Goal: Transaction & Acquisition: Purchase product/service

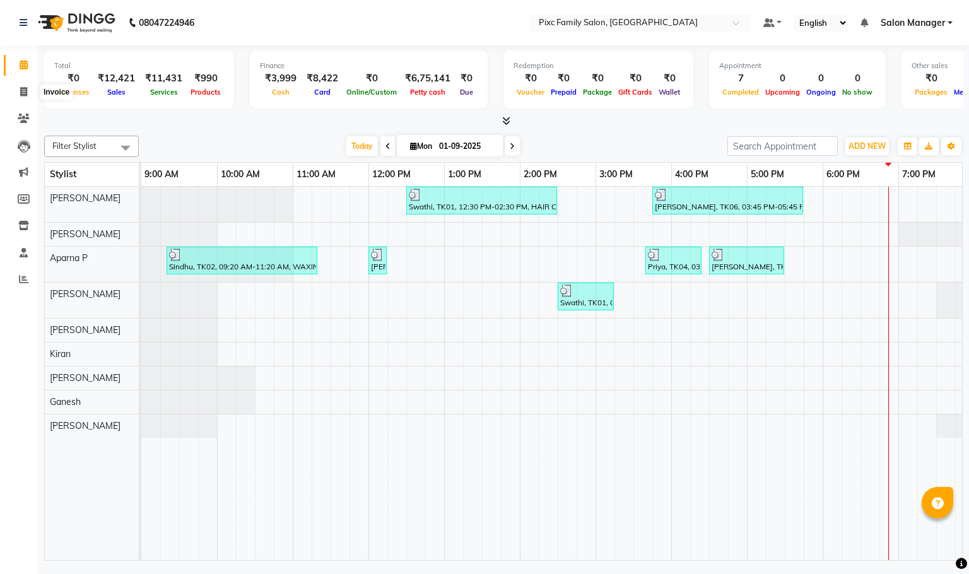
click at [25, 89] on icon at bounding box center [23, 91] width 7 height 9
select select "3509"
select select "service"
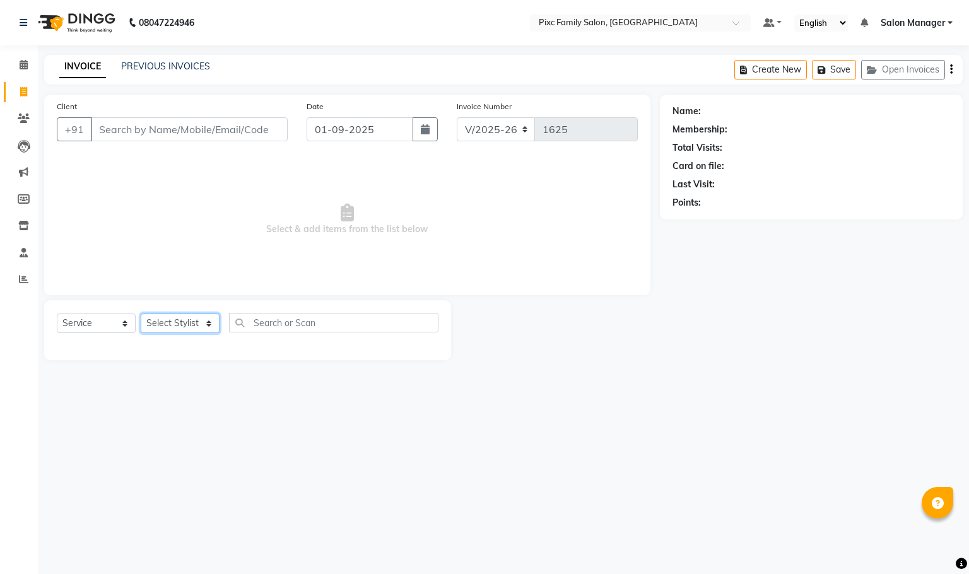
click at [167, 322] on select "Select Stylist [PERSON_NAME] [PERSON_NAME] [PERSON_NAME] Aparna P [PERSON_NAME]…" at bounding box center [180, 324] width 79 height 20
select select "16508"
click at [141, 314] on select "Select Stylist [PERSON_NAME] [PERSON_NAME] [PERSON_NAME] Aparna P [PERSON_NAME]…" at bounding box center [180, 324] width 79 height 20
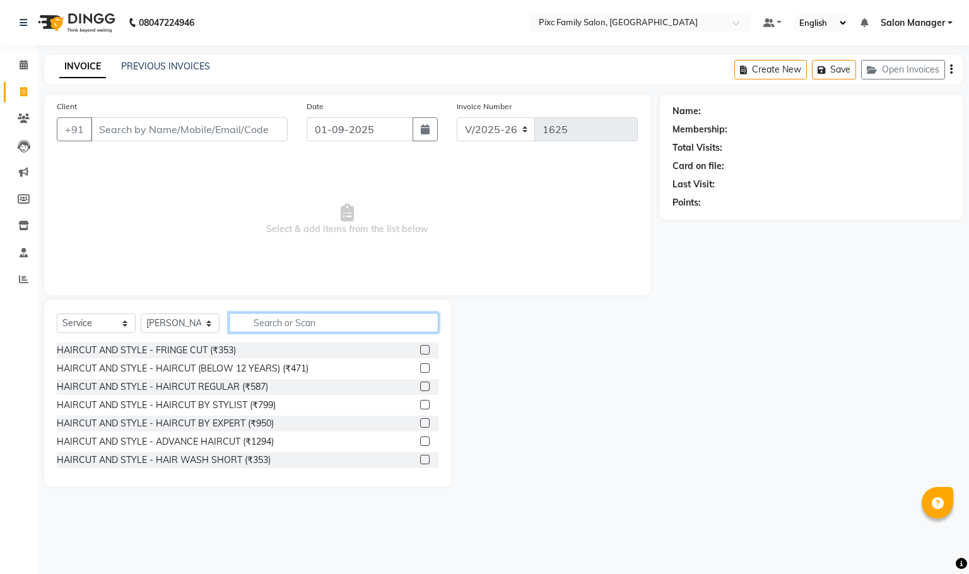
click at [260, 319] on input "text" at bounding box center [333, 323] width 209 height 20
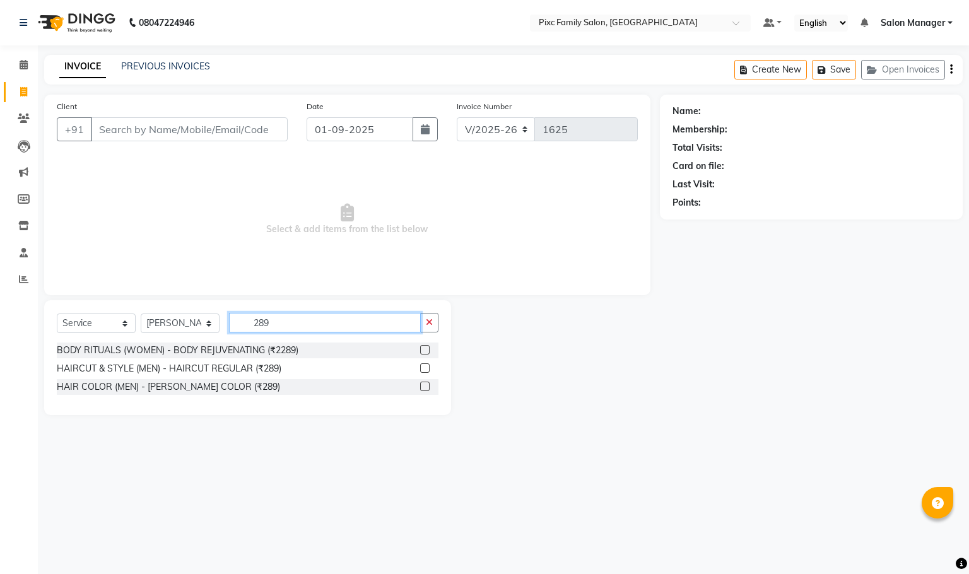
type input "289"
click at [425, 367] on label at bounding box center [424, 367] width 9 height 9
click at [425, 367] on input "checkbox" at bounding box center [424, 369] width 8 height 8
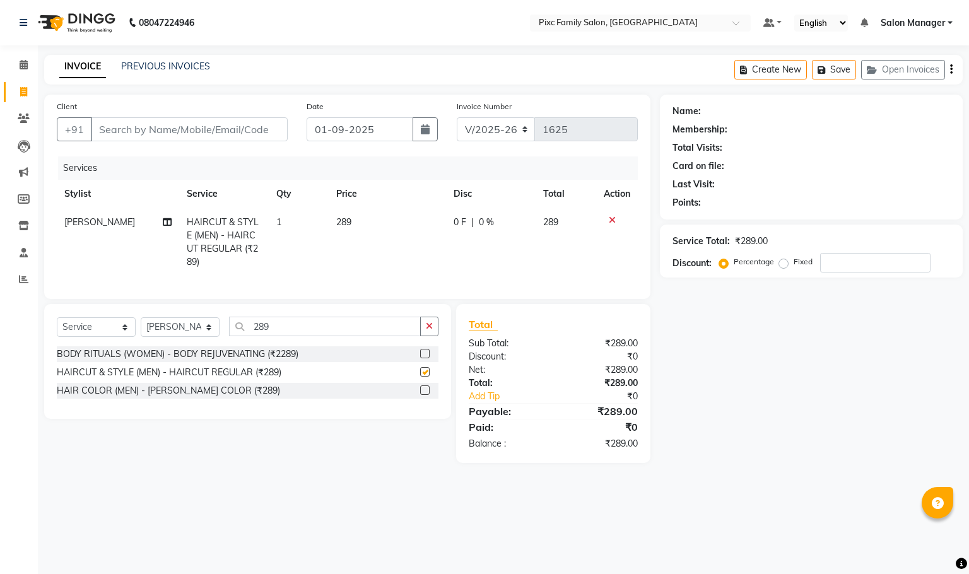
checkbox input "false"
click at [326, 336] on input "289" at bounding box center [325, 327] width 192 height 20
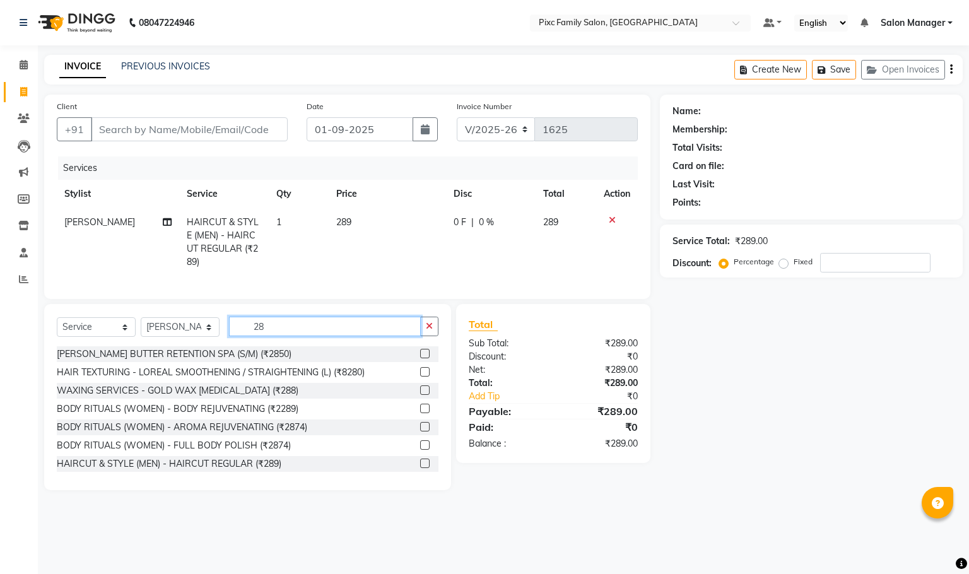
type input "2"
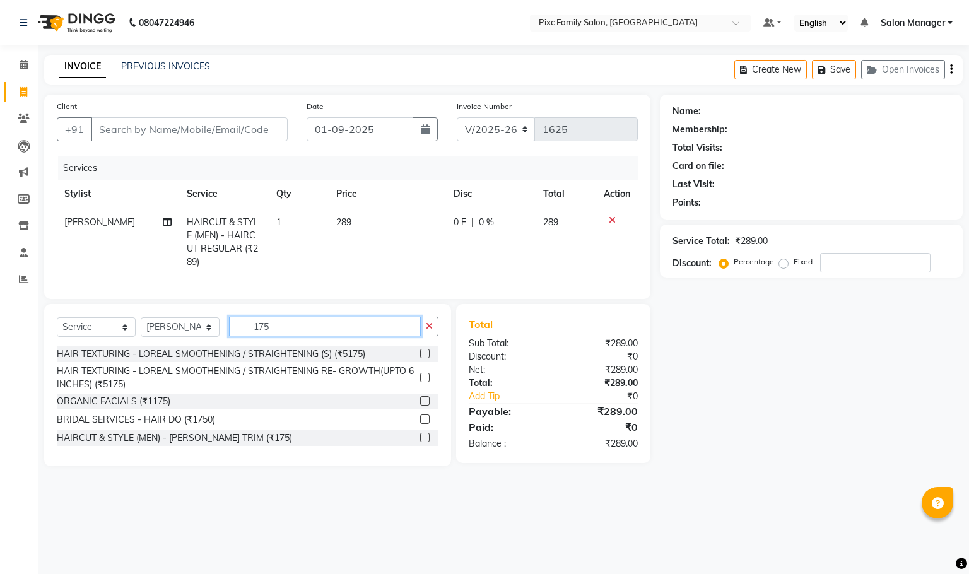
type input "175"
click at [421, 442] on label at bounding box center [424, 437] width 9 height 9
click at [421, 442] on input "checkbox" at bounding box center [424, 438] width 8 height 8
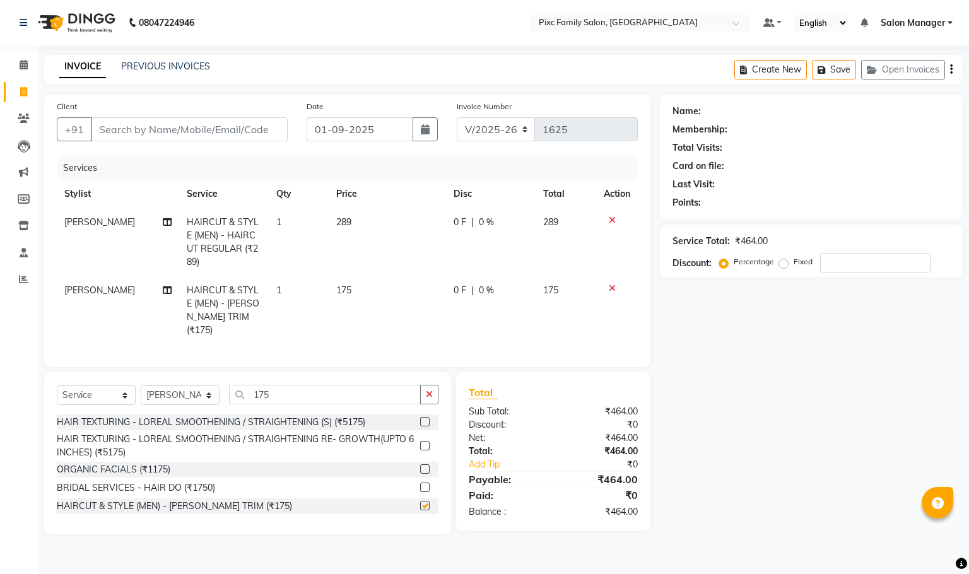
checkbox input "false"
click at [250, 123] on input "Client" at bounding box center [189, 129] width 197 height 24
type input "9"
type input "0"
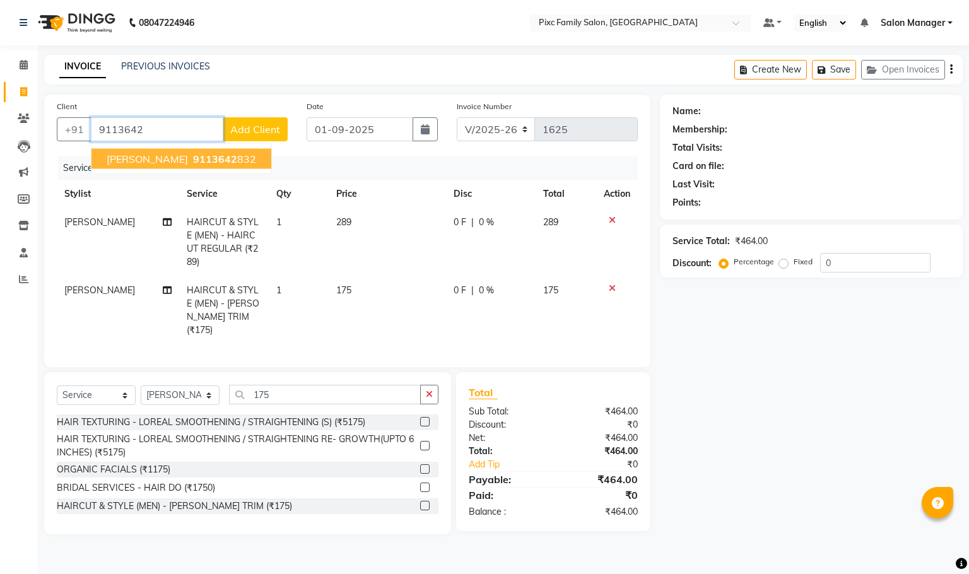
click at [193, 153] on span "9113642" at bounding box center [215, 159] width 44 height 13
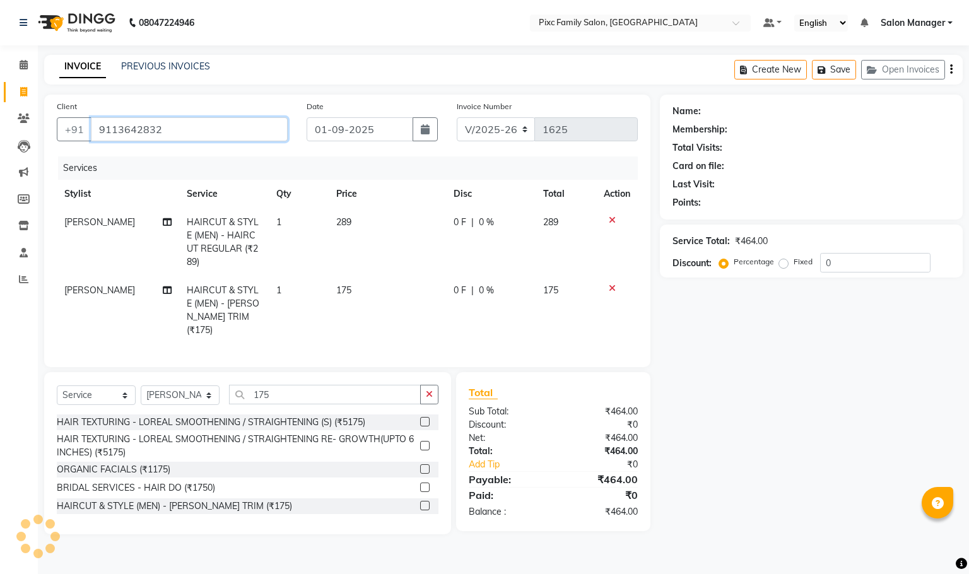
type input "9113642832"
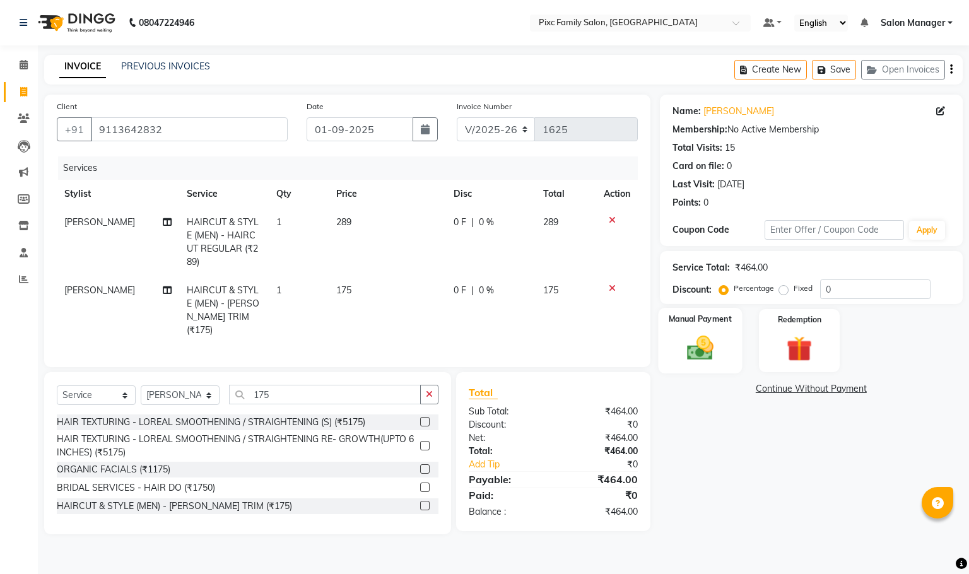
click at [695, 336] on img at bounding box center [699, 348] width 43 height 30
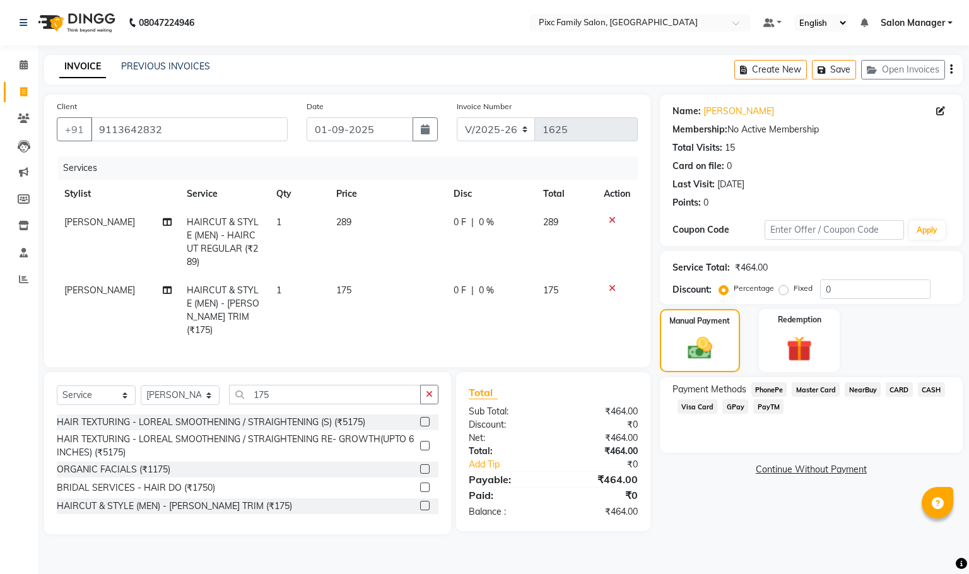
click at [890, 386] on span "CARD" at bounding box center [899, 389] width 27 height 15
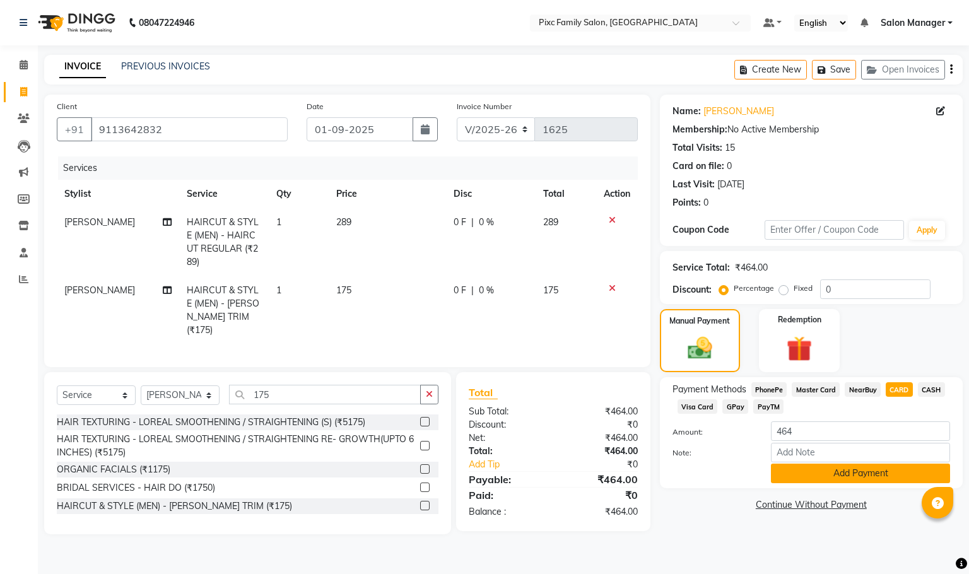
click at [869, 478] on button "Add Payment" at bounding box center [860, 474] width 179 height 20
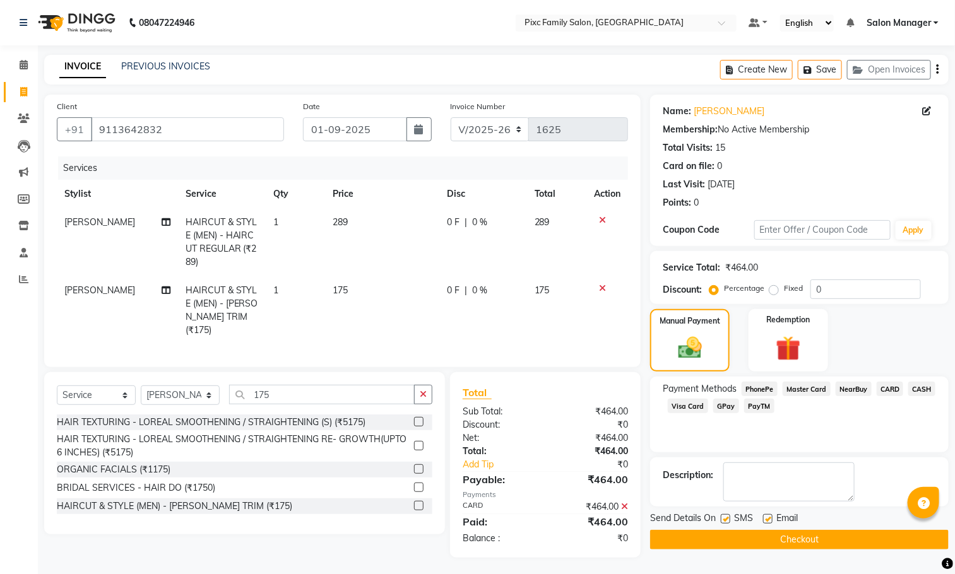
scroll to position [4, 0]
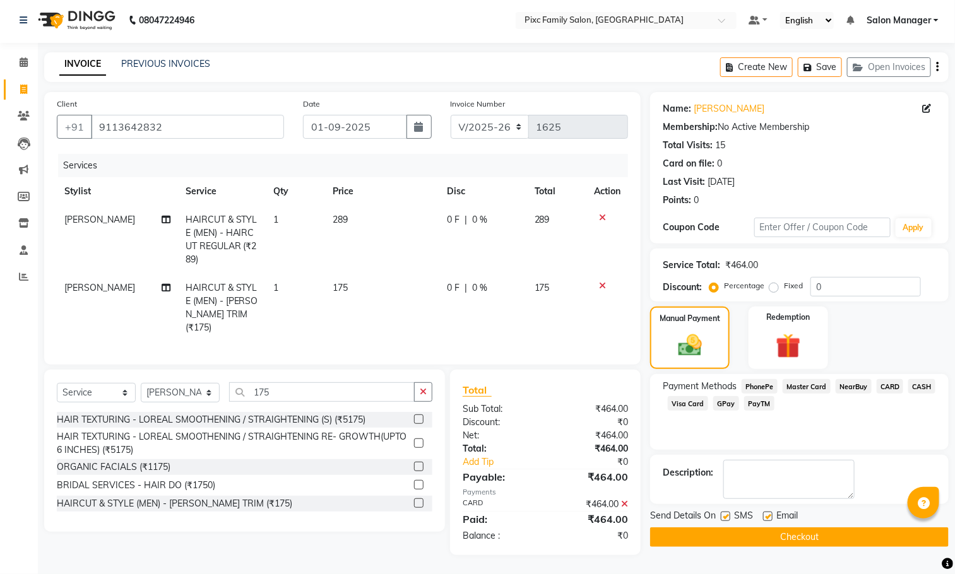
click at [850, 538] on button "Checkout" at bounding box center [799, 537] width 298 height 20
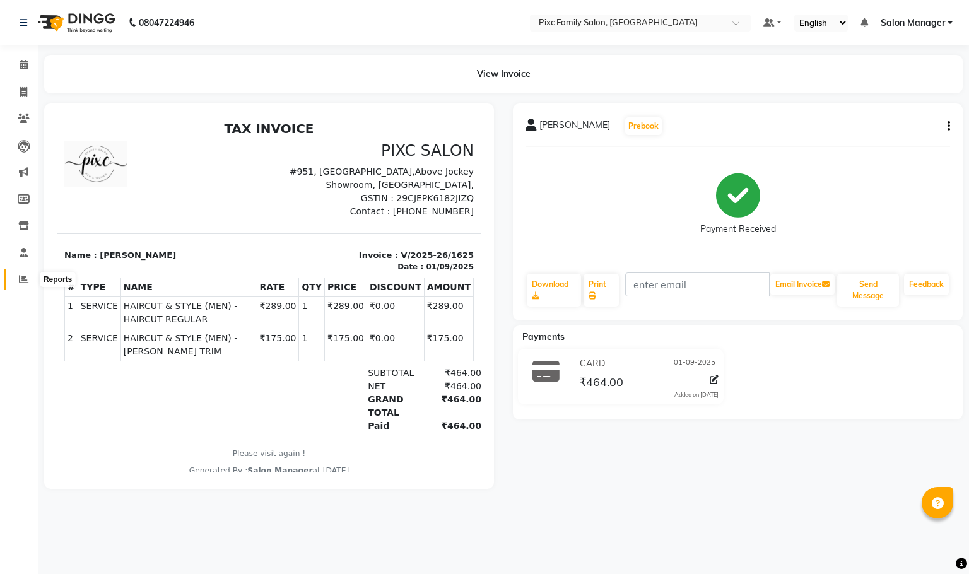
click at [15, 278] on span at bounding box center [24, 280] width 22 height 15
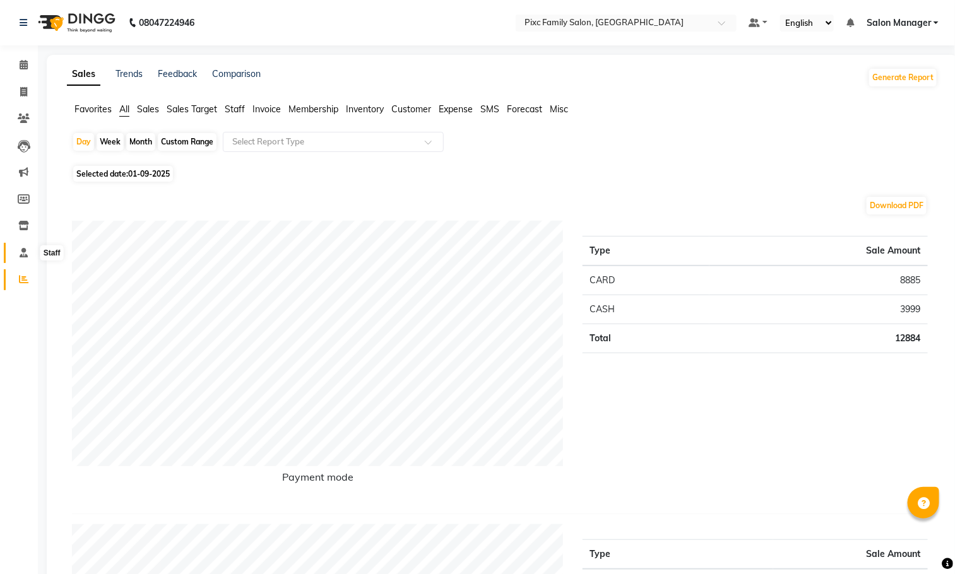
click at [19, 246] on span at bounding box center [24, 253] width 22 height 15
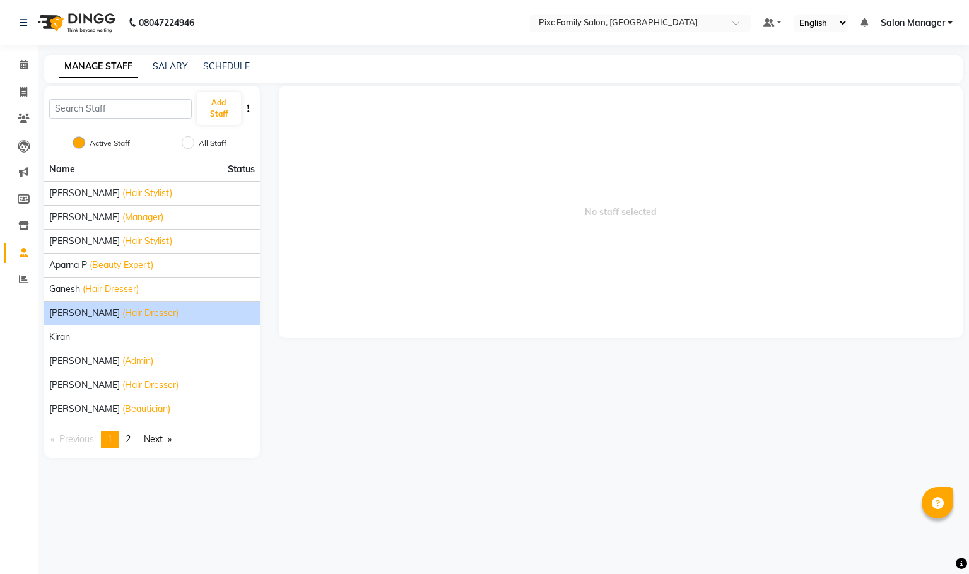
click at [167, 311] on div "[PERSON_NAME] (Hair Dresser)" at bounding box center [152, 313] width 206 height 13
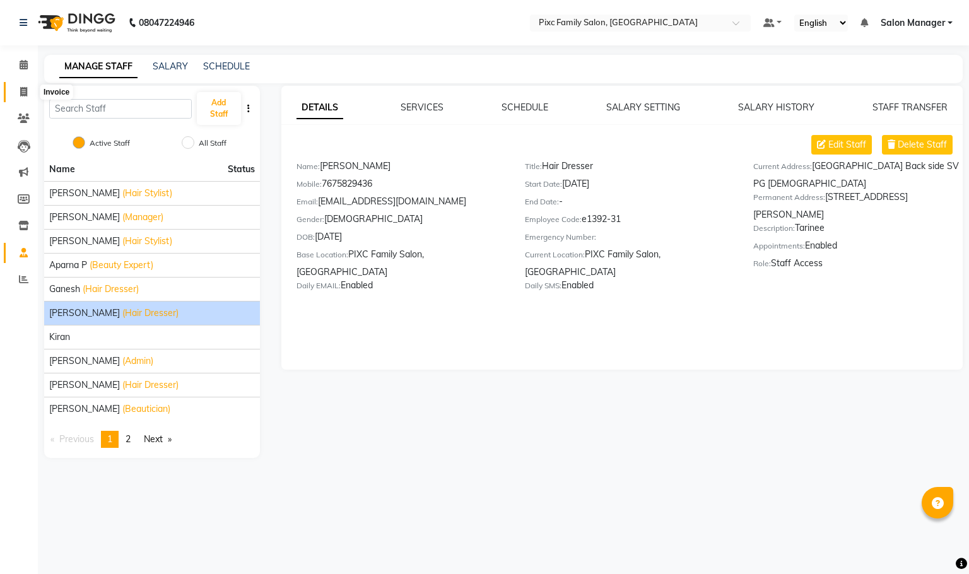
click at [23, 89] on icon at bounding box center [23, 91] width 7 height 9
select select "service"
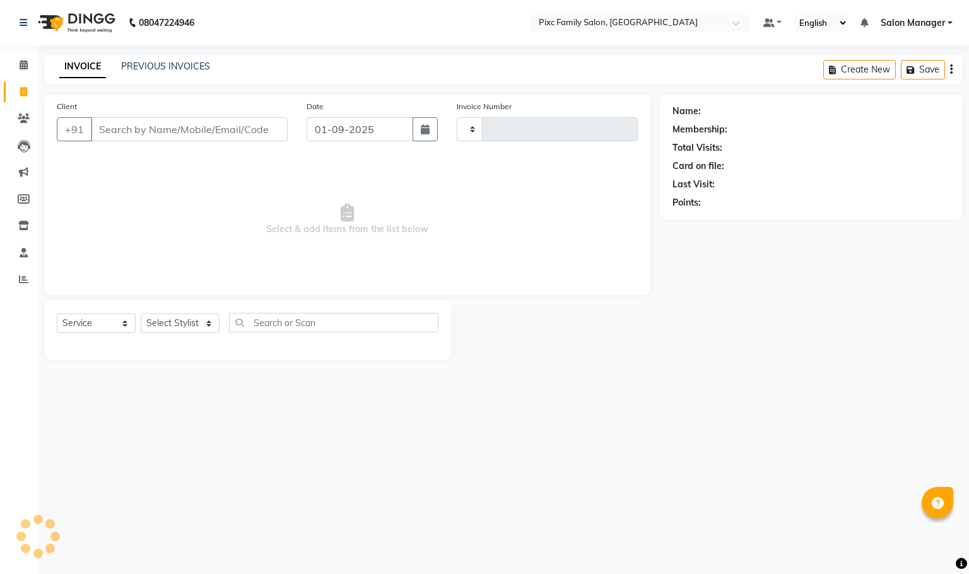
type input "1626"
select select "3509"
click at [20, 69] on icon at bounding box center [24, 64] width 8 height 9
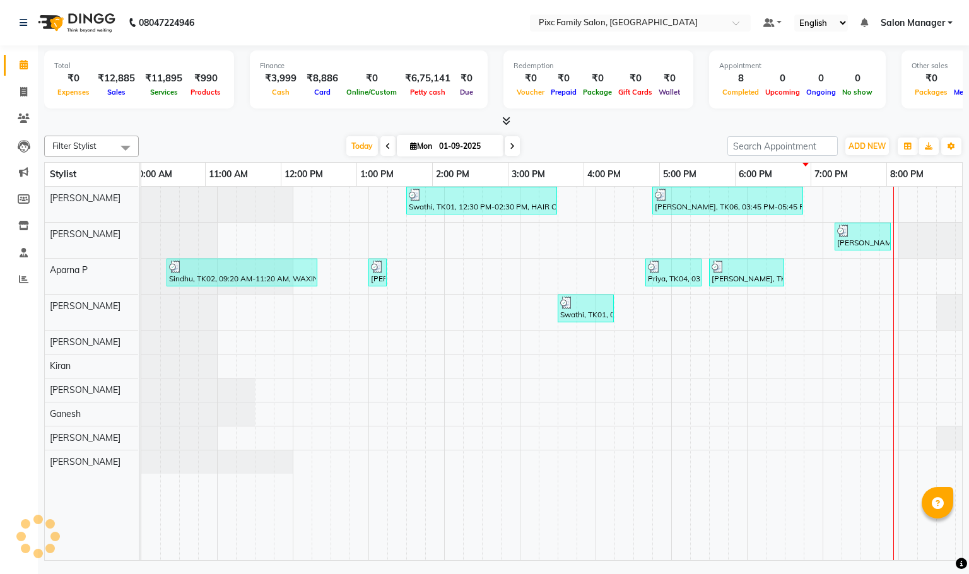
scroll to position [0, 88]
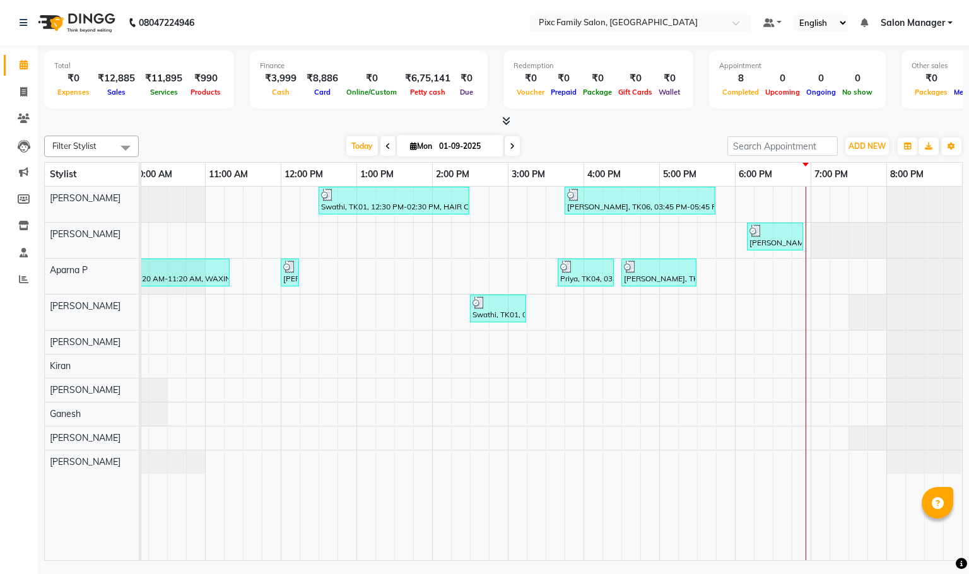
click at [284, 123] on div at bounding box center [503, 121] width 919 height 13
click at [362, 152] on span "Today" at bounding box center [362, 146] width 32 height 20
click at [410, 144] on icon at bounding box center [413, 146] width 7 height 8
select select "9"
select select "2025"
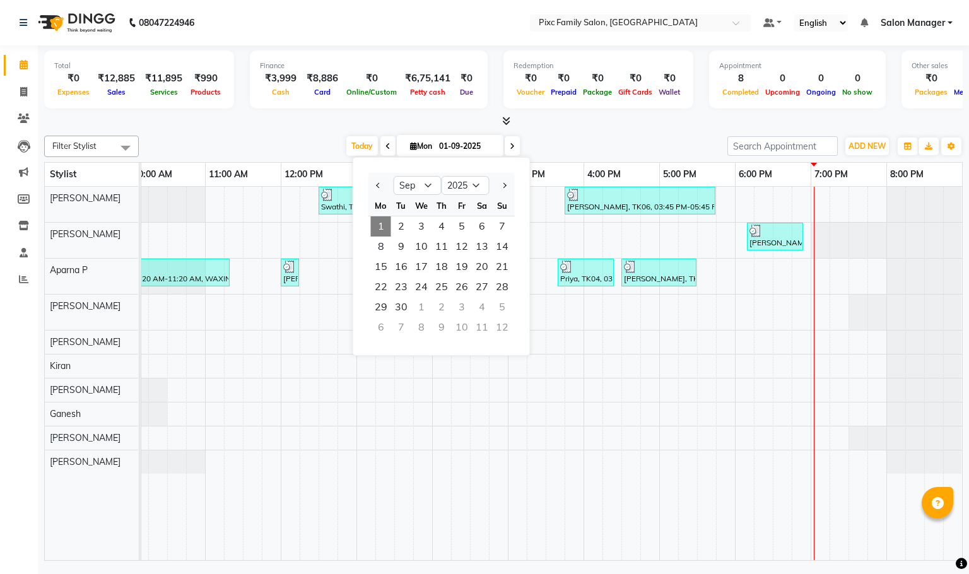
click at [411, 141] on span "[DATE] Jan Feb Mar Apr May Jun [DATE] Aug Sep Oct Nov [DATE] 2016 2017 2018 201…" at bounding box center [450, 145] width 107 height 21
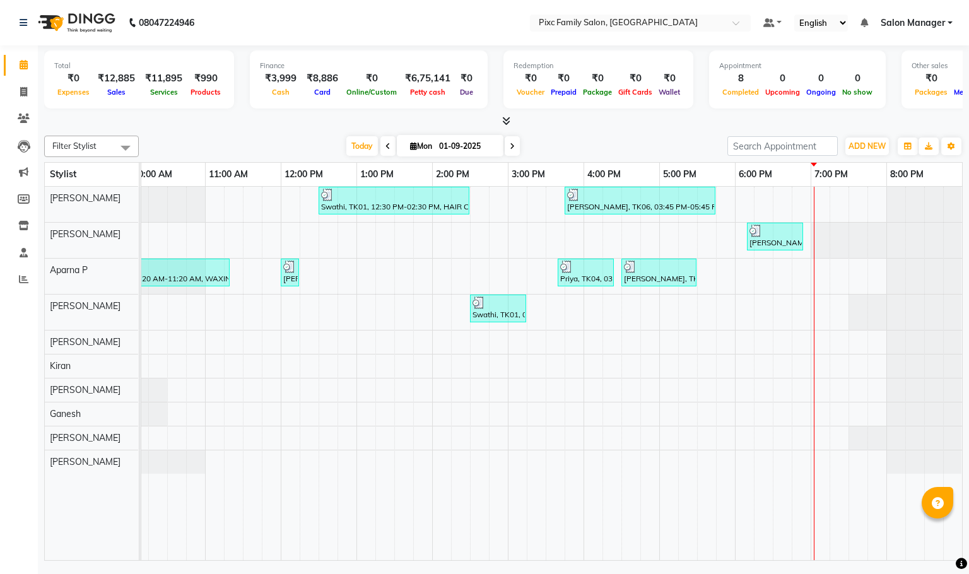
click at [411, 141] on span "[DATE]" at bounding box center [450, 145] width 107 height 21
click at [411, 148] on icon at bounding box center [413, 146] width 7 height 8
select select "9"
select select "2025"
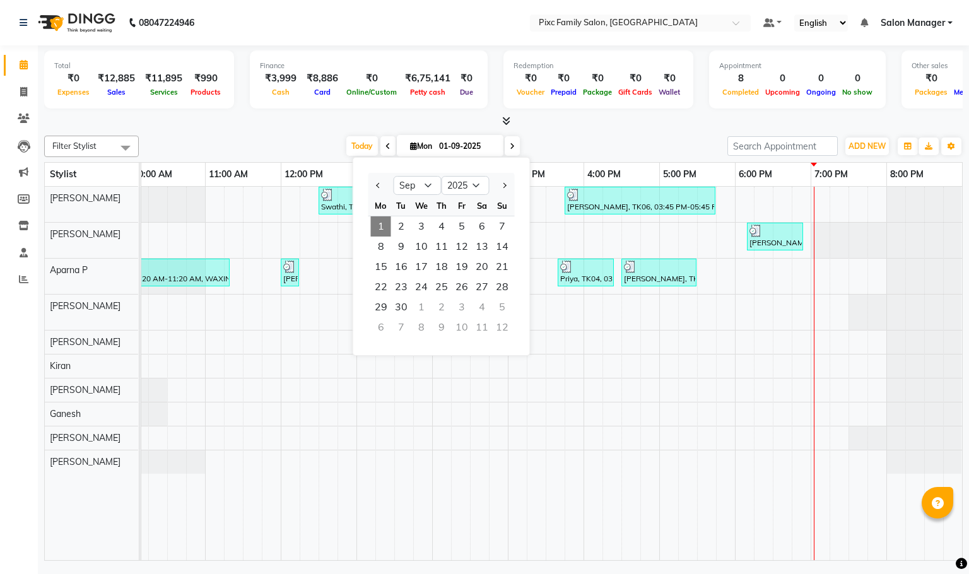
click at [269, 125] on div at bounding box center [503, 121] width 919 height 13
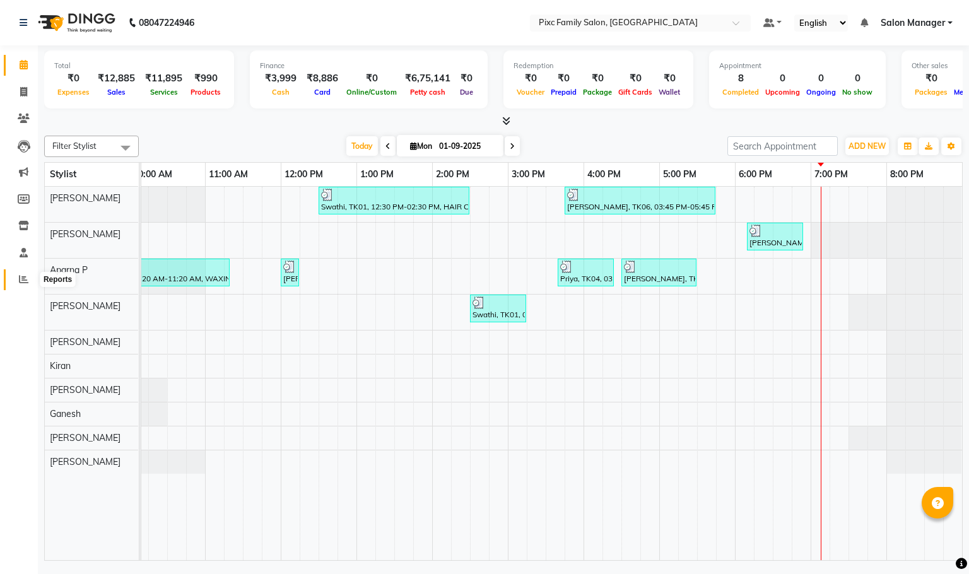
click at [19, 279] on icon at bounding box center [23, 278] width 9 height 9
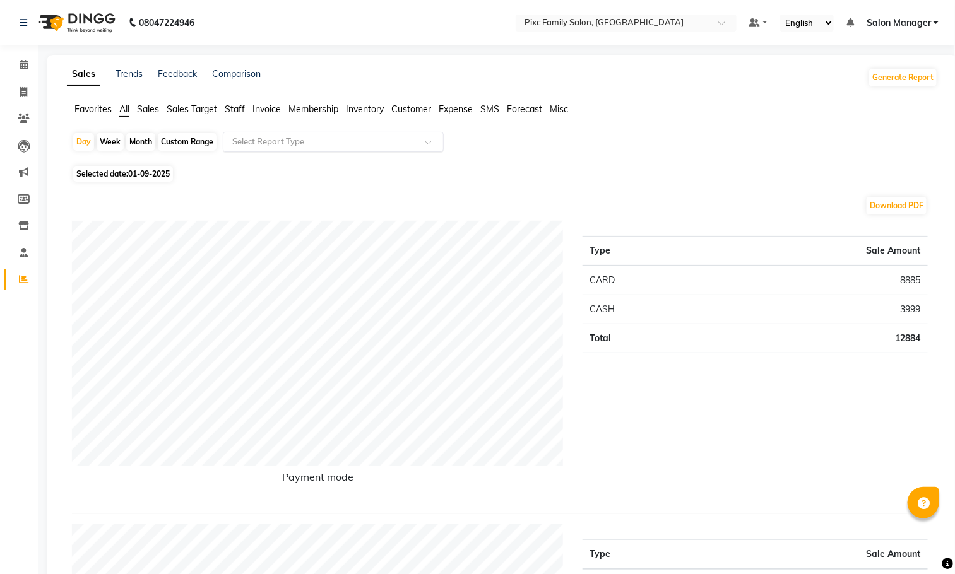
click at [264, 139] on input "text" at bounding box center [321, 142] width 182 height 13
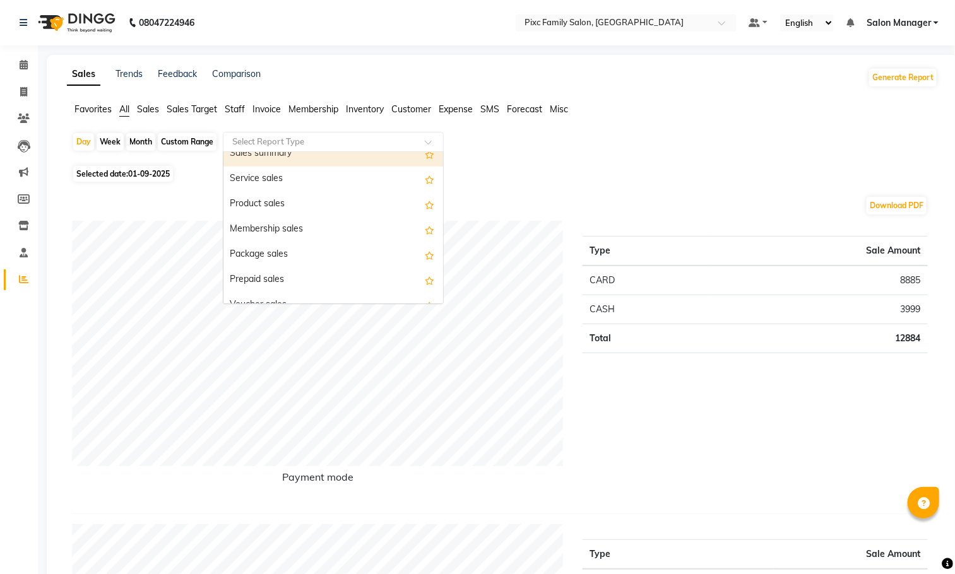
scroll to position [95, 0]
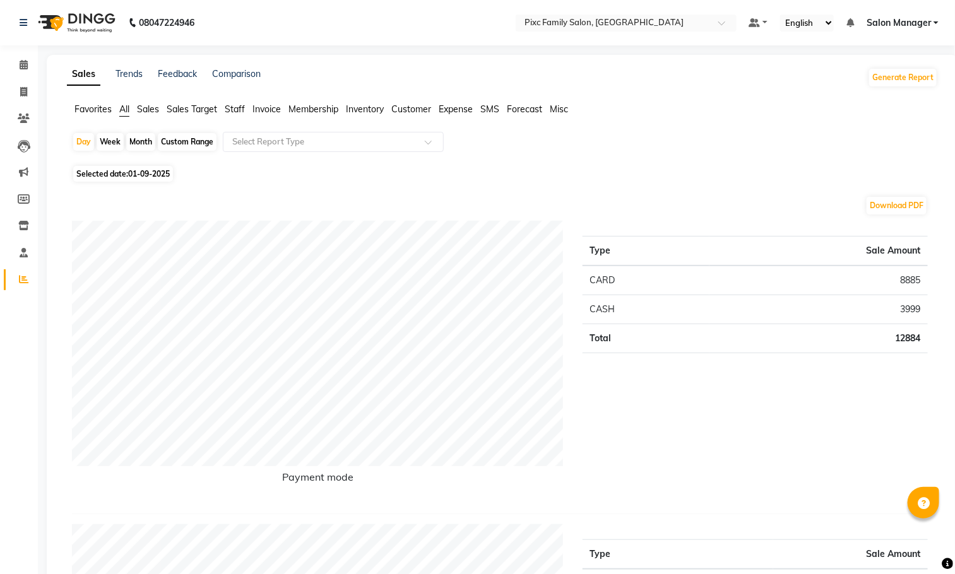
click at [233, 110] on span "Staff" at bounding box center [235, 108] width 20 height 11
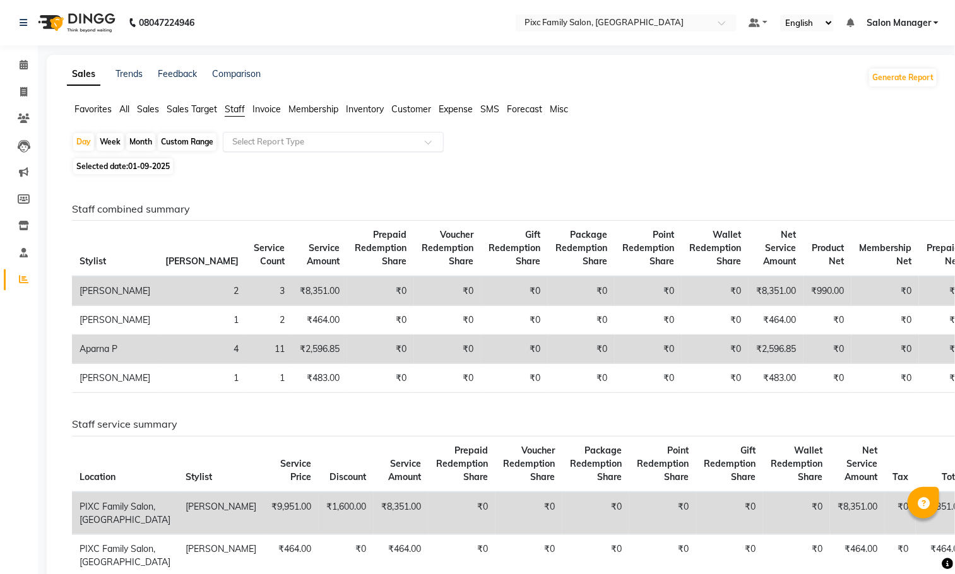
click at [324, 148] on input "text" at bounding box center [321, 142] width 182 height 13
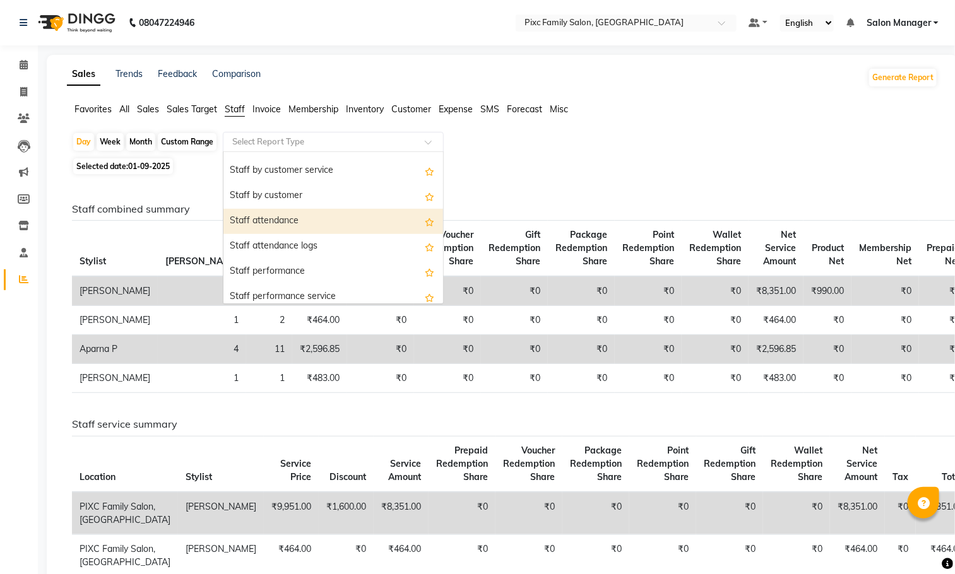
click at [305, 218] on div "Staff attendance" at bounding box center [333, 221] width 220 height 25
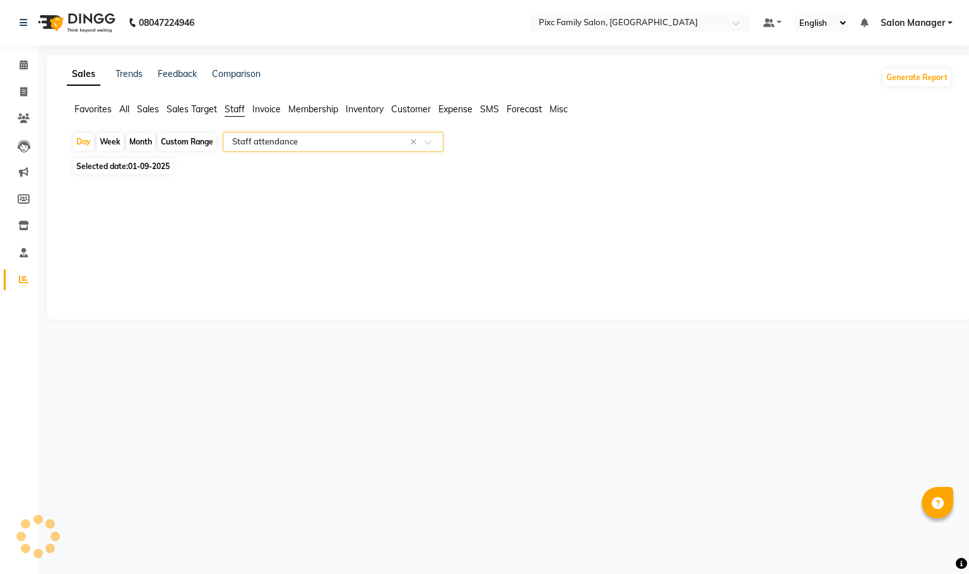
click at [133, 143] on div "Month" at bounding box center [140, 142] width 29 height 18
select select "full_report"
select select "csv"
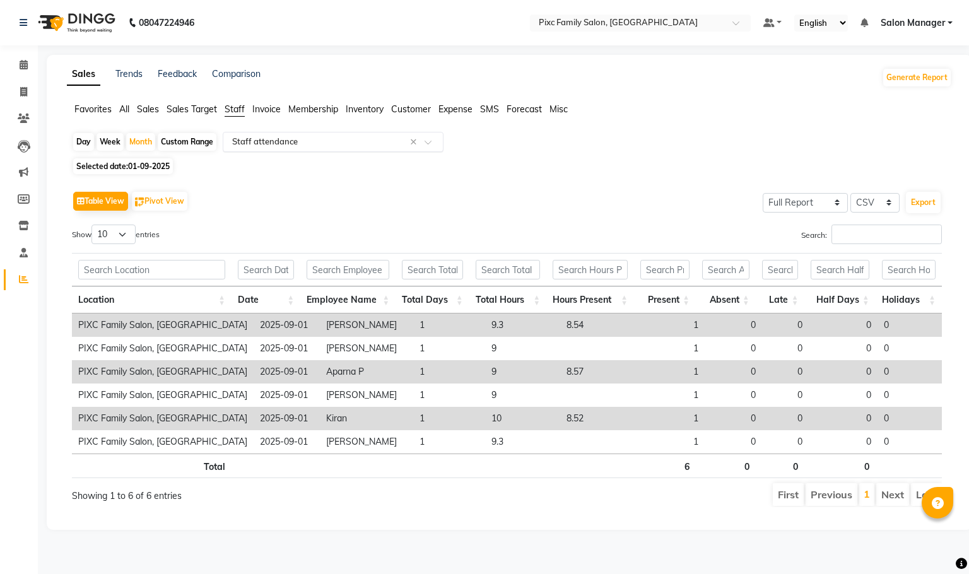
click at [269, 142] on input "text" at bounding box center [321, 142] width 182 height 13
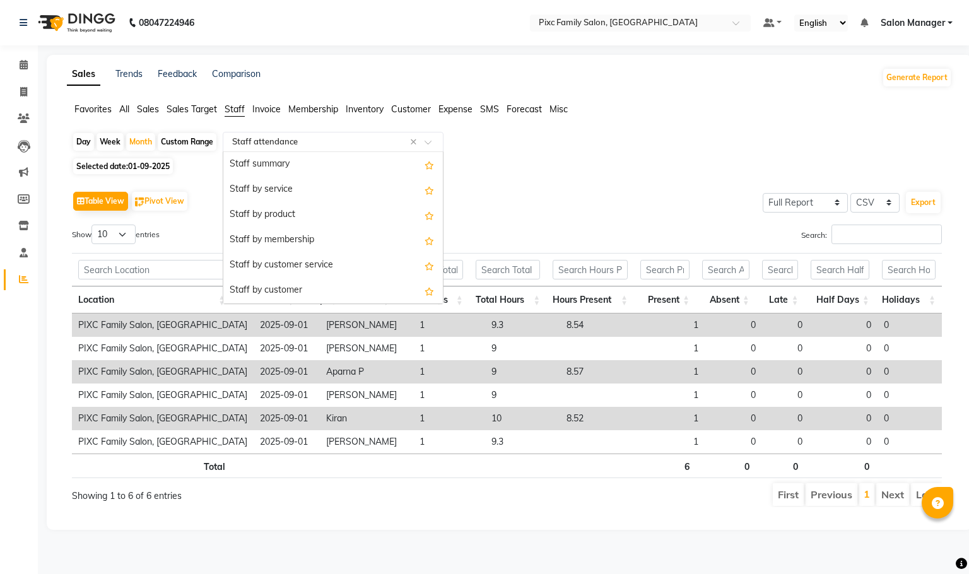
scroll to position [151, 0]
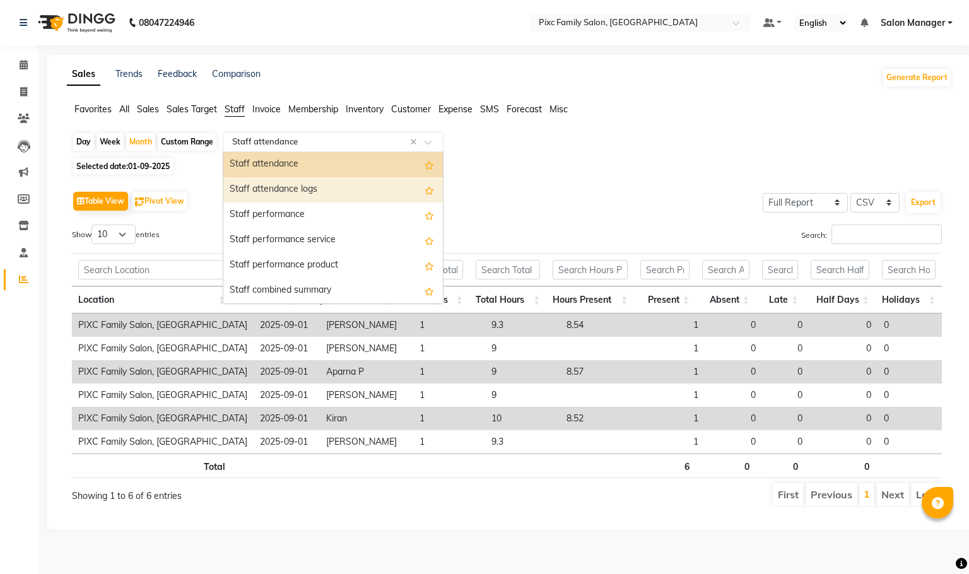
click at [281, 193] on div "Staff attendance logs" at bounding box center [333, 189] width 220 height 25
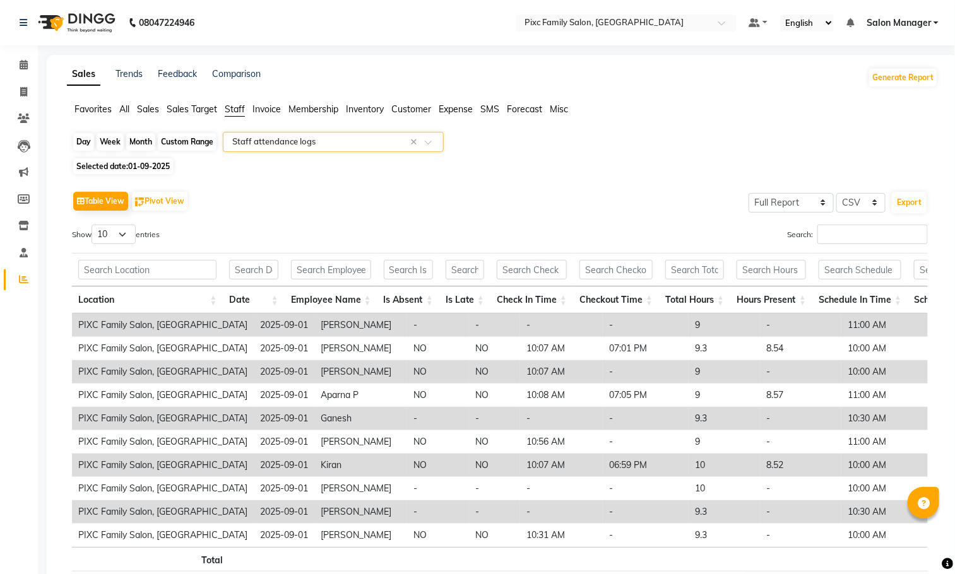
click at [131, 141] on div "Month" at bounding box center [140, 142] width 29 height 18
select select "9"
select select "2025"
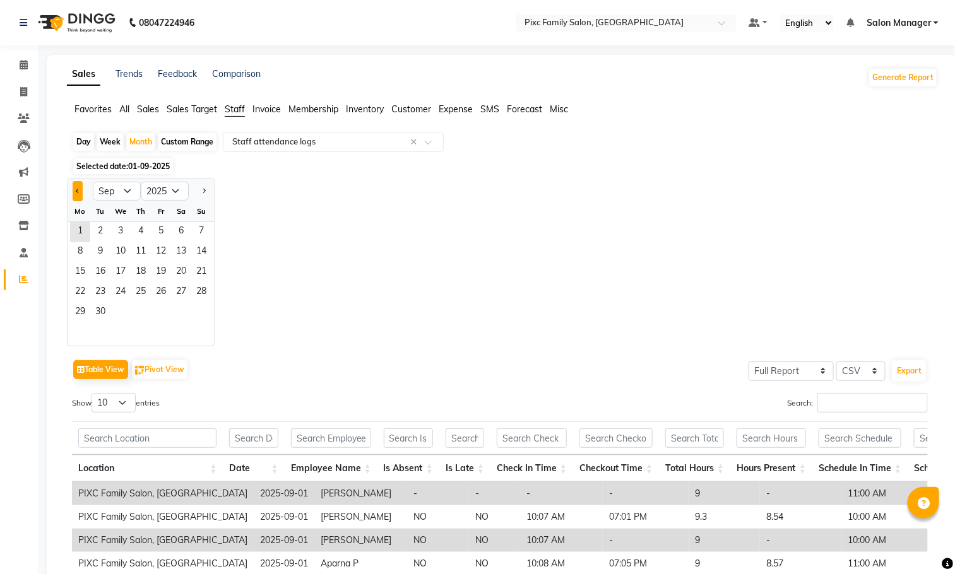
click at [80, 192] on span "Previous month" at bounding box center [78, 191] width 4 height 4
select select "8"
click at [163, 233] on span "1" at bounding box center [161, 232] width 20 height 20
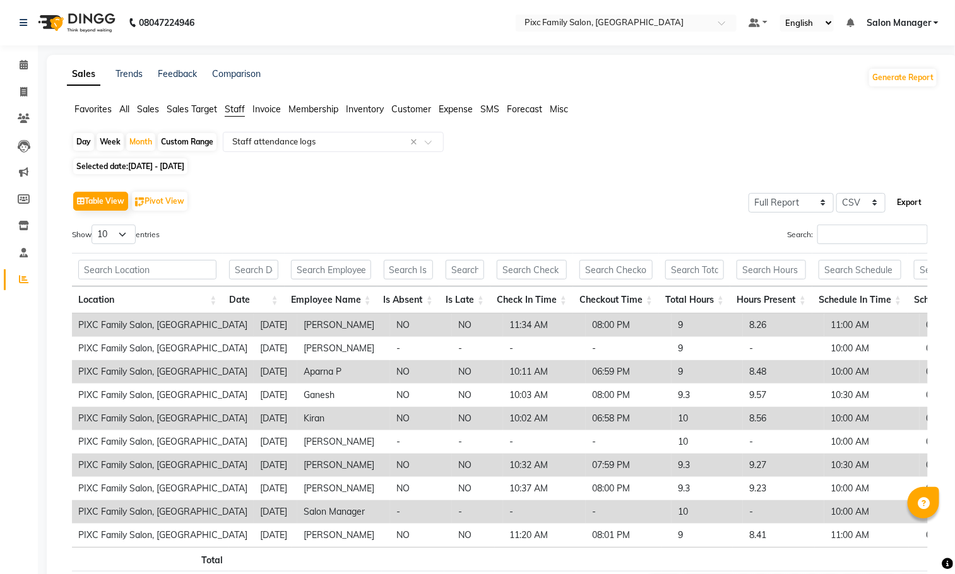
click at [907, 206] on button "Export" at bounding box center [909, 202] width 35 height 21
click at [23, 68] on icon at bounding box center [24, 64] width 8 height 9
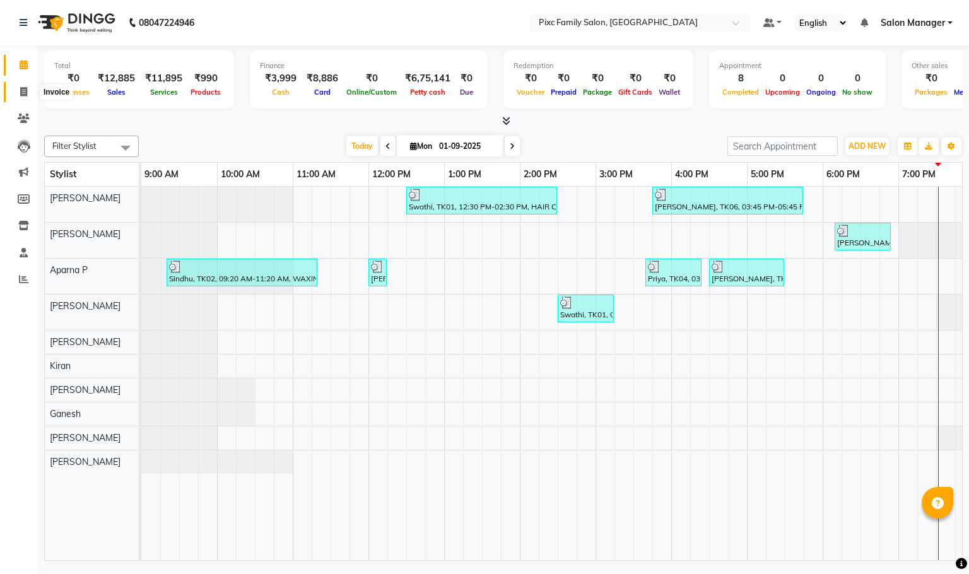
click at [25, 97] on span at bounding box center [24, 92] width 22 height 15
select select "3509"
select select "service"
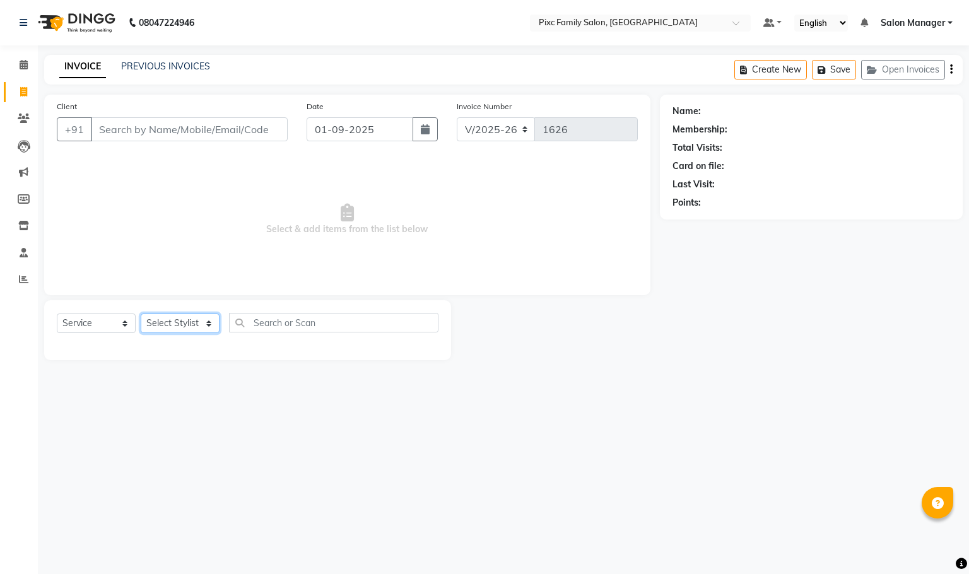
click at [208, 328] on select "Select Stylist [PERSON_NAME] [PERSON_NAME] [PERSON_NAME] Aparna P [PERSON_NAME]…" at bounding box center [180, 324] width 79 height 20
select select "52979"
click at [141, 314] on select "Select Stylist [PERSON_NAME] [PERSON_NAME] [PERSON_NAME] Aparna P [PERSON_NAME]…" at bounding box center [180, 324] width 79 height 20
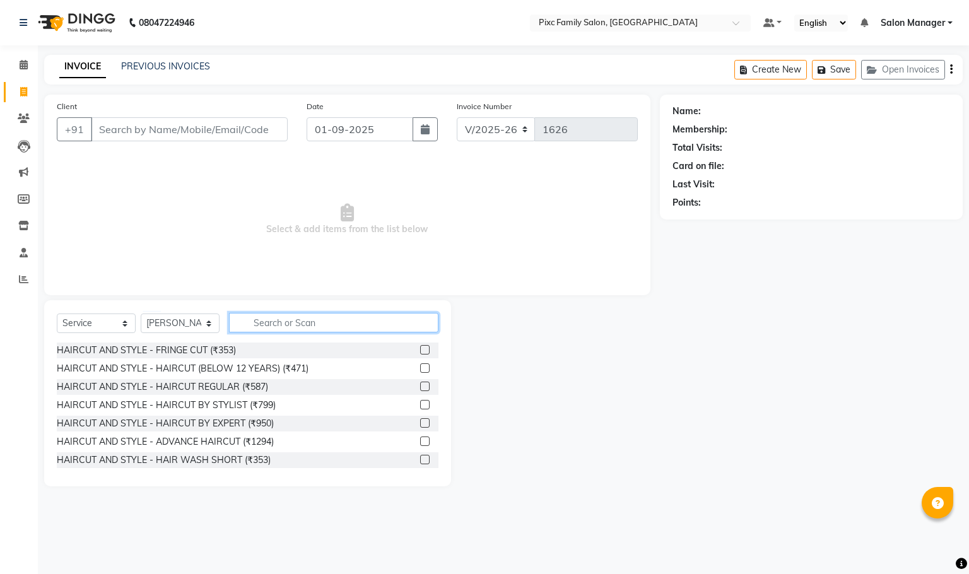
click at [315, 319] on input "text" at bounding box center [333, 323] width 209 height 20
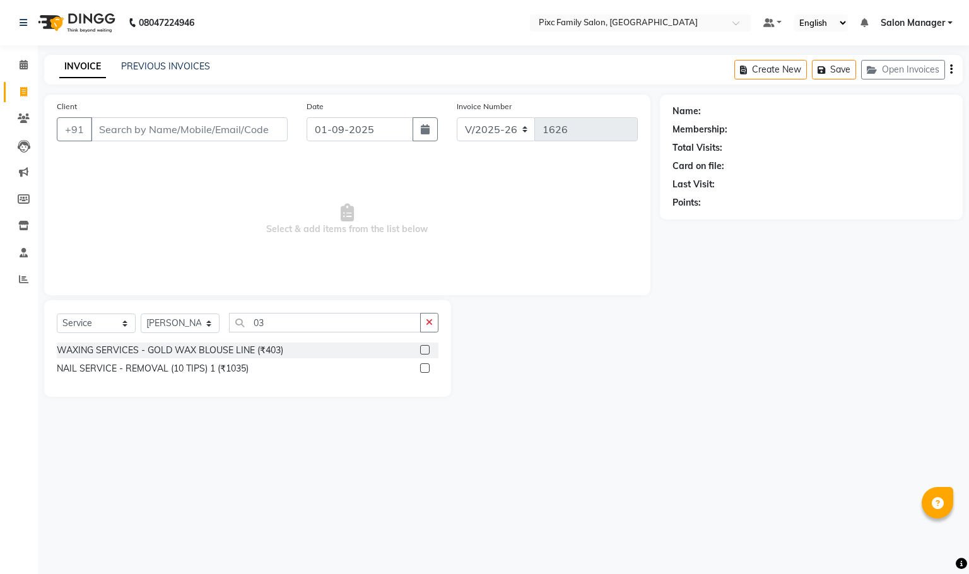
click at [440, 322] on div "Select Service Product Membership Package Voucher Prepaid Gift Card Select Styl…" at bounding box center [247, 348] width 407 height 97
click at [390, 320] on input "03" at bounding box center [325, 323] width 192 height 20
type input "0"
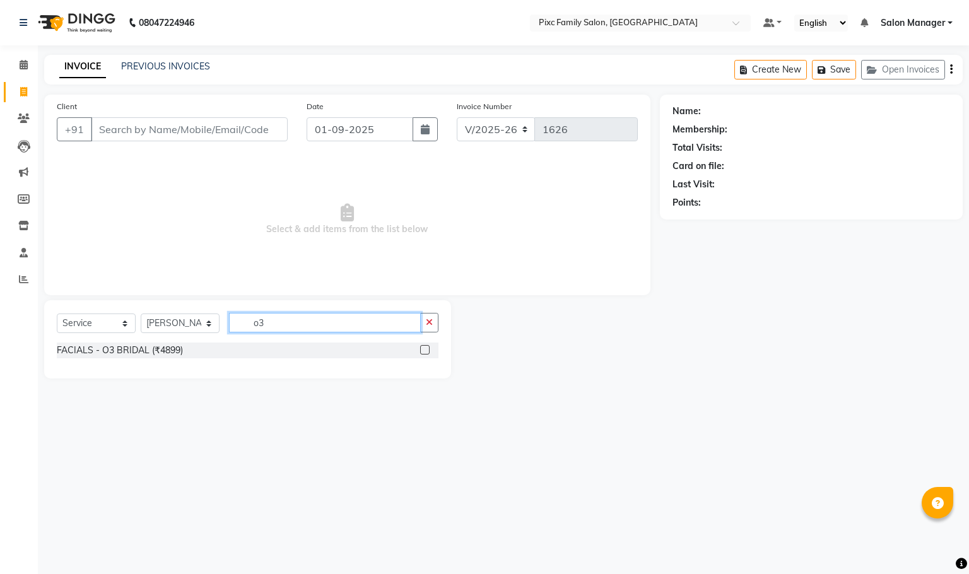
type input "o3"
click at [426, 346] on label at bounding box center [424, 349] width 9 height 9
click at [426, 346] on input "checkbox" at bounding box center [424, 350] width 8 height 8
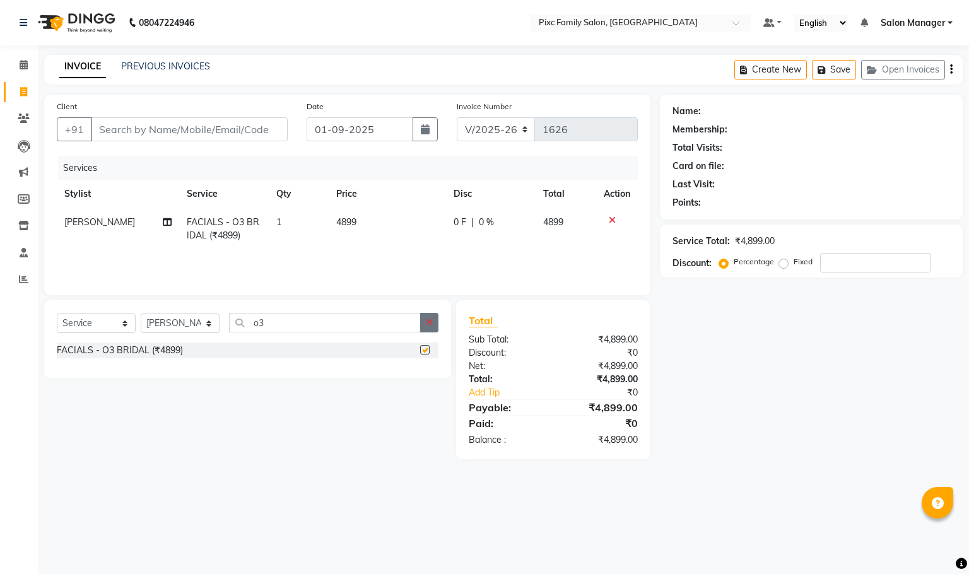
checkbox input "false"
click at [427, 321] on icon "button" at bounding box center [429, 322] width 7 height 9
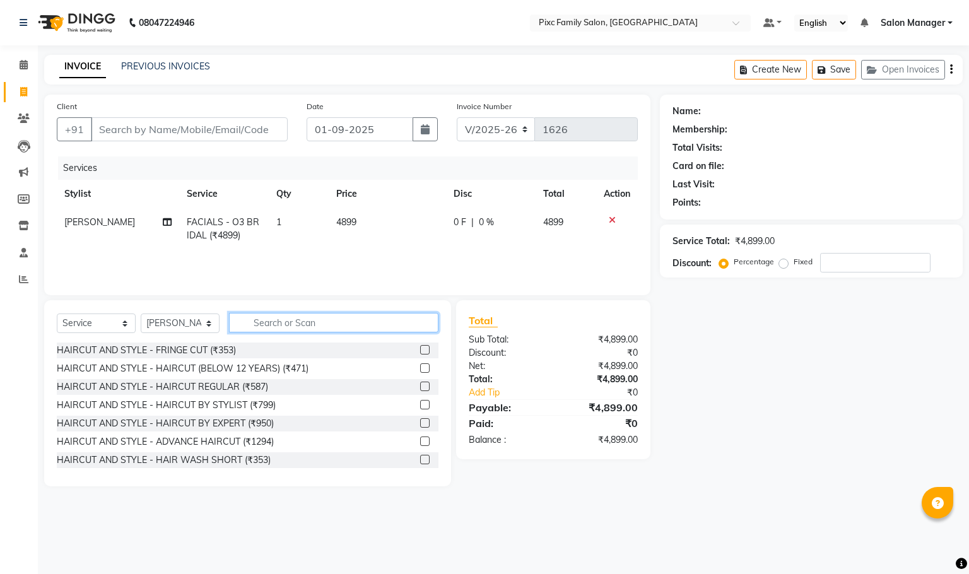
click at [407, 326] on input "text" at bounding box center [333, 323] width 209 height 20
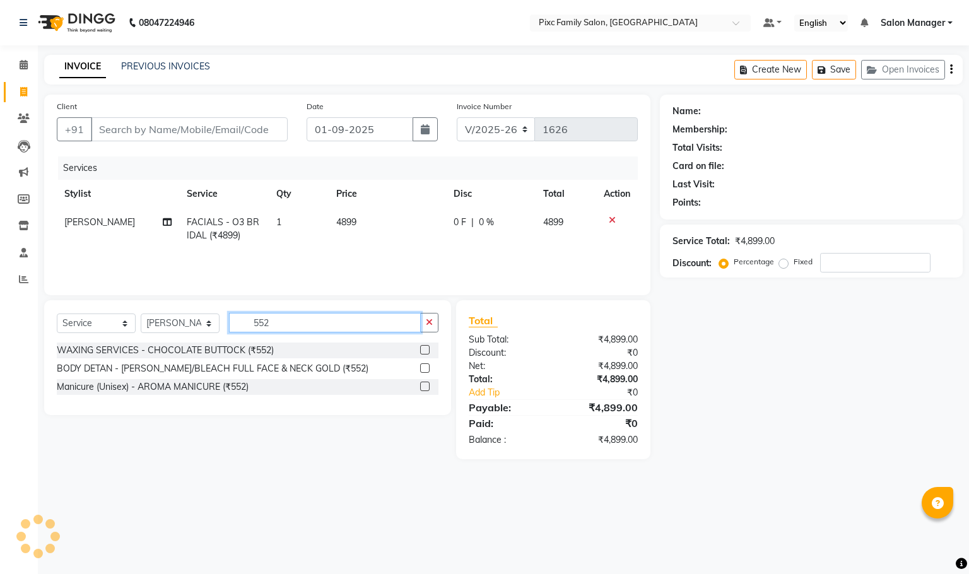
type input "552"
click at [423, 366] on label at bounding box center [424, 367] width 9 height 9
click at [423, 366] on input "checkbox" at bounding box center [424, 369] width 8 height 8
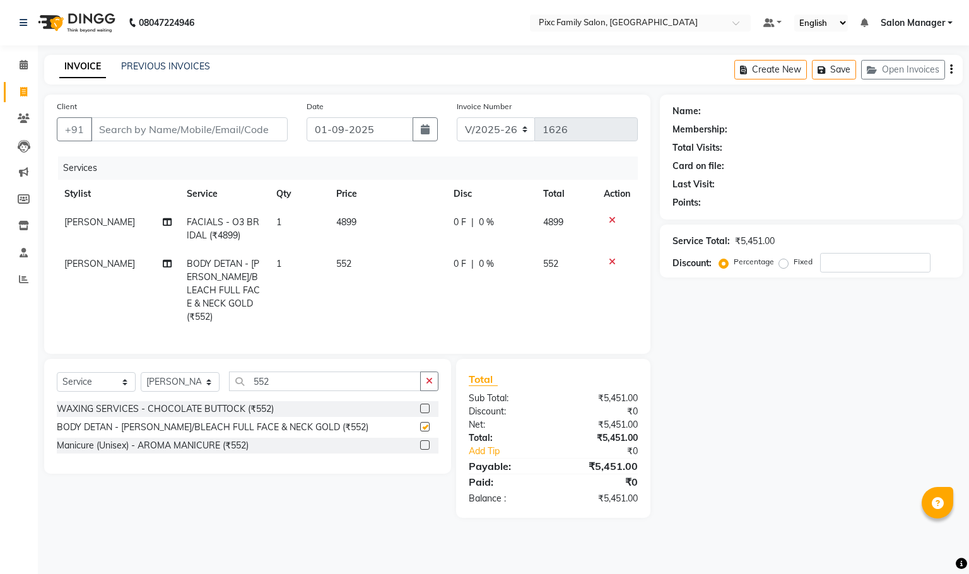
checkbox input "false"
click at [432, 383] on icon "button" at bounding box center [429, 381] width 7 height 9
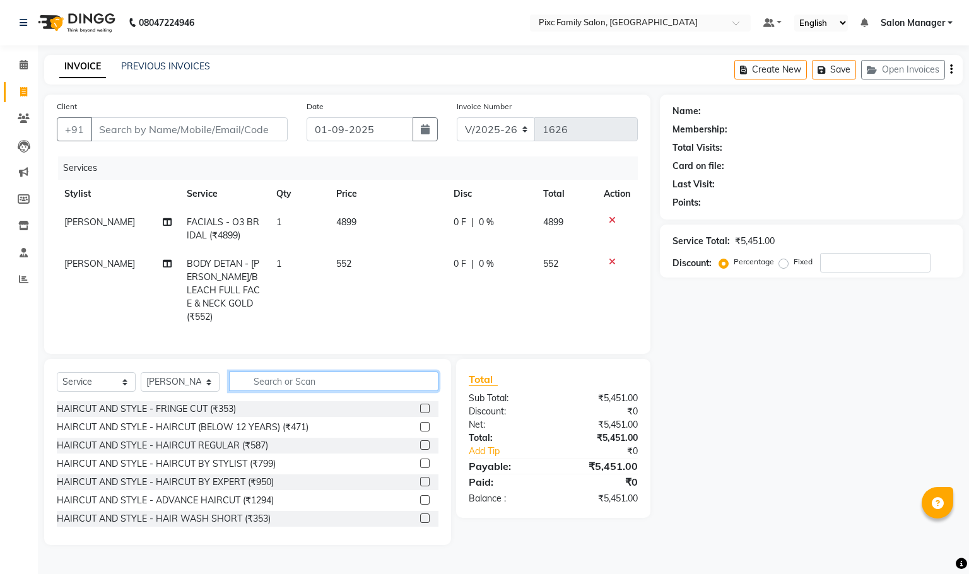
click at [369, 380] on input "text" at bounding box center [333, 382] width 209 height 20
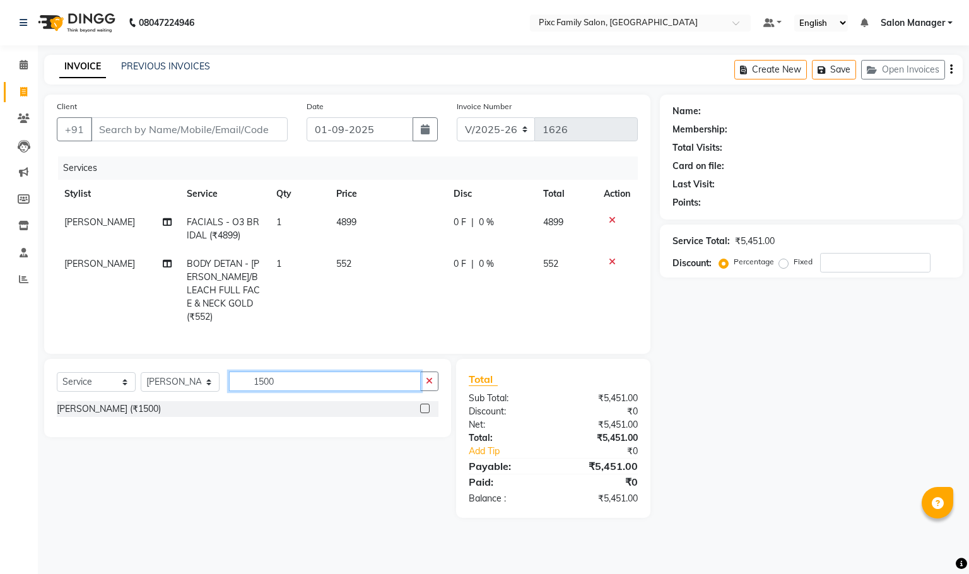
type input "1500"
click at [423, 410] on label at bounding box center [424, 408] width 9 height 9
click at [423, 410] on input "checkbox" at bounding box center [424, 409] width 8 height 8
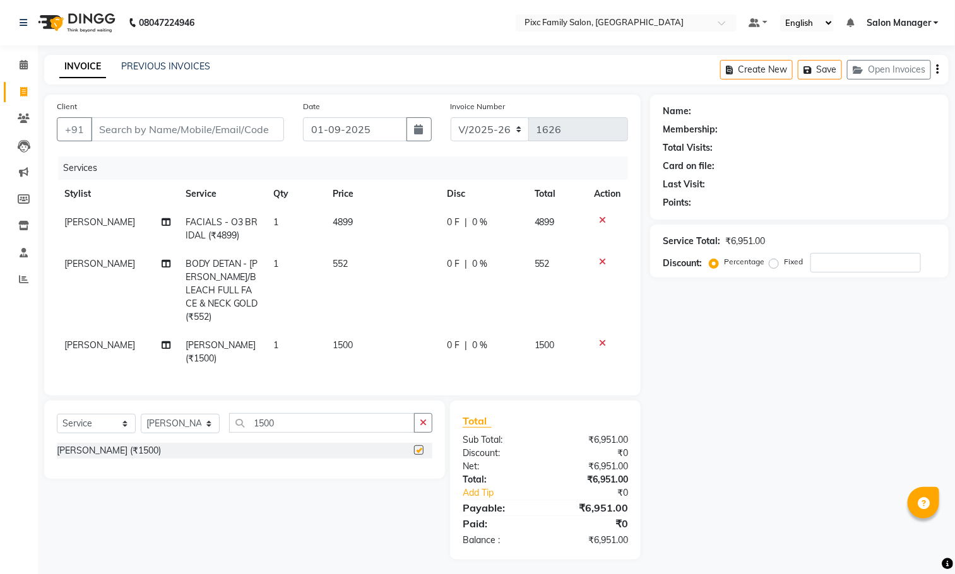
checkbox input "false"
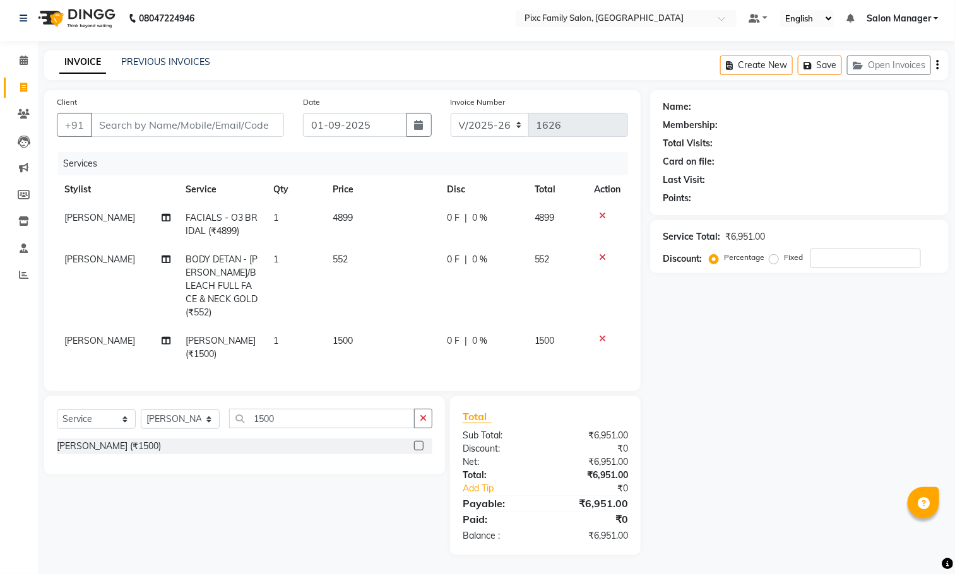
click at [449, 218] on span "0 F" at bounding box center [453, 217] width 13 height 13
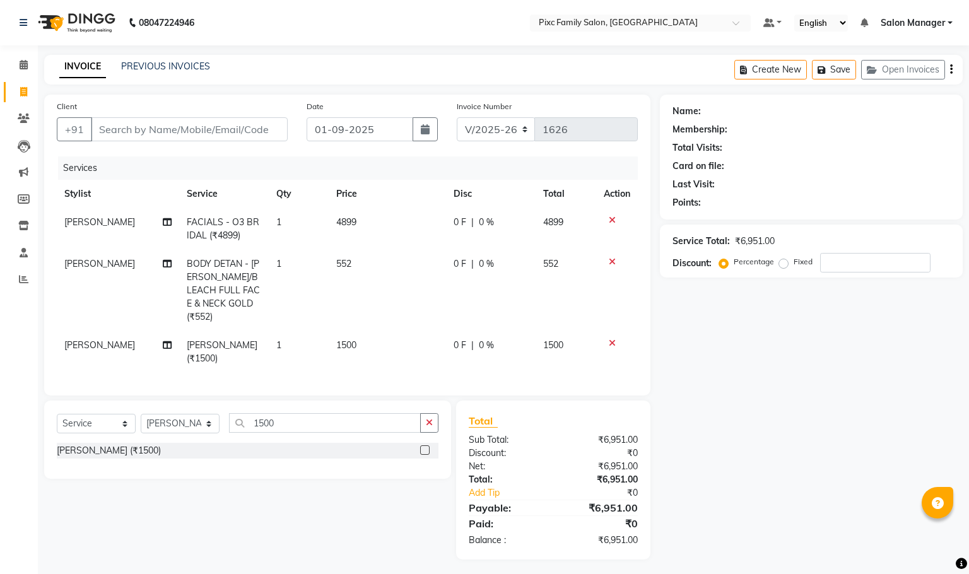
select select "52979"
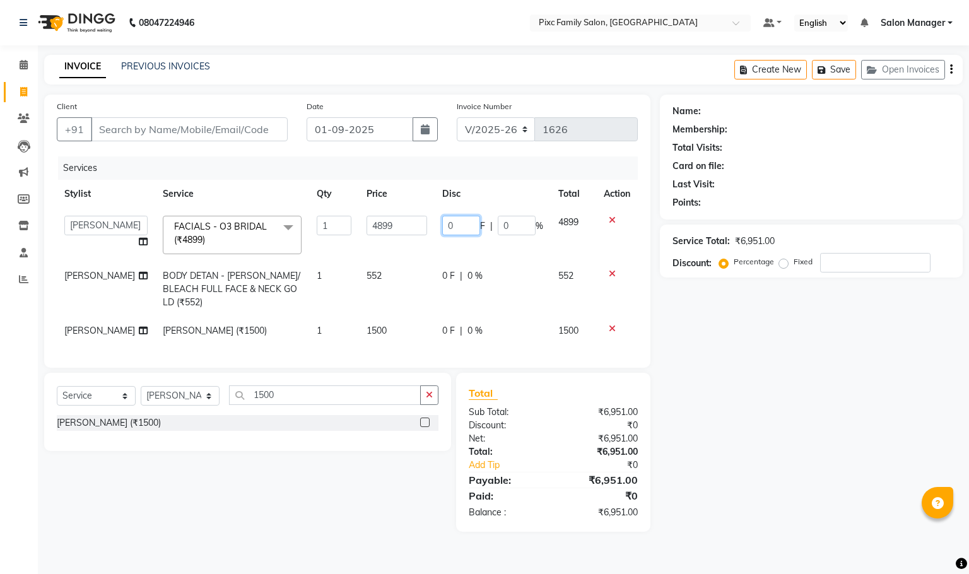
click at [453, 220] on input "0" at bounding box center [461, 226] width 38 height 20
type input "15"
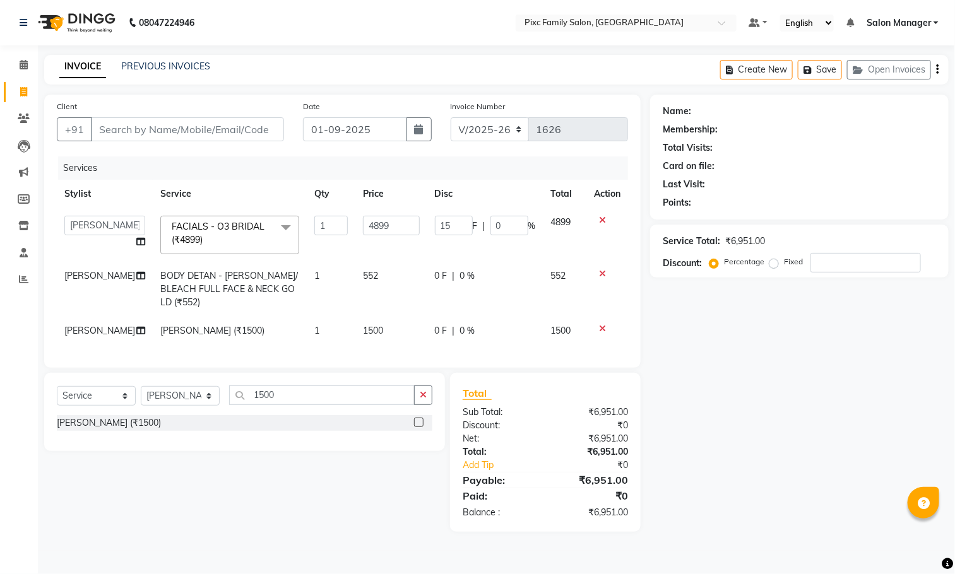
click at [487, 245] on td "15 F | 0 %" at bounding box center [485, 235] width 116 height 54
select select "52979"
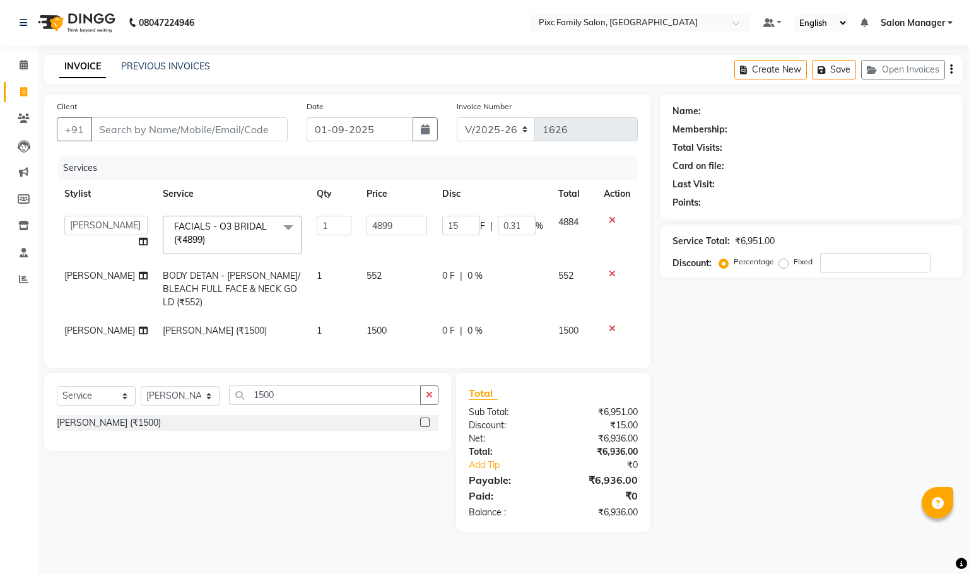
click at [460, 271] on span "|" at bounding box center [461, 275] width 3 height 13
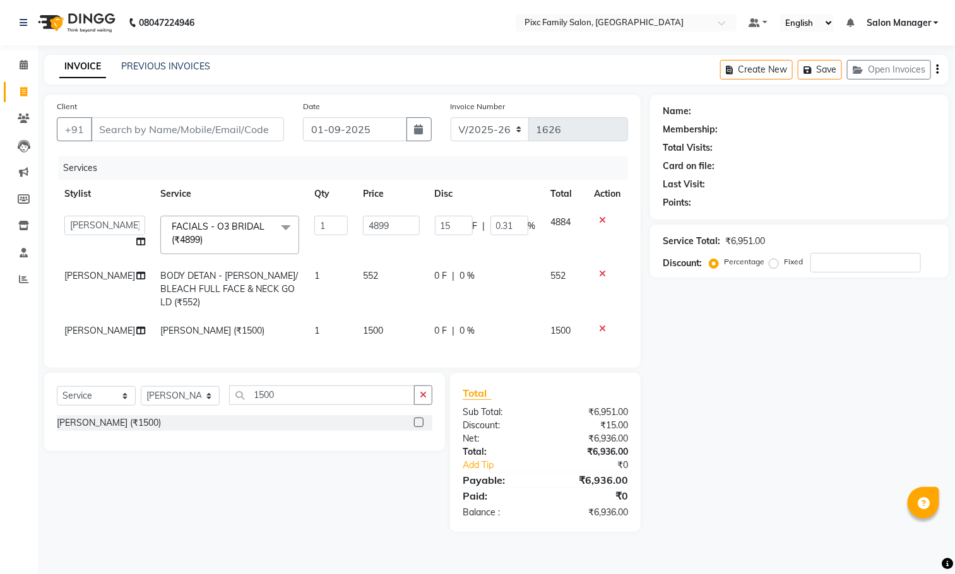
select select "52979"
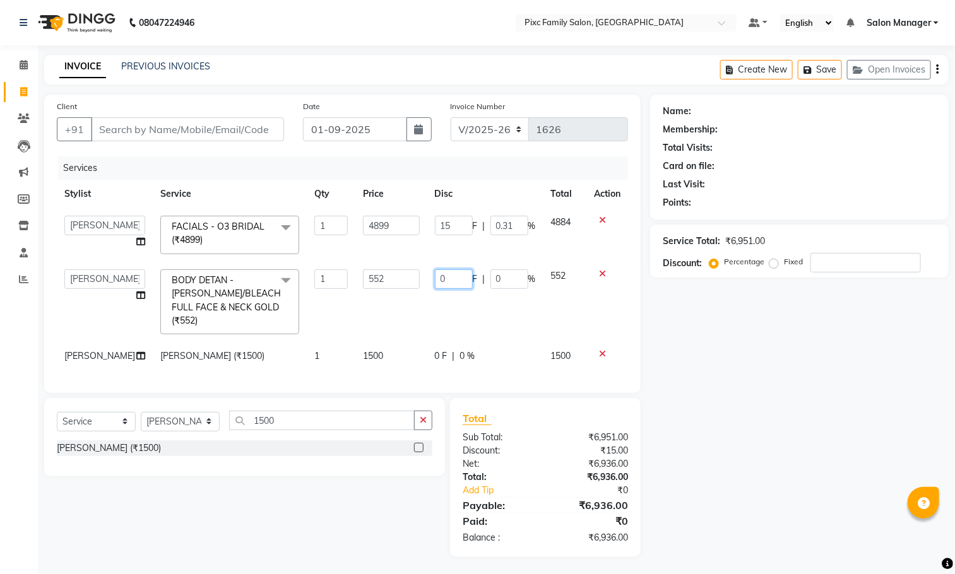
click at [445, 282] on input "0" at bounding box center [454, 279] width 38 height 20
type input "15"
click at [498, 315] on tbody "[PERSON_NAME] [PERSON_NAME] [PERSON_NAME] Aparna P [PERSON_NAME] Kiran [PERSON_…" at bounding box center [342, 289] width 571 height 162
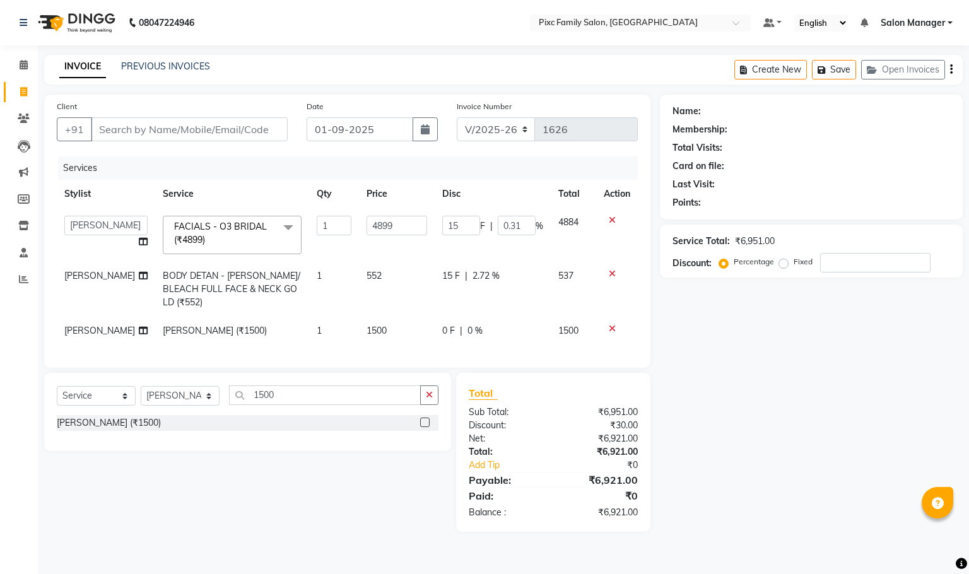
click at [445, 269] on span "15 F" at bounding box center [451, 275] width 18 height 13
select select "52979"
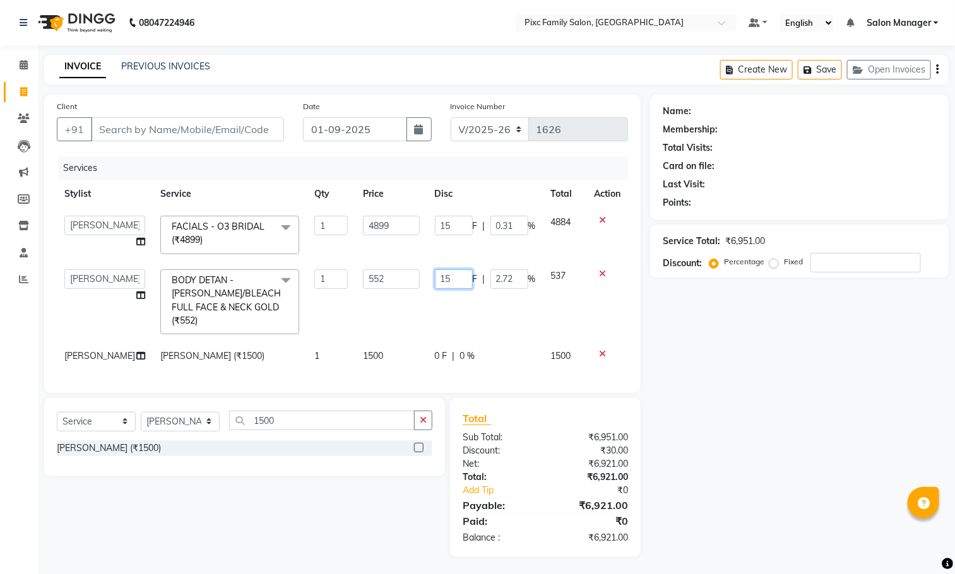
click at [458, 278] on input "15" at bounding box center [454, 279] width 38 height 20
type input "1"
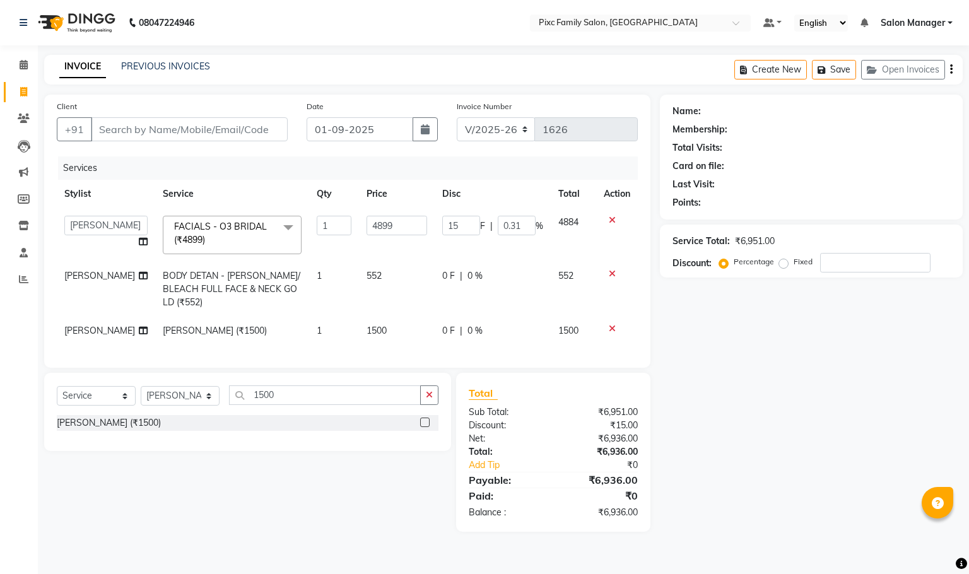
click at [481, 278] on div "0 F | 0 %" at bounding box center [492, 275] width 101 height 13
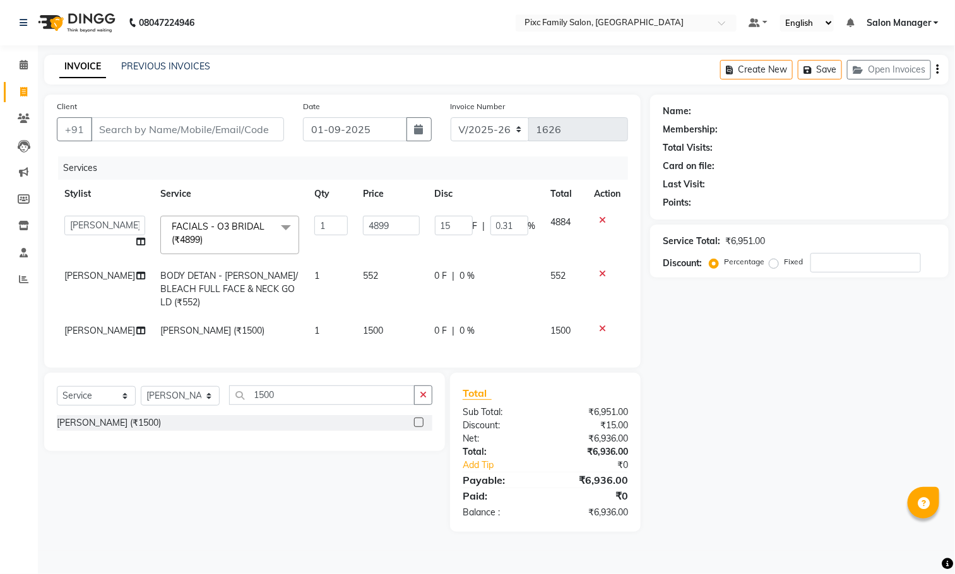
select select "52979"
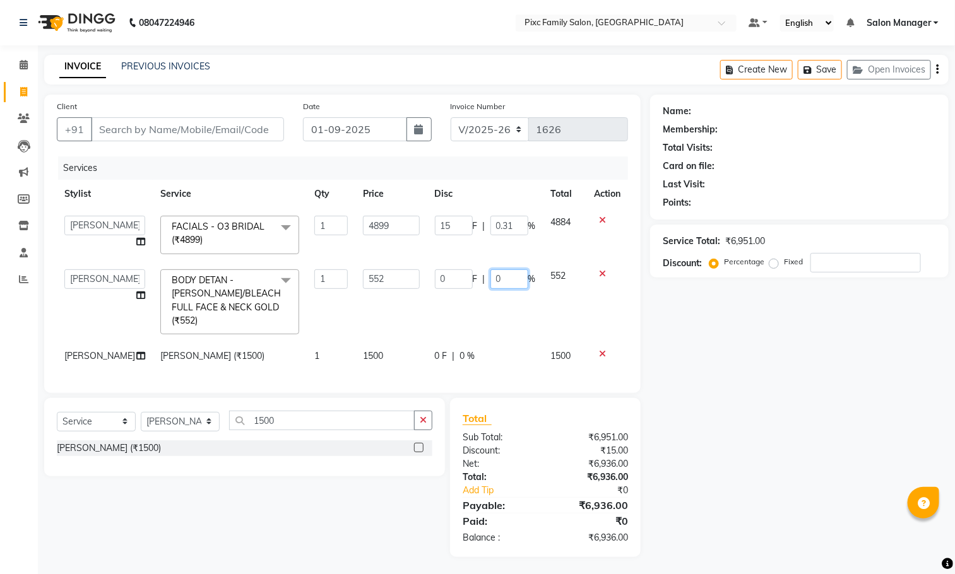
click at [513, 275] on input "0" at bounding box center [509, 279] width 38 height 20
type input "15"
click at [509, 307] on tbody "[PERSON_NAME] [PERSON_NAME] [PERSON_NAME] Aparna P [PERSON_NAME] Kiran [PERSON_…" at bounding box center [342, 289] width 571 height 162
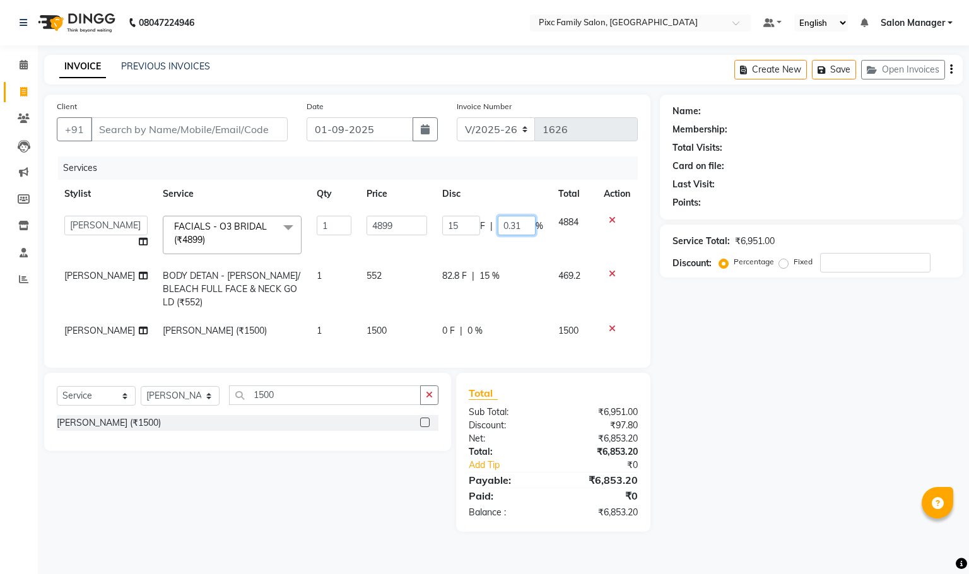
click at [522, 226] on input "0.31" at bounding box center [517, 226] width 38 height 20
type input "0"
type input "15"
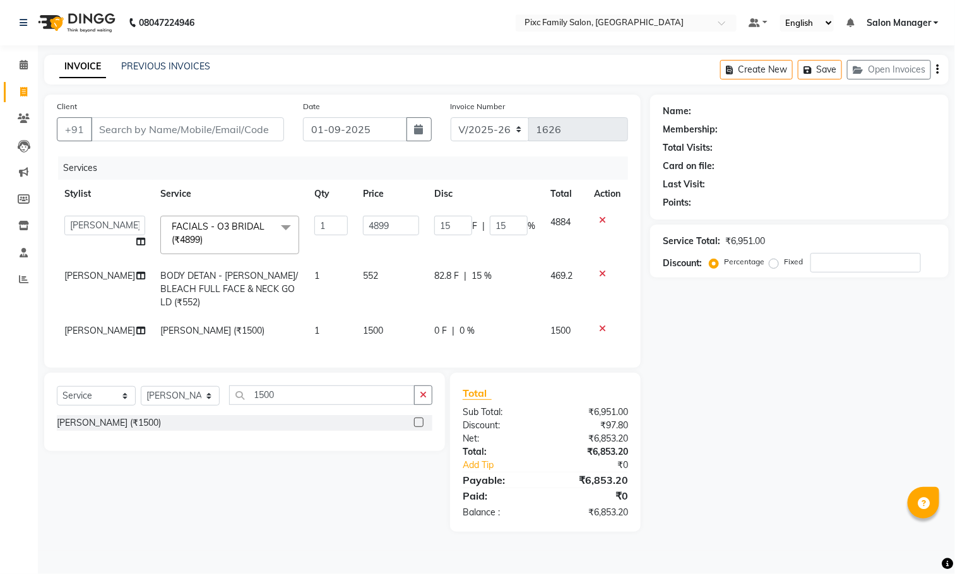
click at [538, 250] on tbody "[PERSON_NAME] [PERSON_NAME] [PERSON_NAME] Aparna P [PERSON_NAME] Kiran [PERSON_…" at bounding box center [342, 276] width 571 height 137
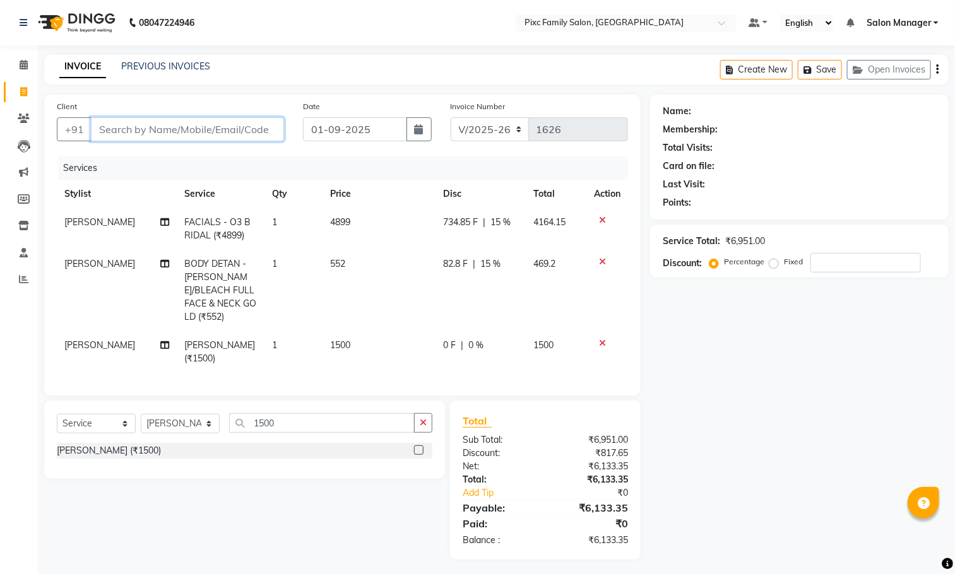
click at [265, 127] on input "Client" at bounding box center [187, 129] width 193 height 24
click at [241, 127] on input "Client" at bounding box center [187, 129] width 193 height 24
type input "7"
type input "0"
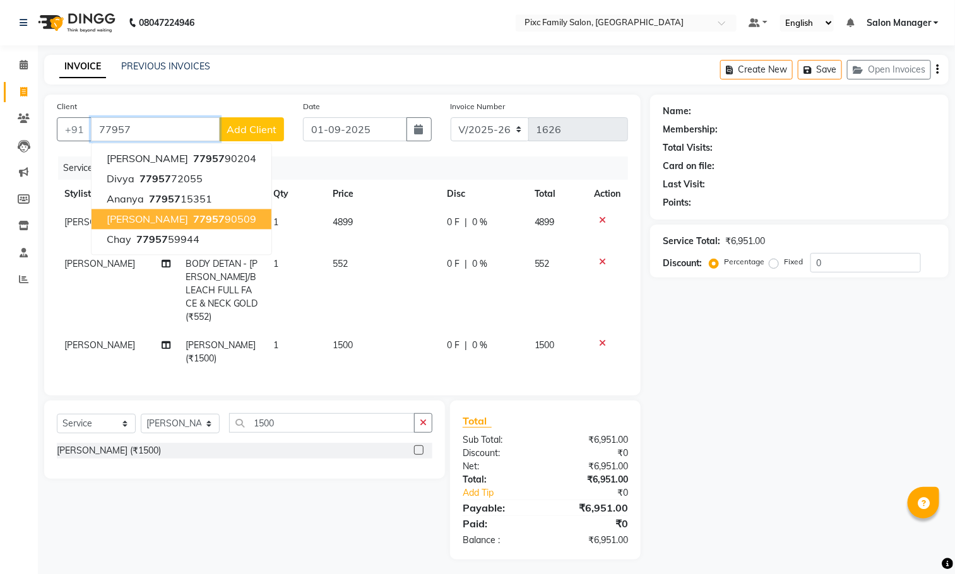
click at [201, 220] on ngb-highlight "77957 90509" at bounding box center [224, 219] width 66 height 13
type input "7795790509"
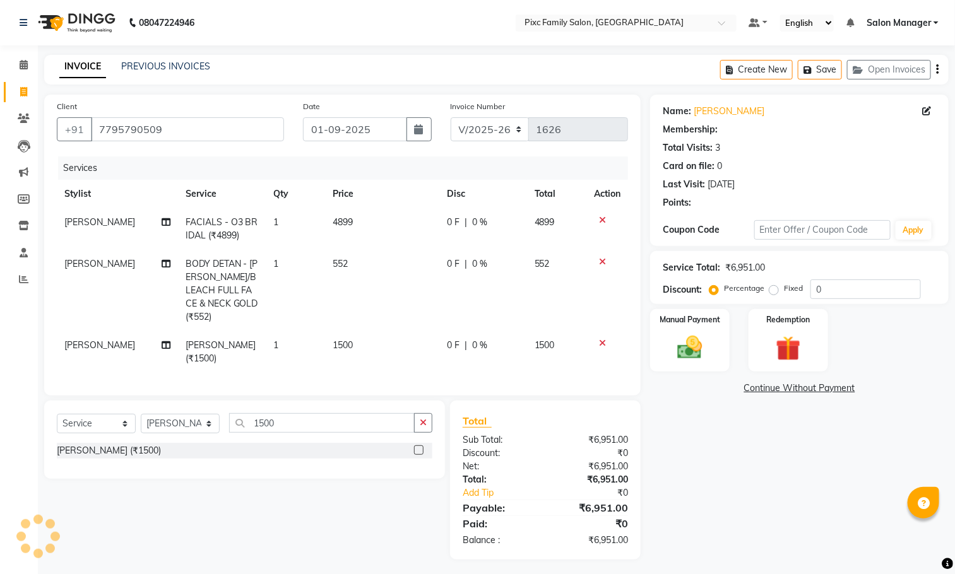
select select "1: Object"
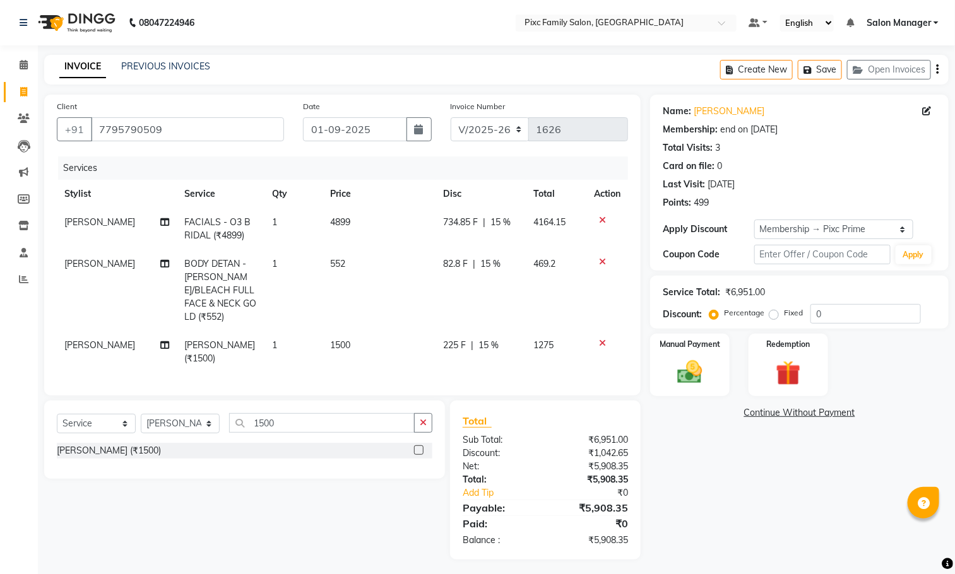
click at [485, 339] on span "15 %" at bounding box center [488, 345] width 20 height 13
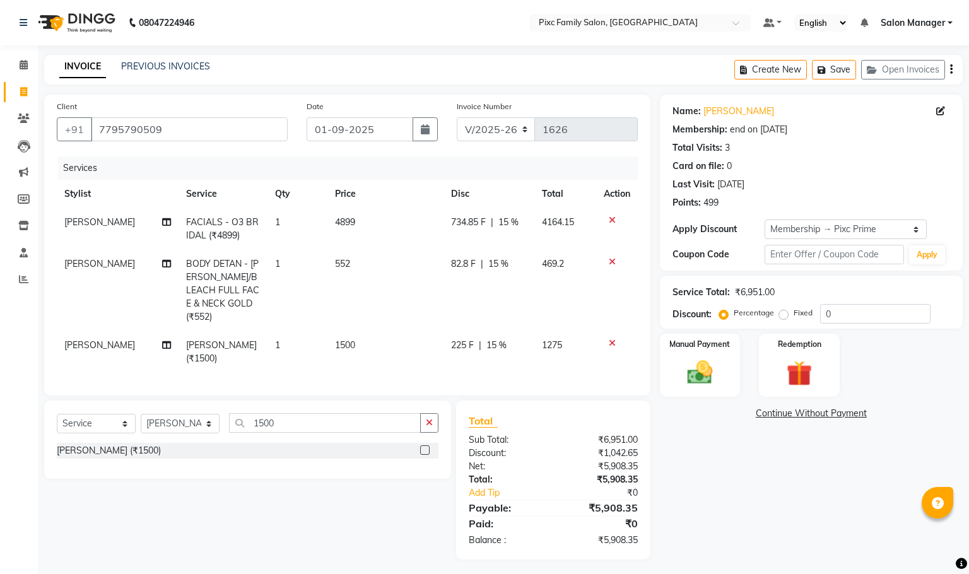
select select "52979"
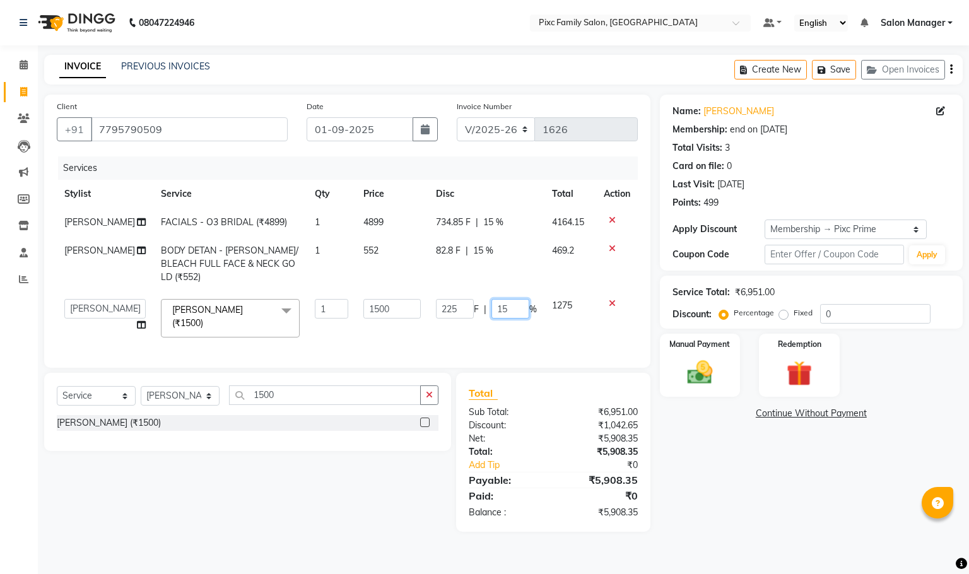
click at [507, 299] on input "15" at bounding box center [511, 309] width 38 height 20
click at [509, 299] on input "15" at bounding box center [511, 309] width 38 height 20
type input "1"
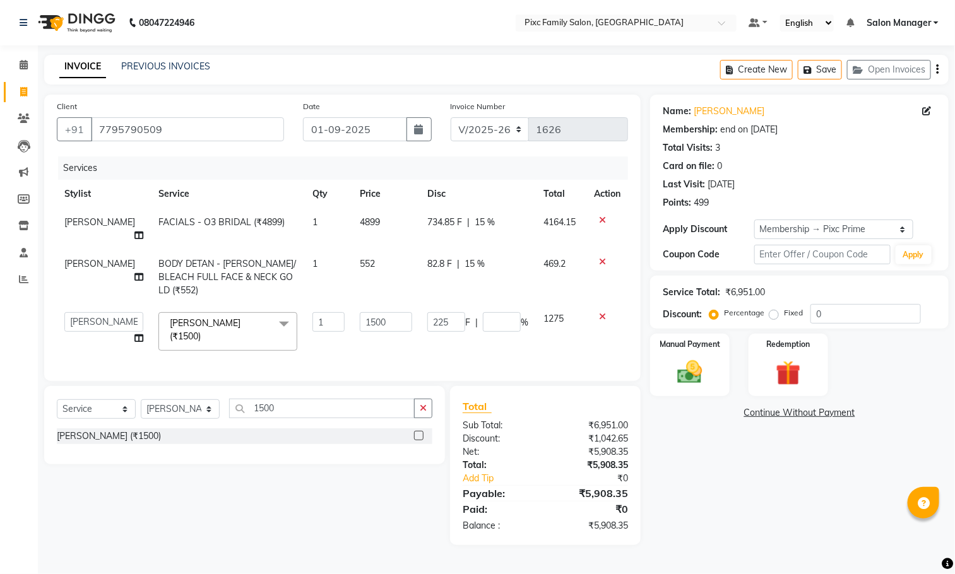
click at [507, 273] on td "82.8 F | 15 %" at bounding box center [478, 277] width 116 height 55
select select "52979"
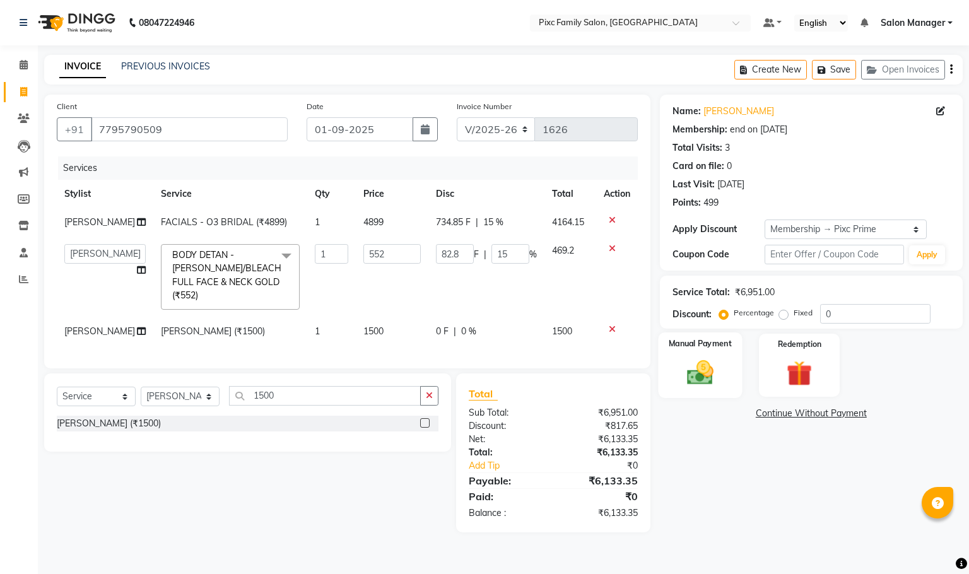
click at [733, 388] on div "Manual Payment" at bounding box center [700, 366] width 84 height 66
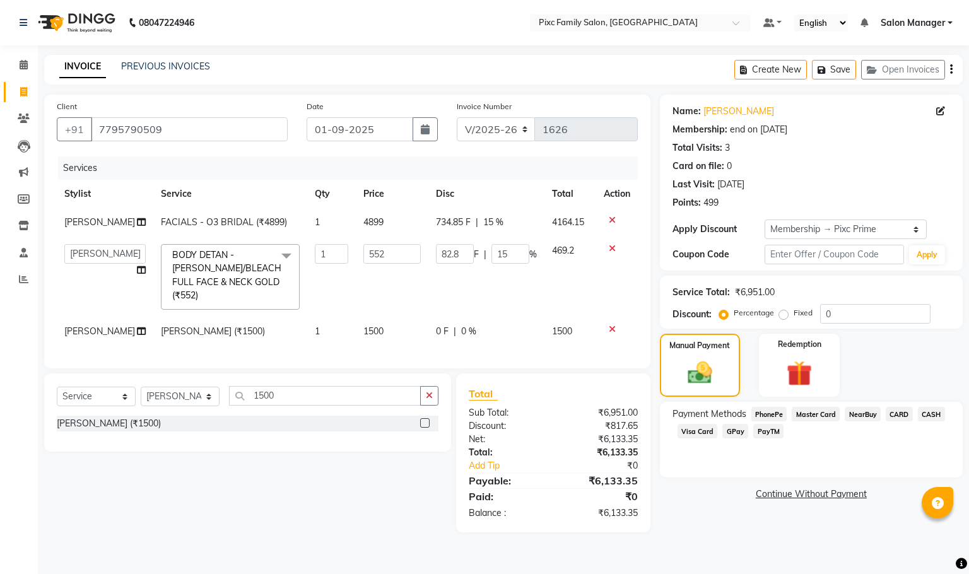
click at [902, 413] on span "CARD" at bounding box center [899, 414] width 27 height 15
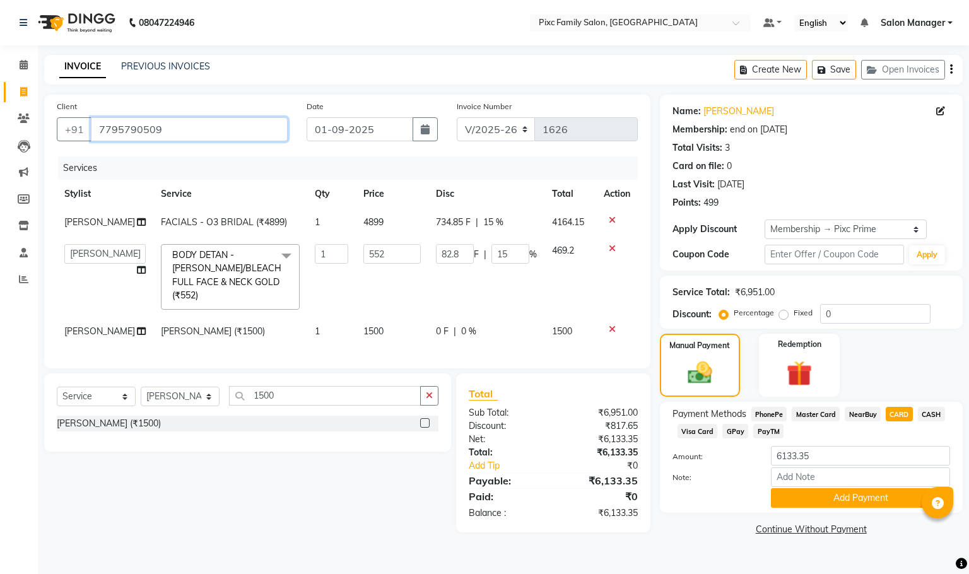
drag, startPoint x: 93, startPoint y: 126, endPoint x: 191, endPoint y: 135, distance: 98.3
click at [191, 135] on input "7795790509" at bounding box center [189, 129] width 197 height 24
click at [712, 539] on main "INVOICE PREVIOUS INVOICES Create New Save Open Invoices Client [PHONE_NUMBER] D…" at bounding box center [503, 306] width 931 height 503
click at [129, 131] on input "7795790509" at bounding box center [189, 129] width 197 height 24
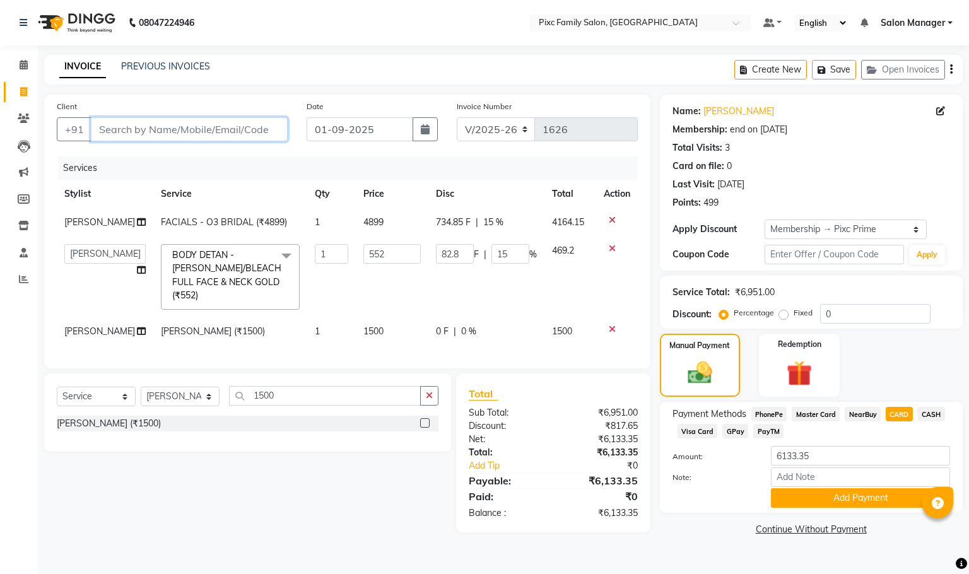
click at [212, 127] on input "Client" at bounding box center [189, 129] width 197 height 24
paste input "8296414999"
type input "8296414999"
type input "0"
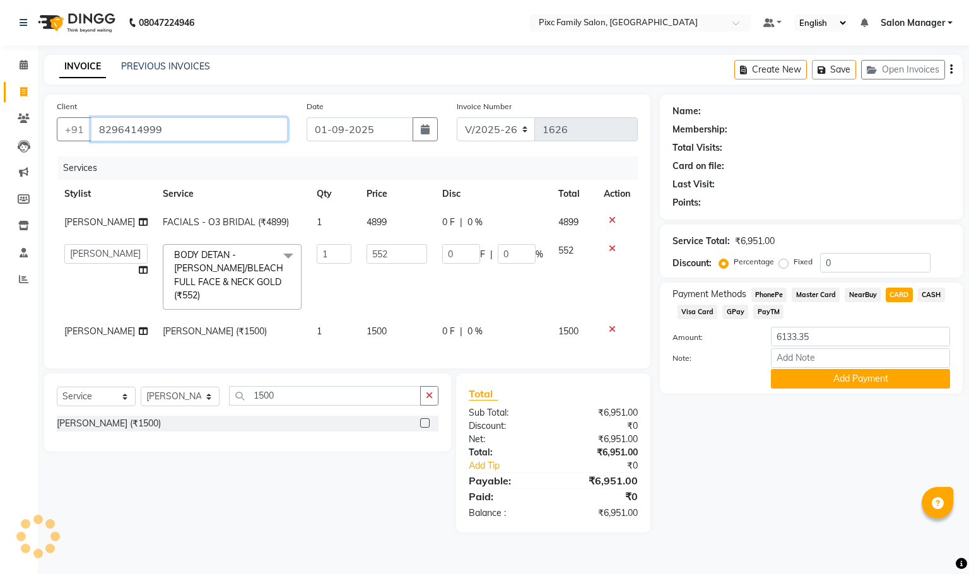
type input "8296414999"
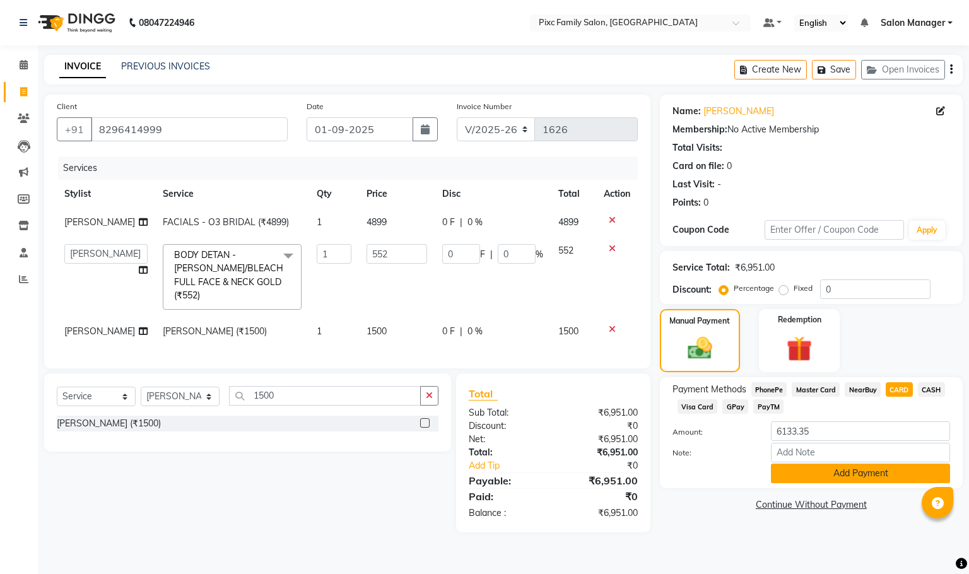
click at [846, 474] on button "Add Payment" at bounding box center [860, 474] width 179 height 20
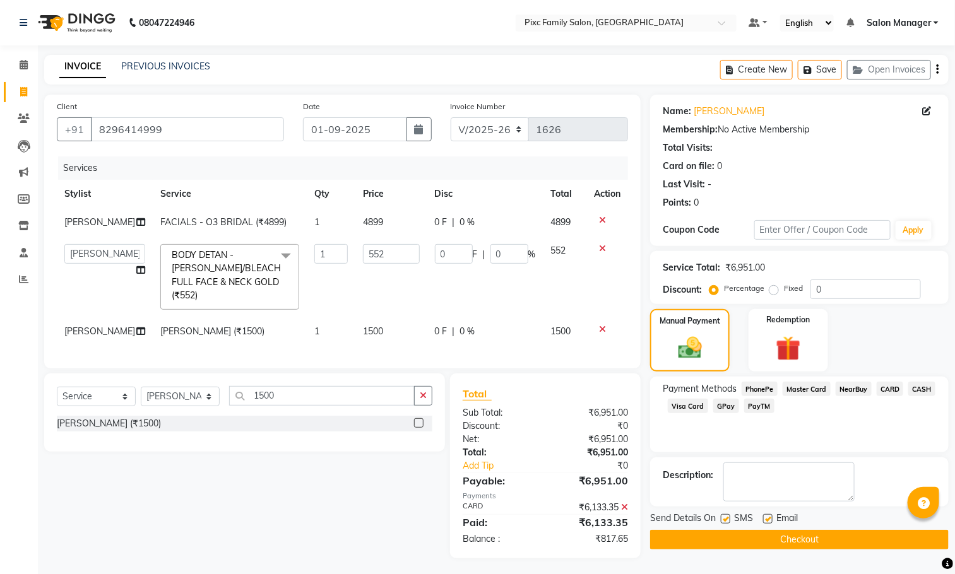
scroll to position [4, 0]
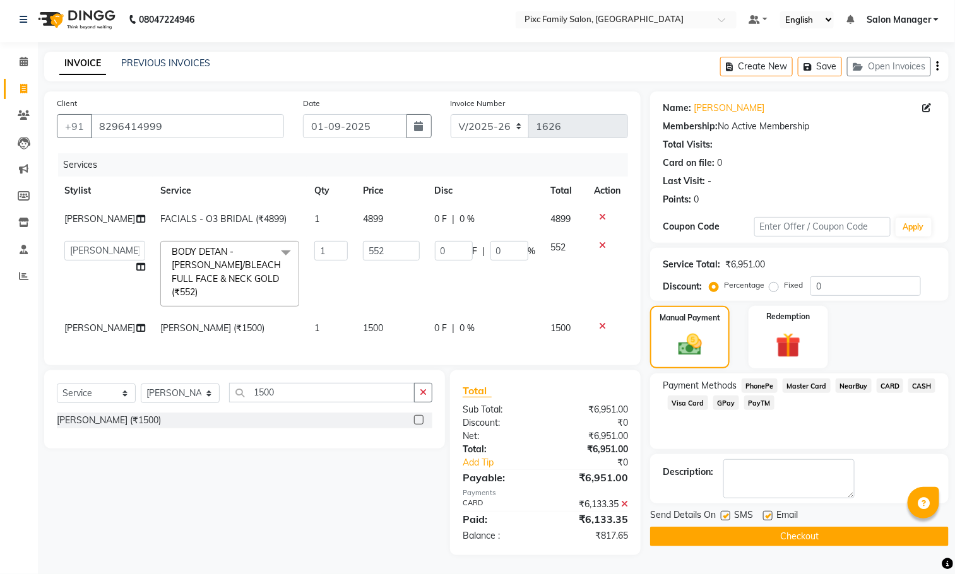
click at [460, 218] on span "0 %" at bounding box center [467, 219] width 15 height 13
select select "52979"
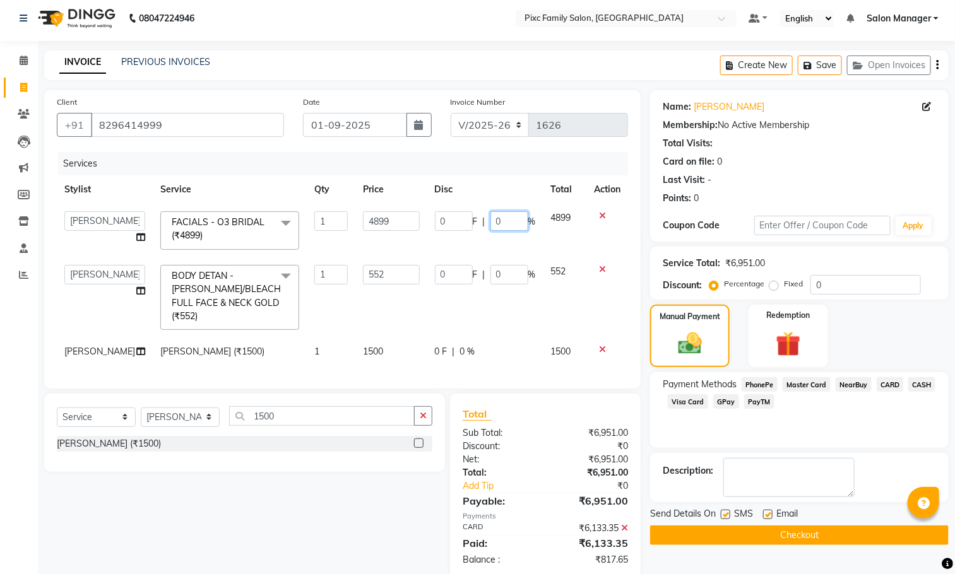
click at [502, 216] on input "0" at bounding box center [509, 221] width 38 height 20
type input "15"
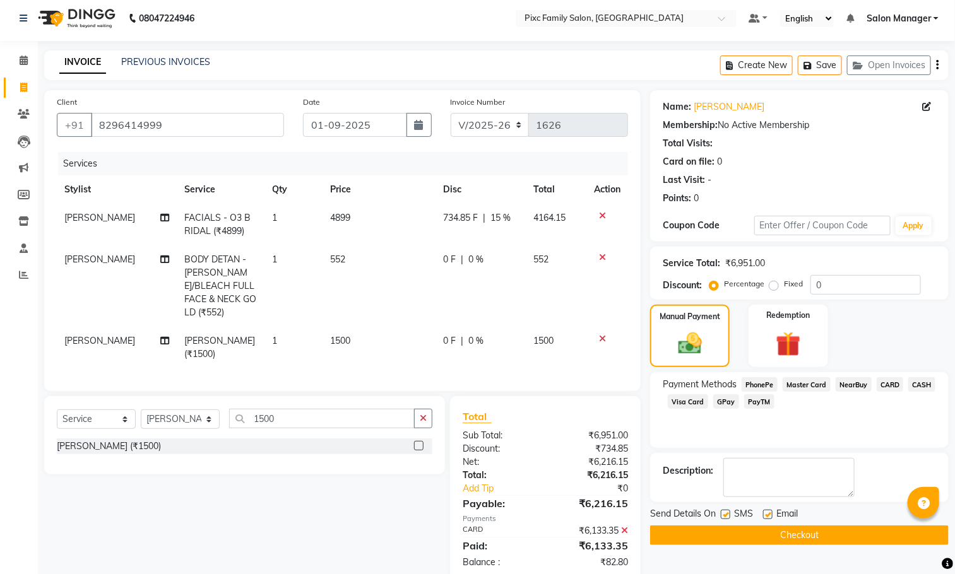
click at [500, 239] on td "734.85 F | 15 %" at bounding box center [480, 225] width 90 height 42
select select "52979"
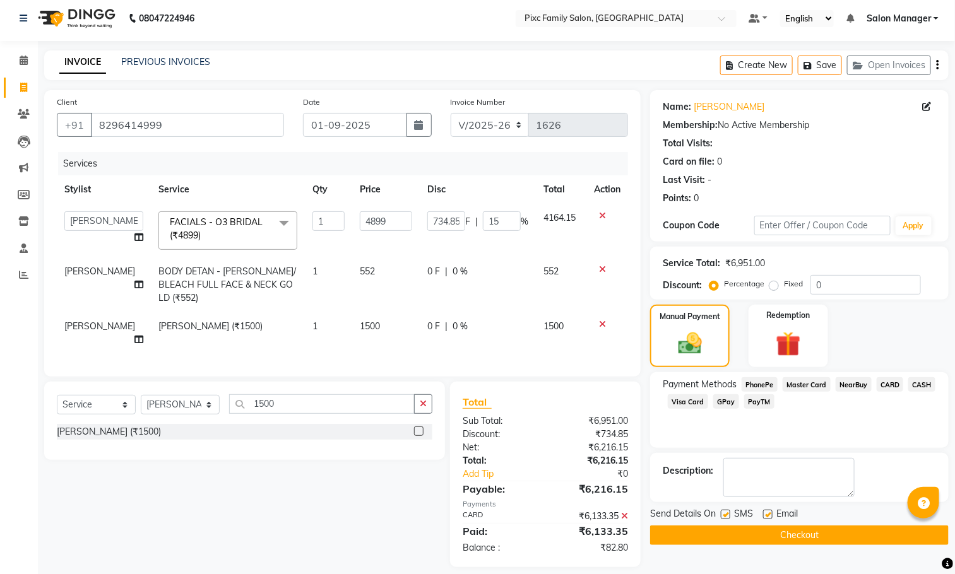
click at [509, 276] on div "0 F | 0 %" at bounding box center [477, 271] width 101 height 13
select select "52979"
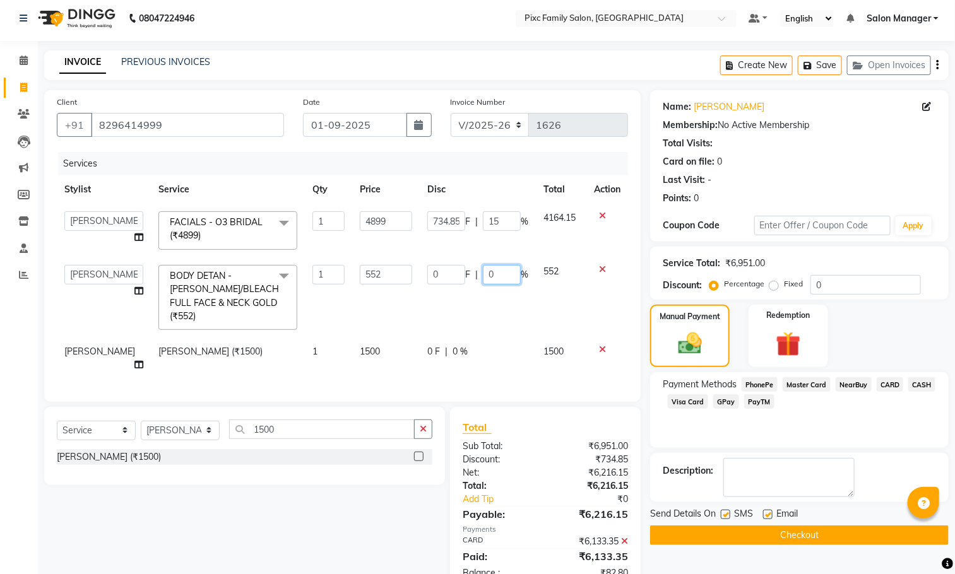
click at [509, 276] on input "0" at bounding box center [502, 275] width 38 height 20
type input "15"
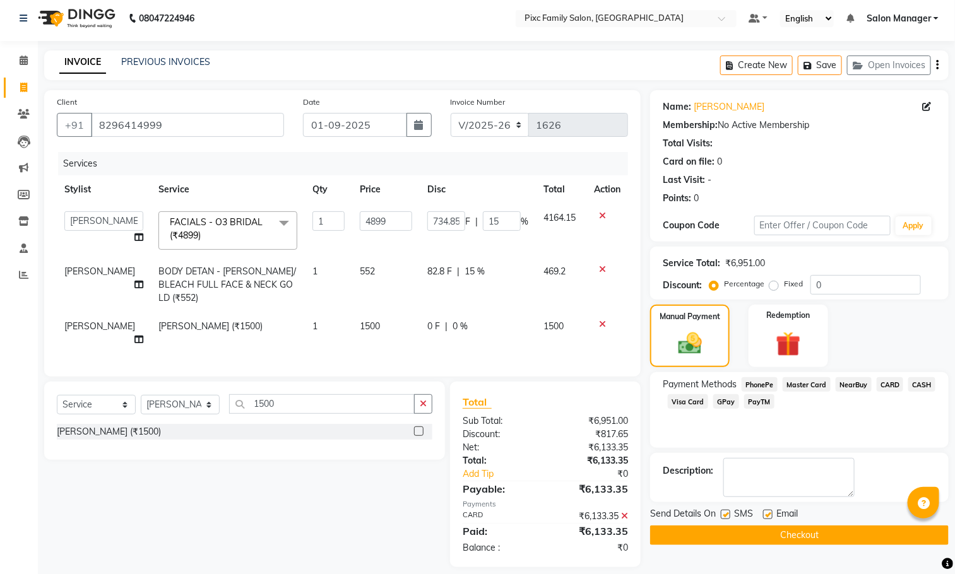
click at [457, 326] on td "0 F | 0 %" at bounding box center [478, 333] width 116 height 42
select select "52979"
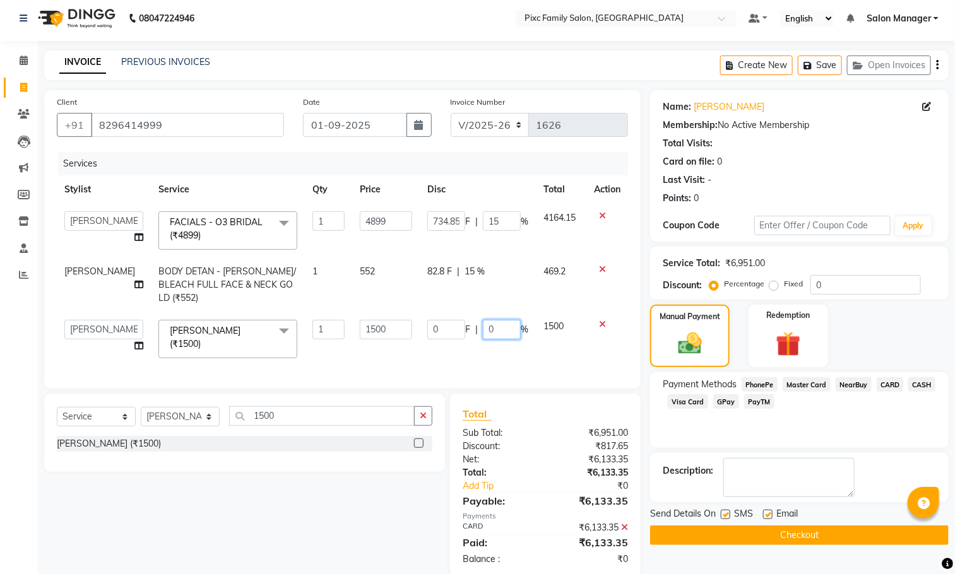
click at [516, 320] on input "0" at bounding box center [502, 330] width 38 height 20
click at [548, 338] on div "Services Stylist Service Qty Price Disc Total Action [PERSON_NAME] [PERSON_NAME…" at bounding box center [342, 264] width 571 height 224
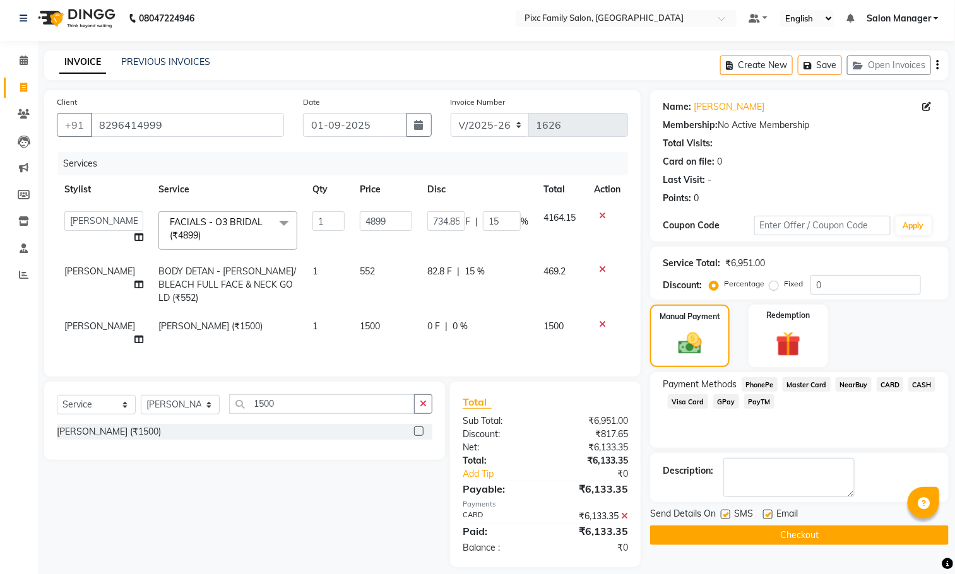
click at [803, 529] on button "Checkout" at bounding box center [799, 536] width 298 height 20
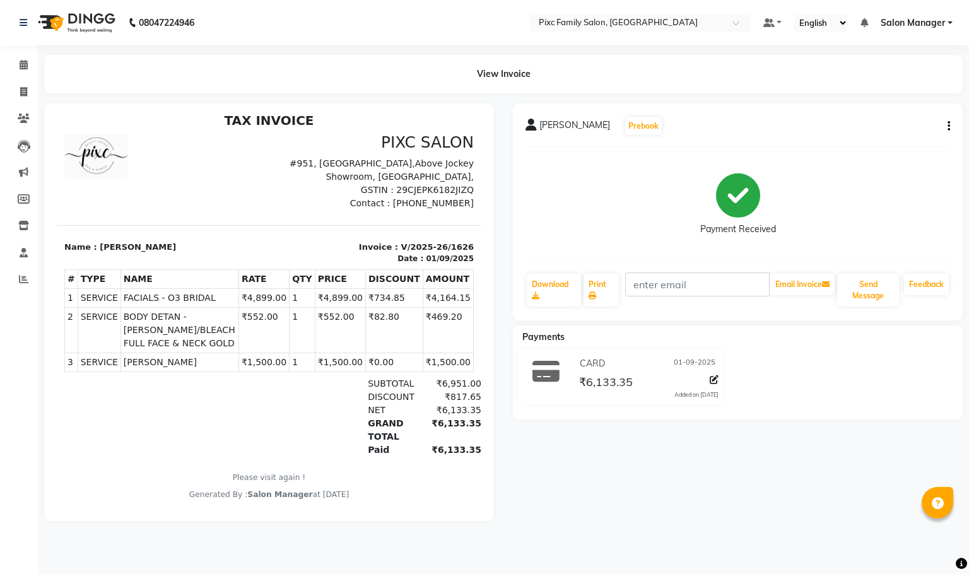
scroll to position [10, 0]
click at [18, 59] on span at bounding box center [24, 65] width 22 height 15
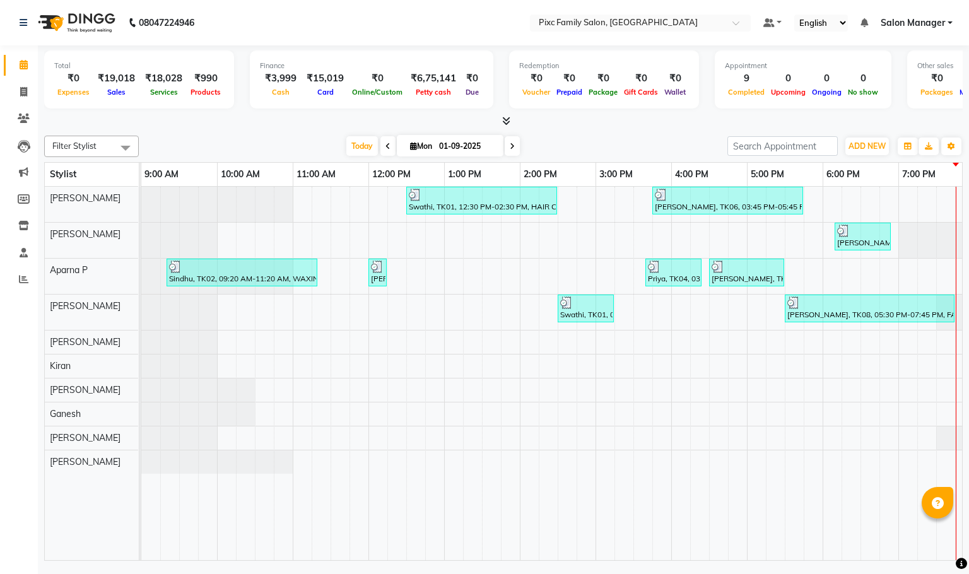
click at [502, 117] on icon at bounding box center [506, 120] width 8 height 9
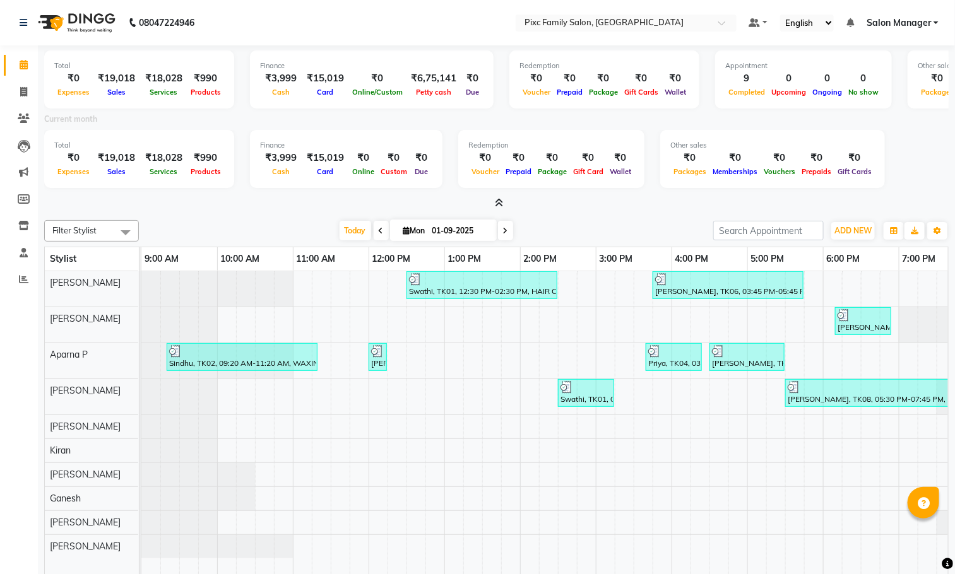
click at [433, 83] on div "₹6,75,141" at bounding box center [434, 78] width 56 height 15
click at [27, 60] on icon at bounding box center [24, 64] width 8 height 9
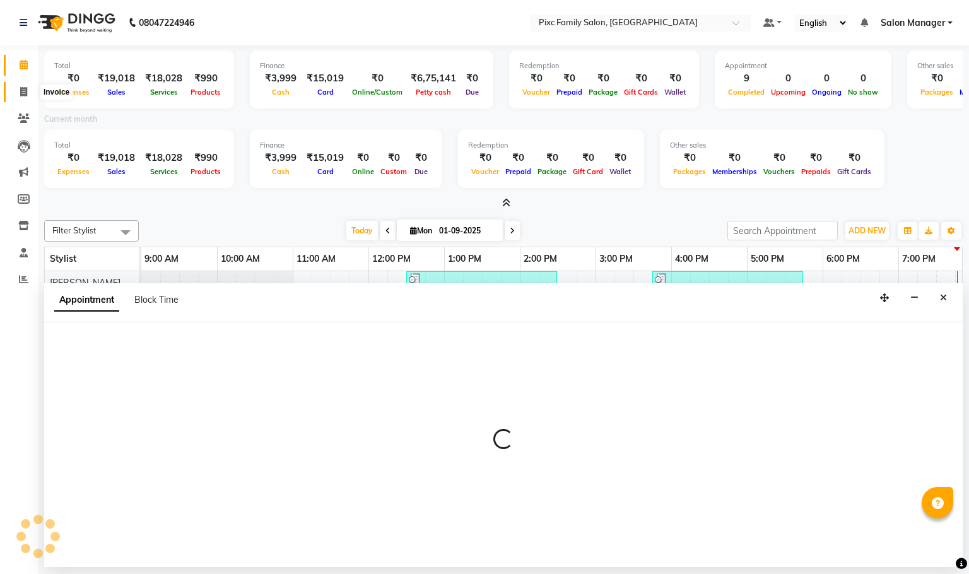
drag, startPoint x: 18, startPoint y: 93, endPoint x: 35, endPoint y: 91, distance: 17.1
click at [18, 93] on span at bounding box center [24, 92] width 22 height 15
select select "service"
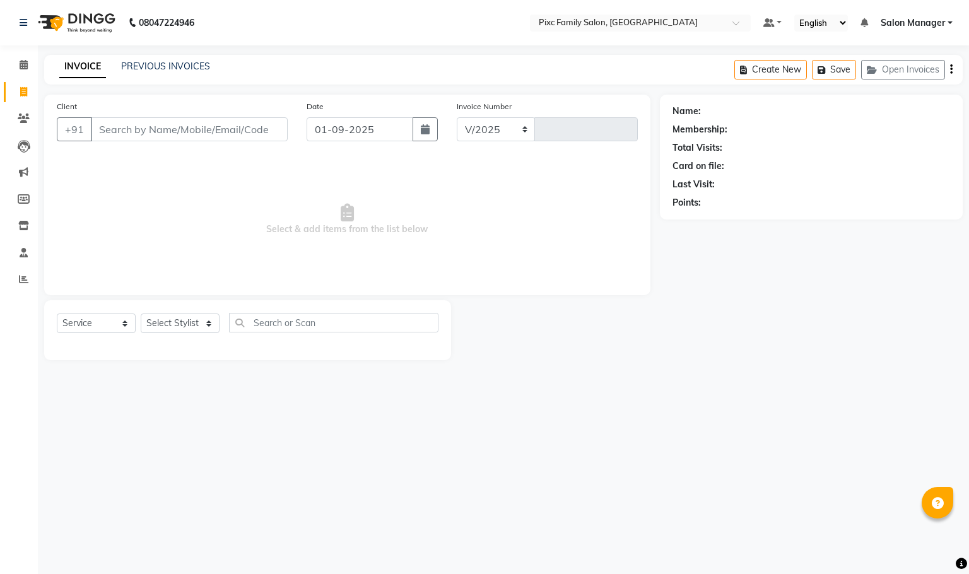
select select "3509"
type input "1627"
click at [27, 63] on icon at bounding box center [24, 64] width 8 height 9
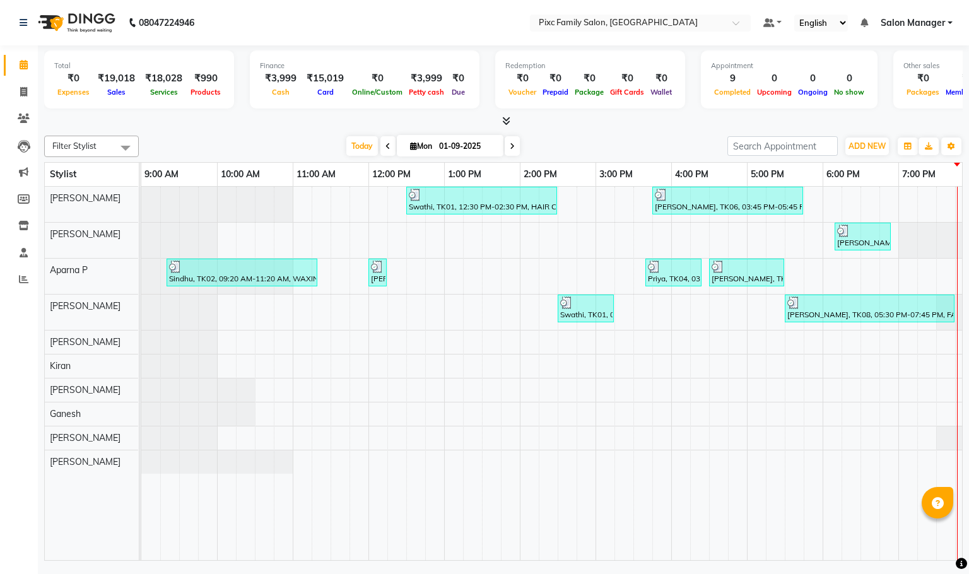
click at [505, 119] on icon at bounding box center [506, 120] width 8 height 9
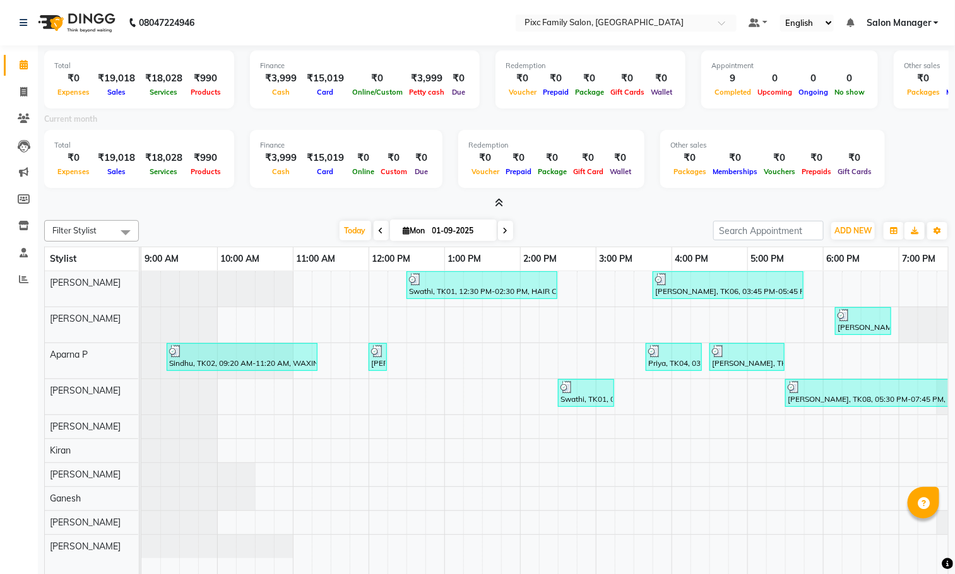
click at [498, 199] on icon at bounding box center [499, 202] width 8 height 9
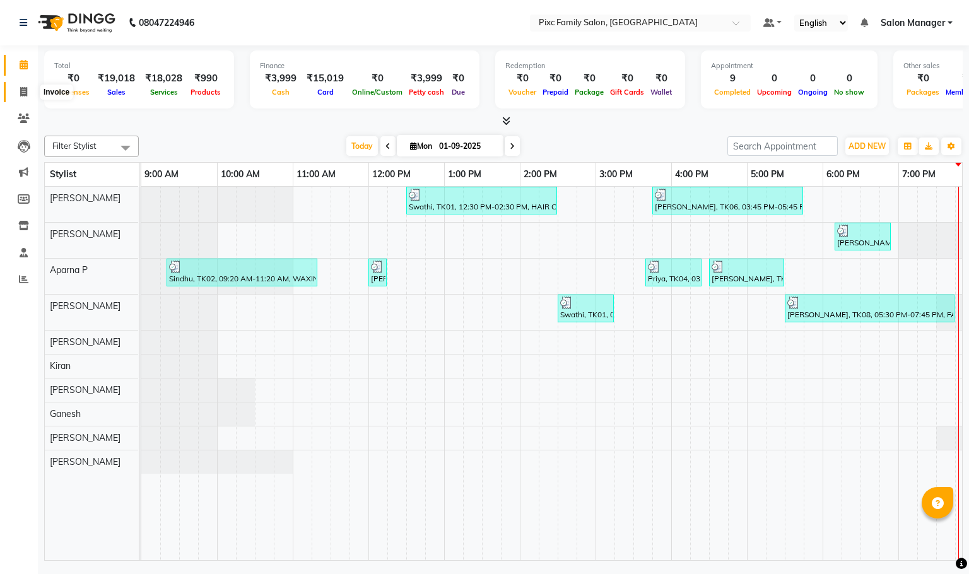
drag, startPoint x: 23, startPoint y: 91, endPoint x: 45, endPoint y: 88, distance: 22.9
click at [23, 90] on icon at bounding box center [23, 91] width 7 height 9
select select "3509"
select select "service"
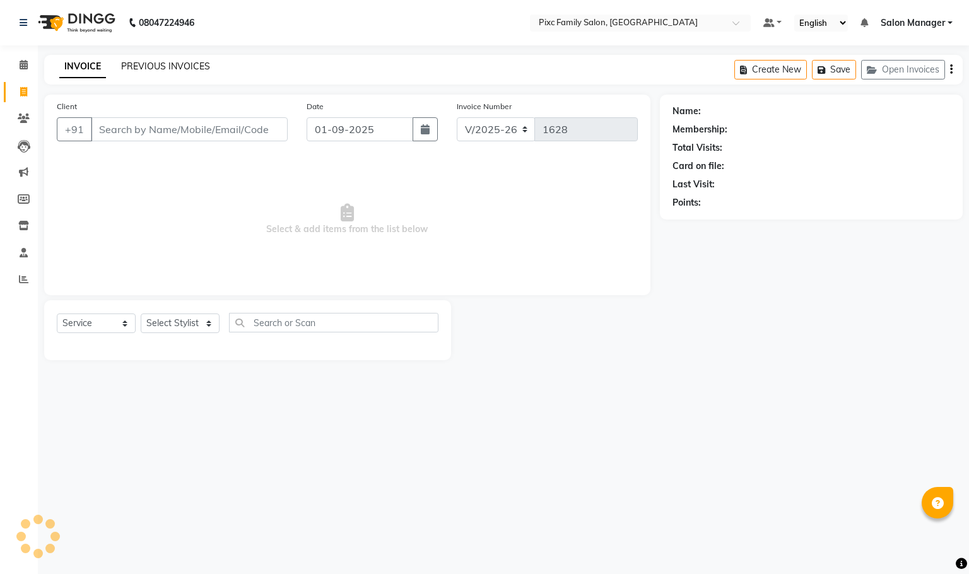
click at [161, 61] on link "PREVIOUS INVOICES" at bounding box center [165, 66] width 89 height 11
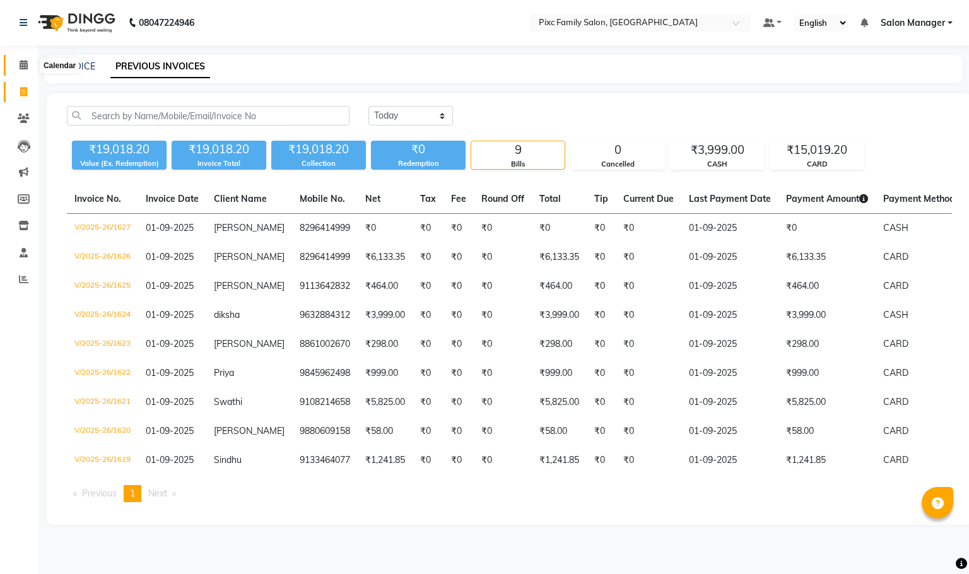
click at [20, 66] on icon at bounding box center [24, 64] width 8 height 9
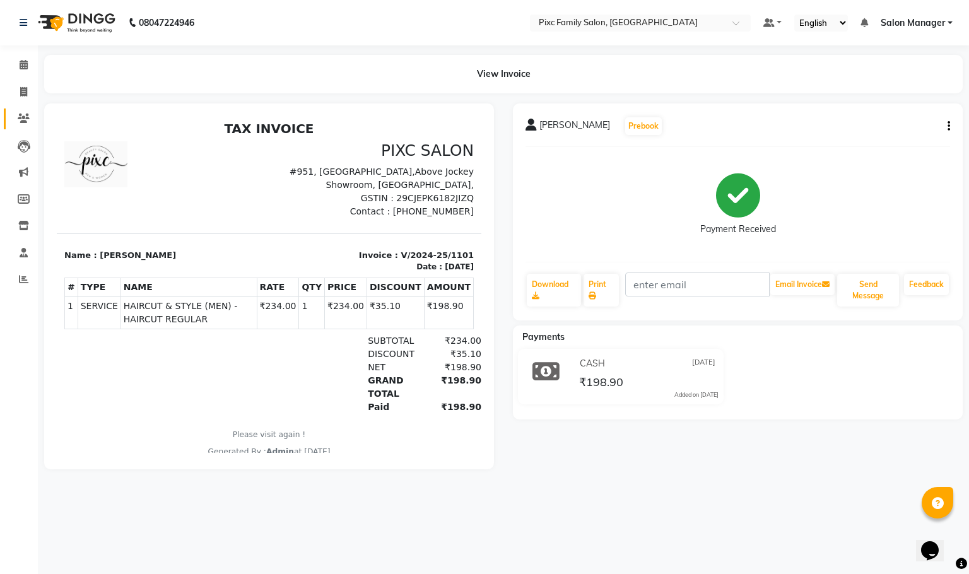
click at [25, 127] on link "Clients" at bounding box center [19, 119] width 30 height 21
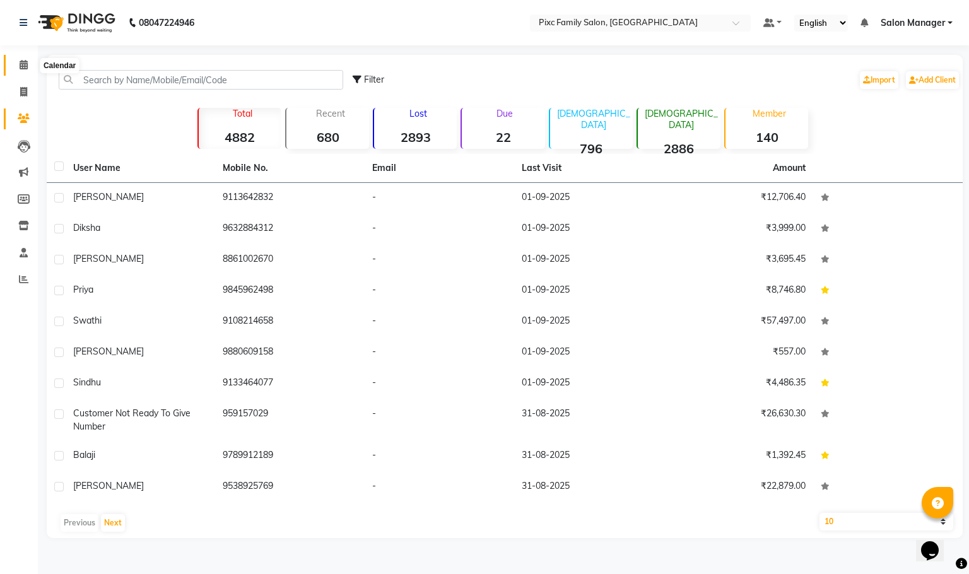
click at [25, 66] on icon at bounding box center [24, 64] width 8 height 9
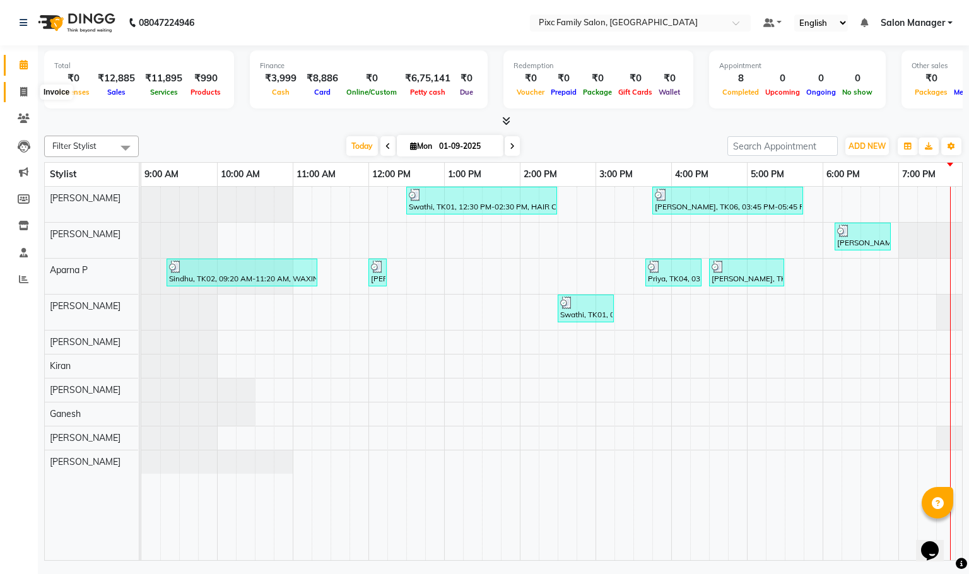
click at [31, 95] on span at bounding box center [24, 92] width 22 height 15
select select "3509"
select select "service"
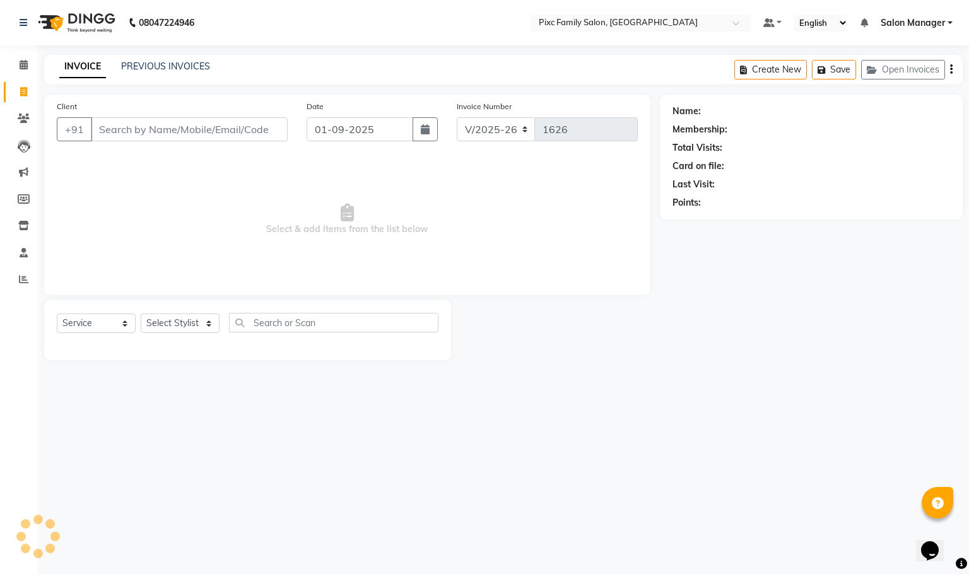
click at [144, 144] on div "Client +91" at bounding box center [172, 126] width 250 height 52
click at [158, 119] on input "Client" at bounding box center [189, 129] width 197 height 24
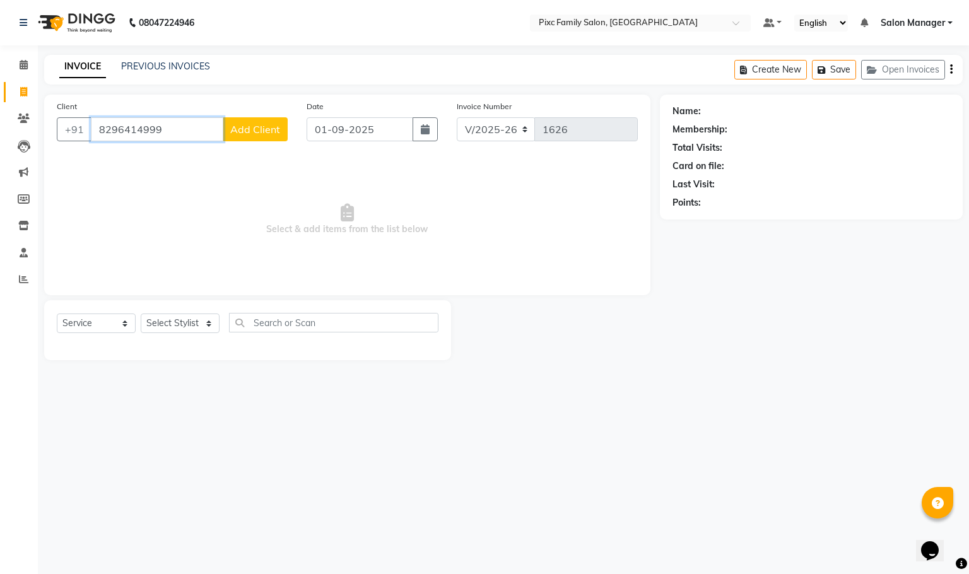
type input "8296414999"
click at [259, 125] on span "Add Client" at bounding box center [255, 129] width 50 height 13
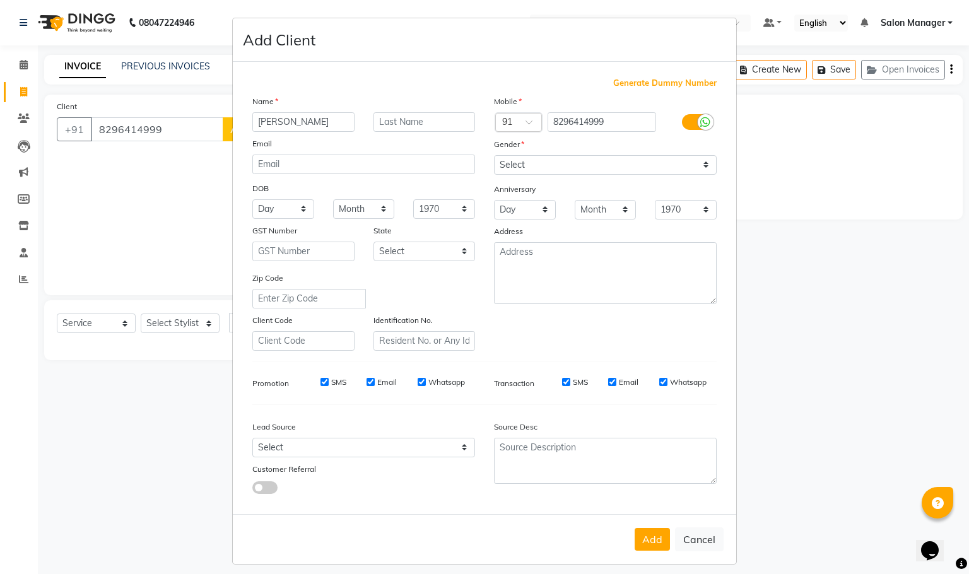
type input "[PERSON_NAME]"
click at [511, 151] on div "Gender" at bounding box center [505, 147] width 40 height 18
click at [540, 171] on select "Select Male Female Other Prefer Not To Say" at bounding box center [605, 165] width 223 height 20
select select "female"
click at [494, 155] on select "Select Male Female Other Prefer Not To Say" at bounding box center [605, 165] width 223 height 20
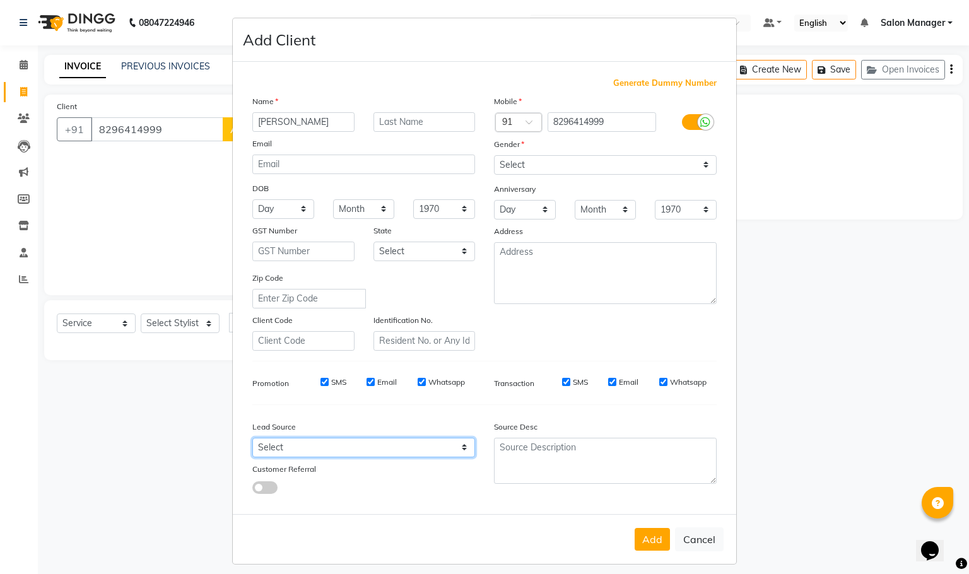
click at [305, 447] on select "Select Walk-in Referral Internet Friend Word of Mouth Advertisement Facebook Ju…" at bounding box center [363, 448] width 223 height 20
select select "26026"
click at [252, 438] on select "Select Walk-in Referral Internet Friend Word of Mouth Advertisement Facebook Ju…" at bounding box center [363, 448] width 223 height 20
click at [640, 536] on button "Add" at bounding box center [652, 539] width 35 height 23
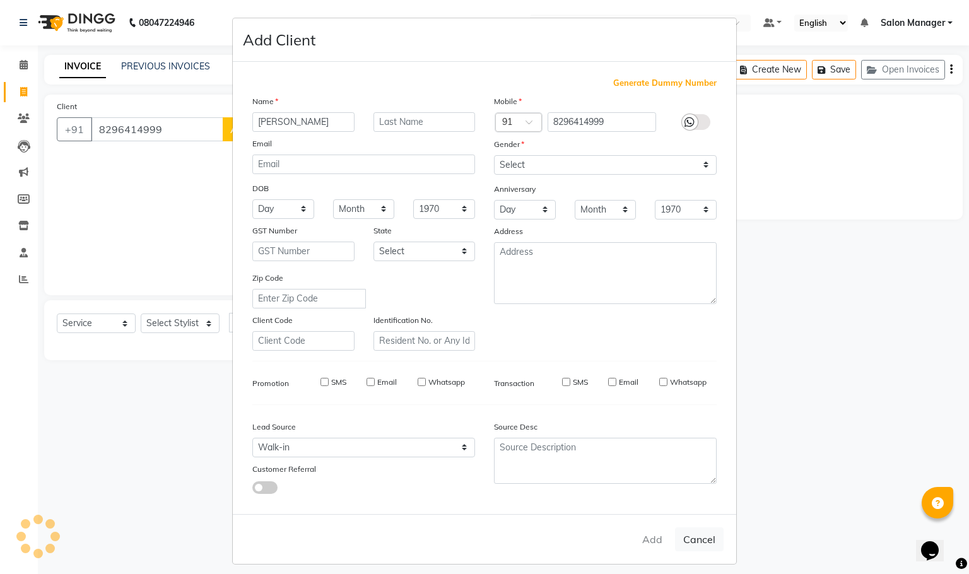
select select
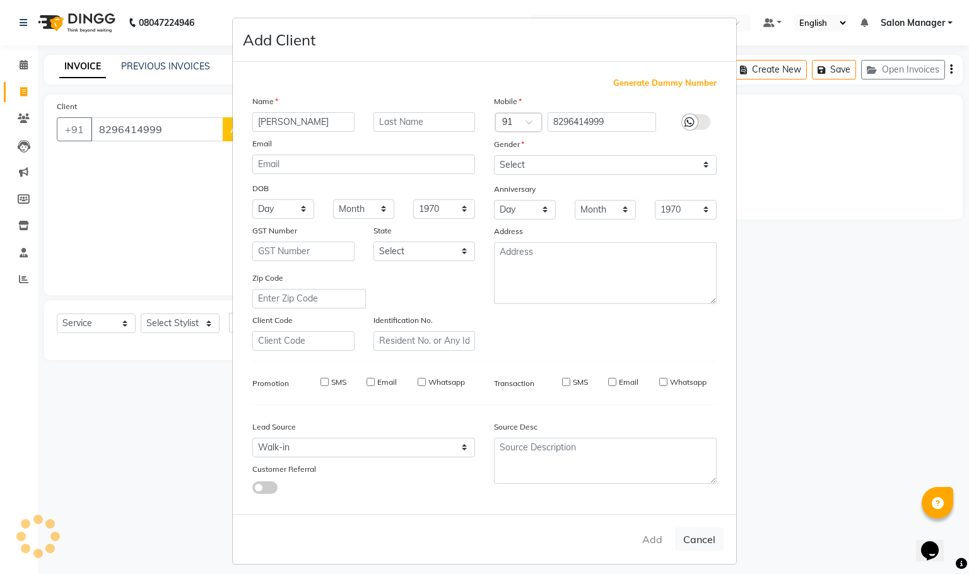
select select
checkbox input "false"
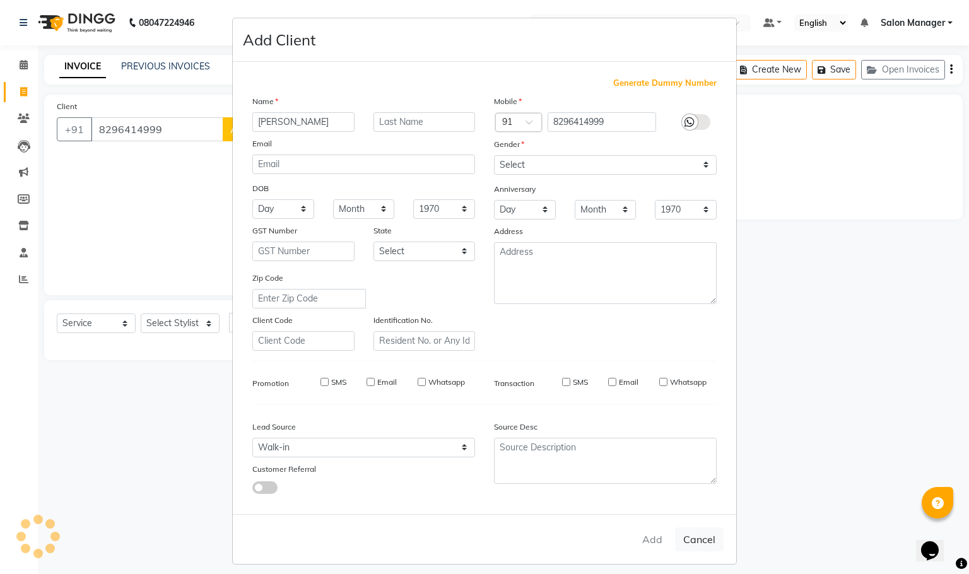
checkbox input "false"
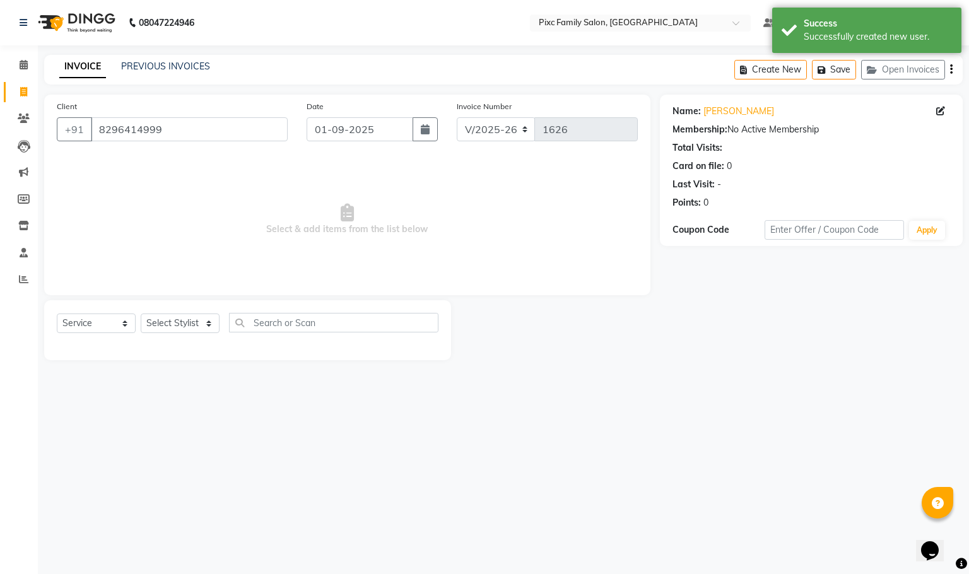
click at [170, 310] on div "Select Service Product Membership Package Voucher Prepaid Gift Card Select Styl…" at bounding box center [247, 330] width 407 height 60
click at [170, 326] on select "Select Stylist [PERSON_NAME] [PERSON_NAME] [PERSON_NAME] Aparna P [PERSON_NAME]…" at bounding box center [180, 324] width 79 height 20
click at [229, 476] on div "08047224946 Select Location × Pixc Family Salon, Vidyaranyapura Default Panel M…" at bounding box center [484, 287] width 969 height 574
click at [87, 326] on select "Select Service Product Membership Package Voucher Prepaid Gift Card" at bounding box center [96, 324] width 79 height 20
select select "membership"
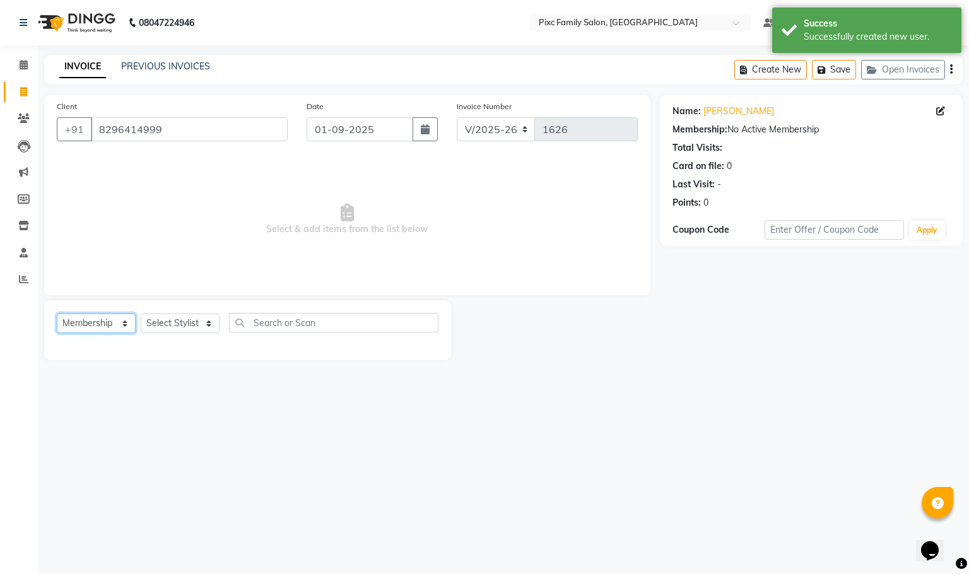
click at [57, 314] on select "Select Service Product Membership Package Voucher Prepaid Gift Card" at bounding box center [96, 324] width 79 height 20
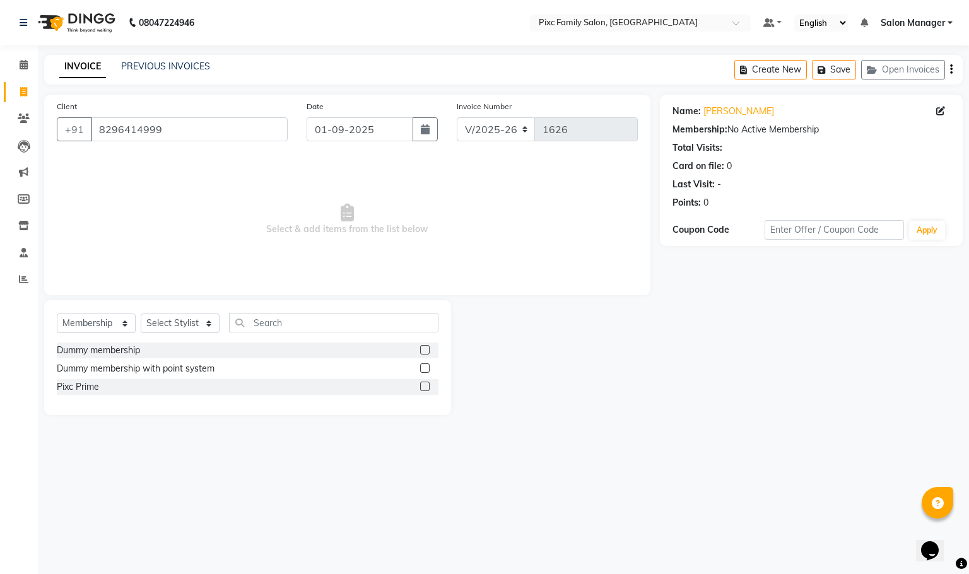
click at [422, 384] on label at bounding box center [424, 386] width 9 height 9
click at [422, 384] on input "checkbox" at bounding box center [424, 387] width 8 height 8
checkbox input "false"
click at [159, 330] on select "Select Stylist [PERSON_NAME] [PERSON_NAME] [PERSON_NAME] Aparna P [PERSON_NAME]…" at bounding box center [180, 324] width 79 height 20
click at [141, 314] on select "Select Stylist [PERSON_NAME] [PERSON_NAME] [PERSON_NAME] Aparna P [PERSON_NAME]…" at bounding box center [180, 324] width 79 height 20
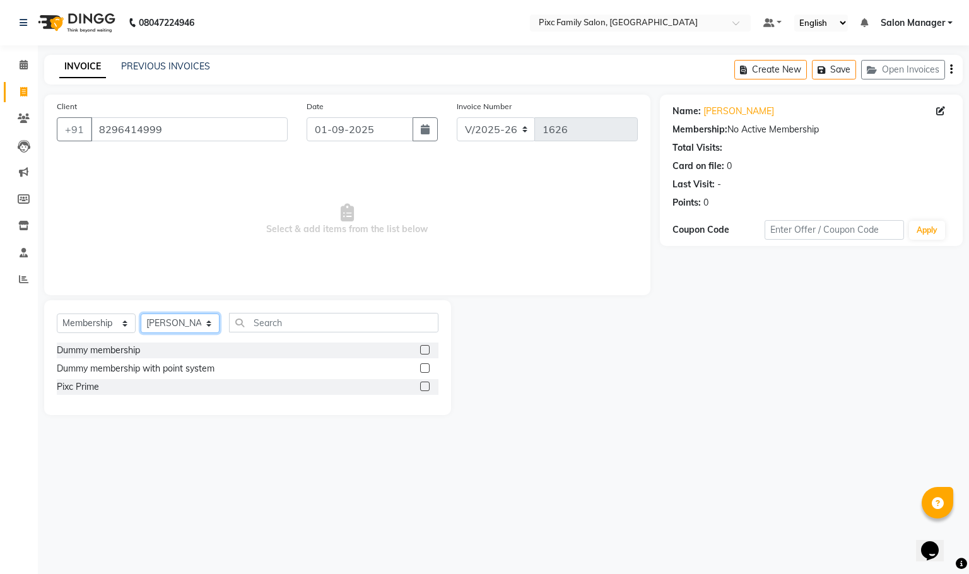
click at [180, 324] on select "Select Stylist [PERSON_NAME] [PERSON_NAME] [PERSON_NAME] Aparna P [PERSON_NAME]…" at bounding box center [180, 324] width 79 height 20
select select "64032"
click at [141, 314] on select "Select Stylist [PERSON_NAME] [PERSON_NAME] [PERSON_NAME] Aparna P [PERSON_NAME]…" at bounding box center [180, 324] width 79 height 20
click at [426, 388] on label at bounding box center [424, 386] width 9 height 9
click at [426, 388] on input "checkbox" at bounding box center [424, 387] width 8 height 8
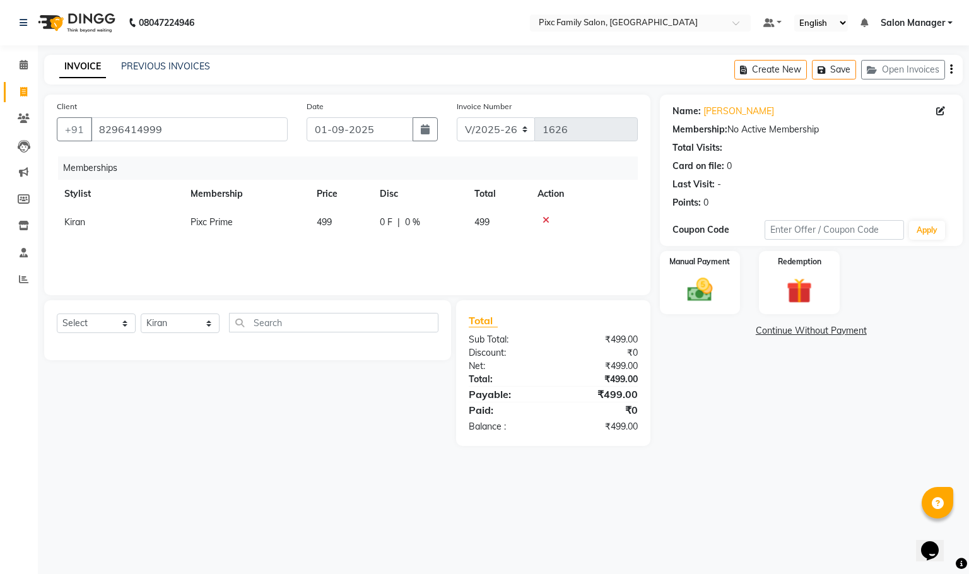
click at [330, 455] on main "INVOICE PREVIOUS INVOICES Create New Save Open Invoices Client +91 8296414999 D…" at bounding box center [503, 260] width 931 height 410
click at [544, 220] on icon at bounding box center [546, 220] width 7 height 9
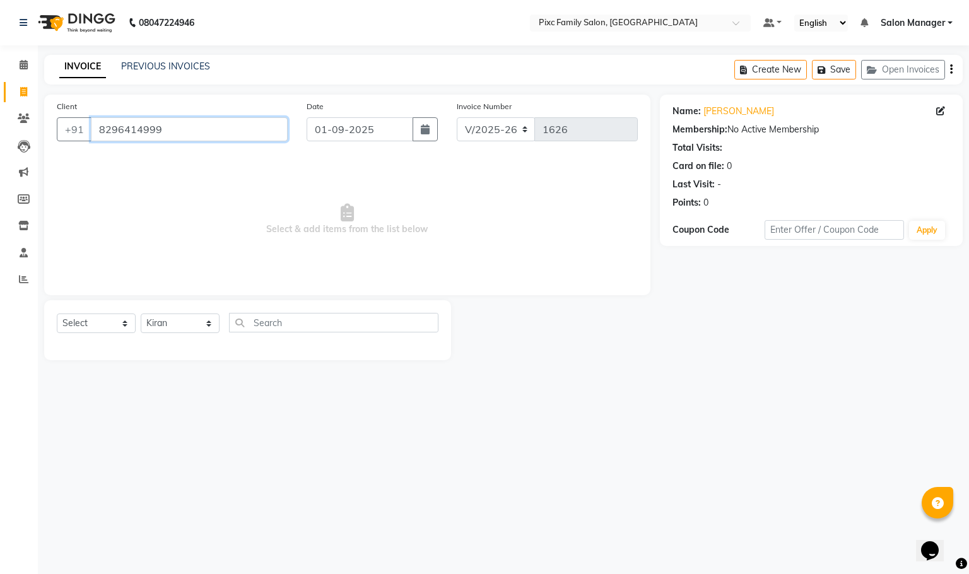
click at [154, 125] on input "8296414999" at bounding box center [189, 129] width 197 height 24
click at [21, 63] on icon at bounding box center [24, 64] width 8 height 9
click at [137, 322] on div "Select Service Product Membership Package Voucher Prepaid Gift Card Select Styl…" at bounding box center [248, 328] width 382 height 30
click at [84, 326] on select "Select Service Product Membership Package Voucher Prepaid Gift Card" at bounding box center [96, 324] width 79 height 20
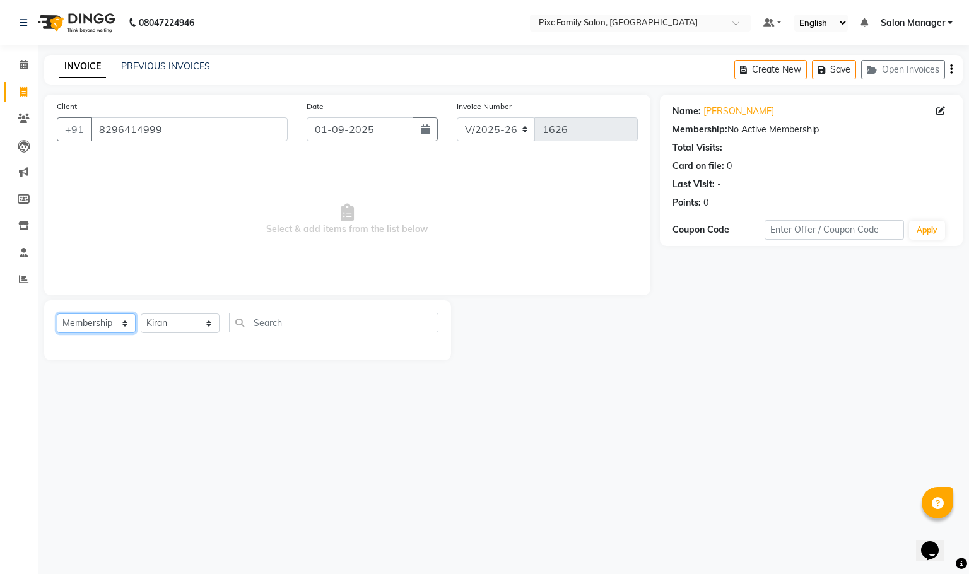
click at [57, 314] on select "Select Service Product Membership Package Voucher Prepaid Gift Card" at bounding box center [96, 324] width 79 height 20
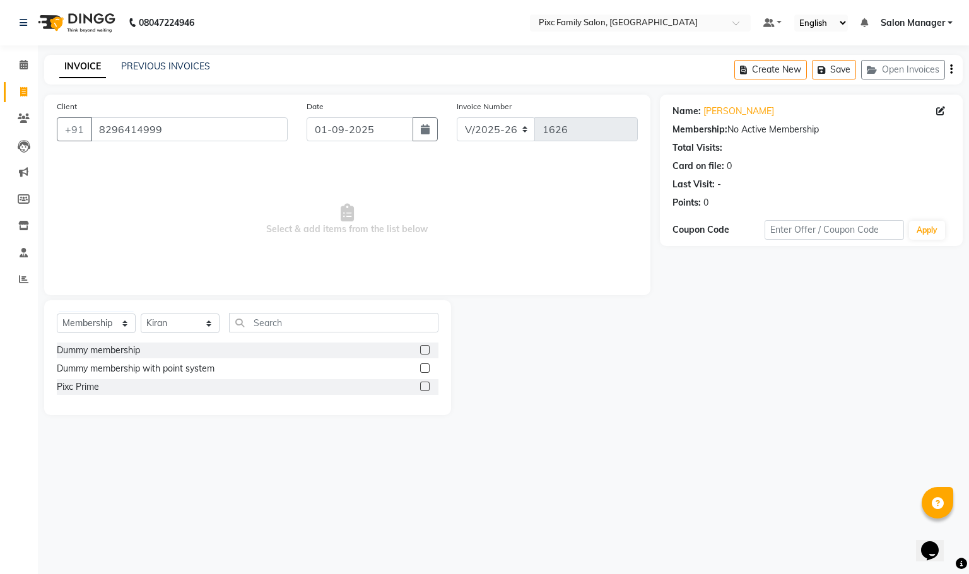
click at [428, 383] on label at bounding box center [424, 386] width 9 height 9
click at [428, 383] on input "checkbox" at bounding box center [424, 387] width 8 height 8
select select "select"
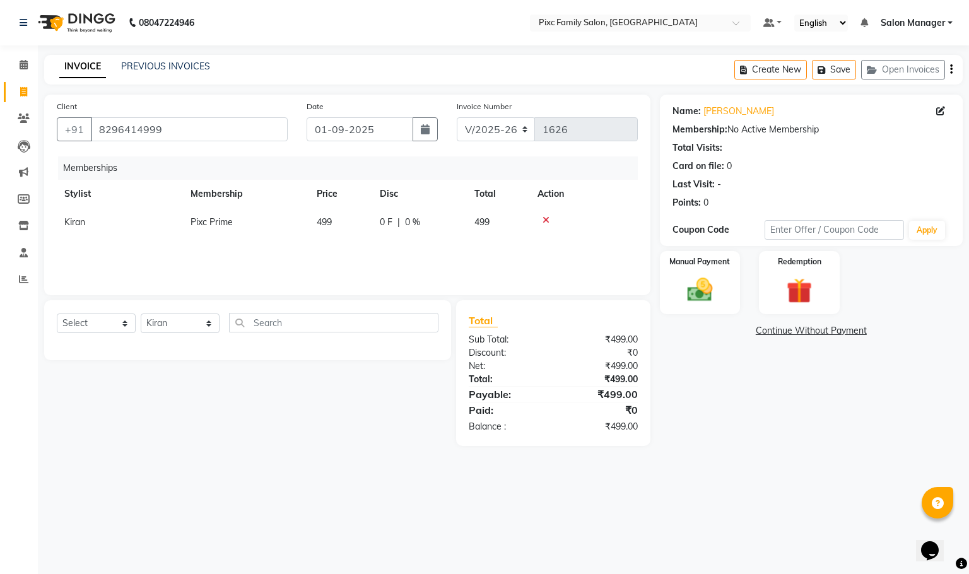
click at [468, 226] on td "499" at bounding box center [498, 222] width 63 height 28
select select "64032"
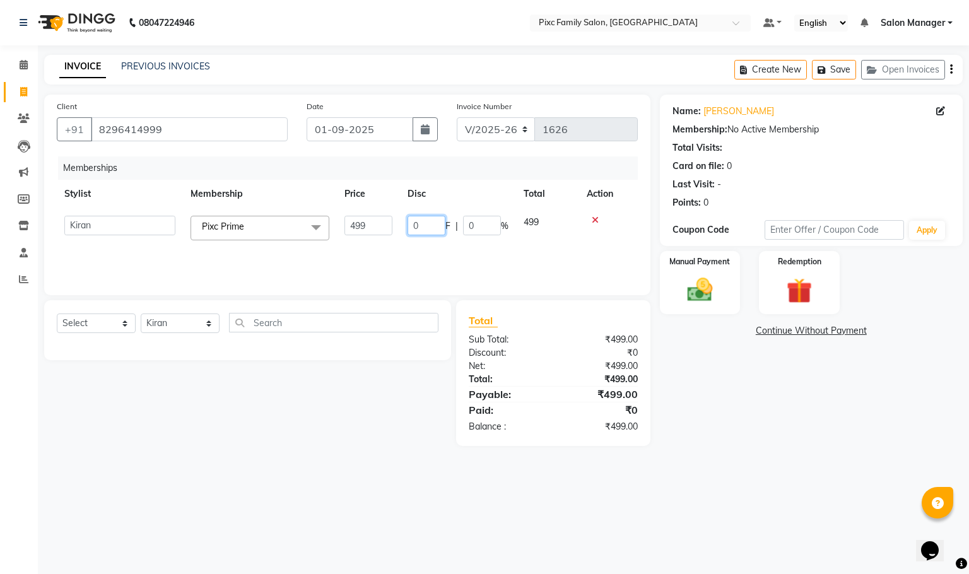
click at [430, 226] on input "0" at bounding box center [427, 226] width 38 height 20
type input "499"
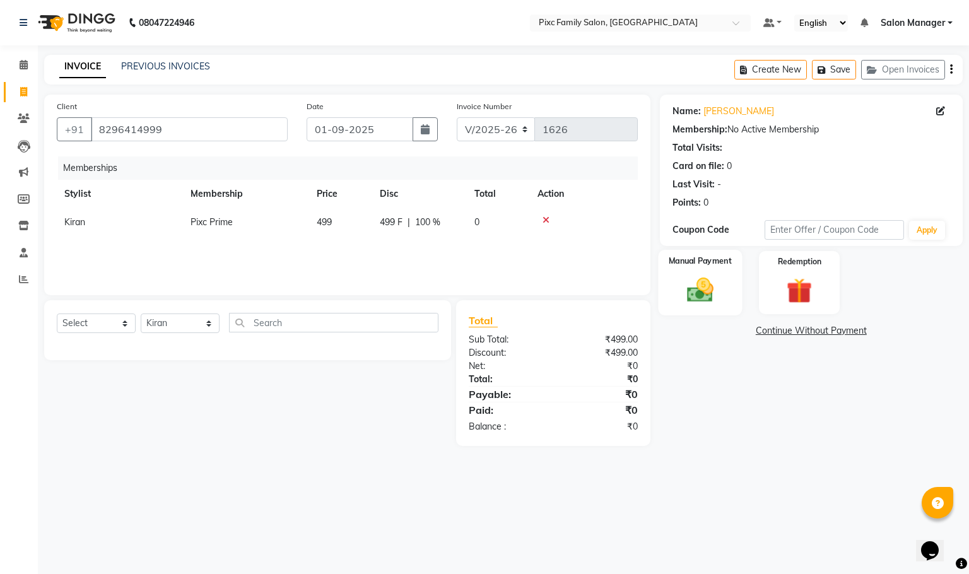
click at [716, 288] on img at bounding box center [699, 290] width 43 height 30
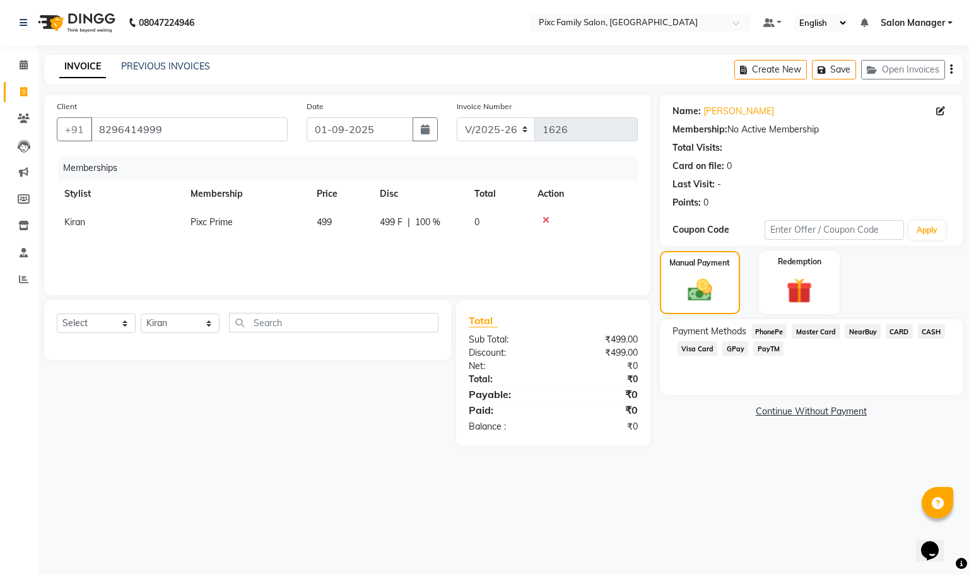
click at [932, 328] on span "CASH" at bounding box center [931, 331] width 27 height 15
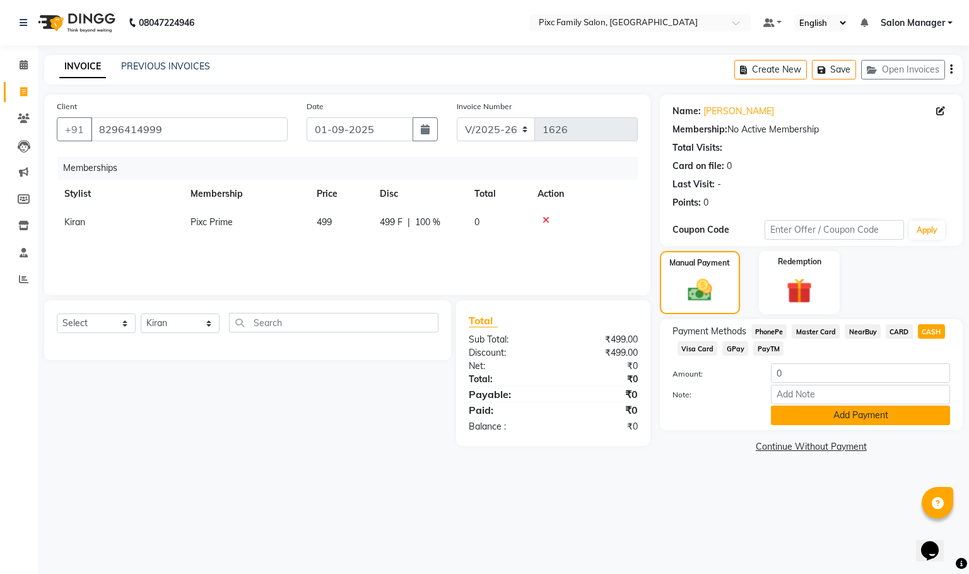
click at [824, 420] on button "Add Payment" at bounding box center [860, 416] width 179 height 20
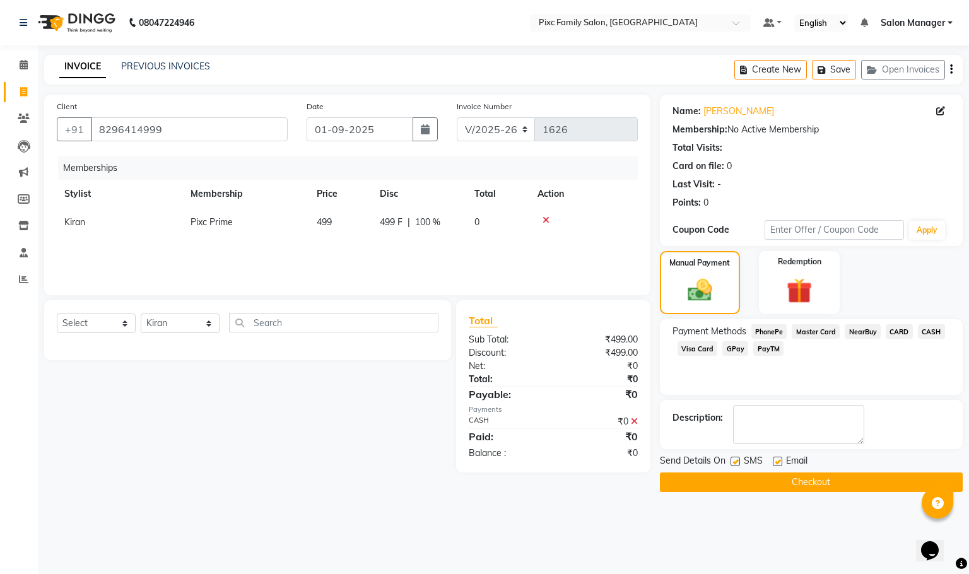
click at [822, 477] on button "Checkout" at bounding box center [811, 483] width 303 height 20
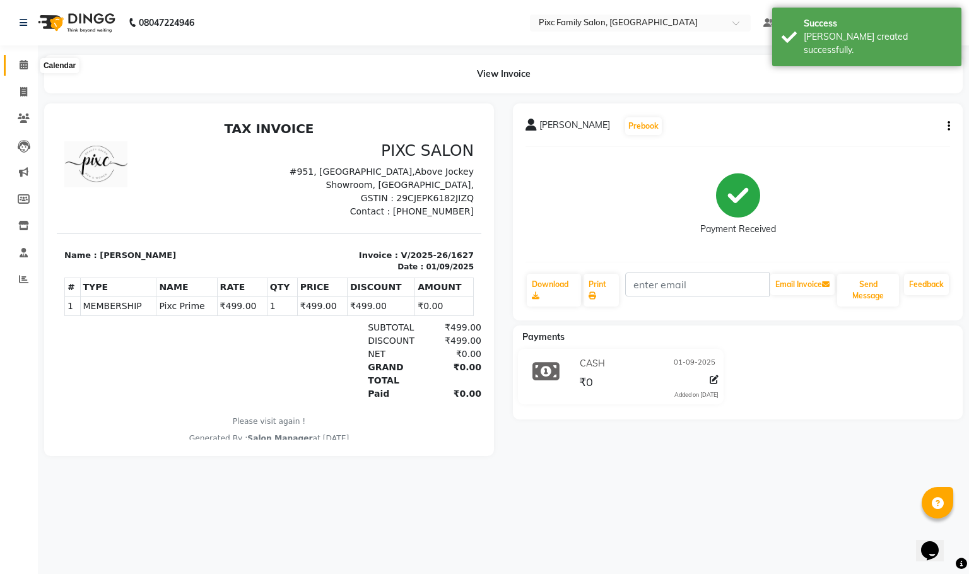
click at [25, 68] on icon at bounding box center [24, 64] width 8 height 9
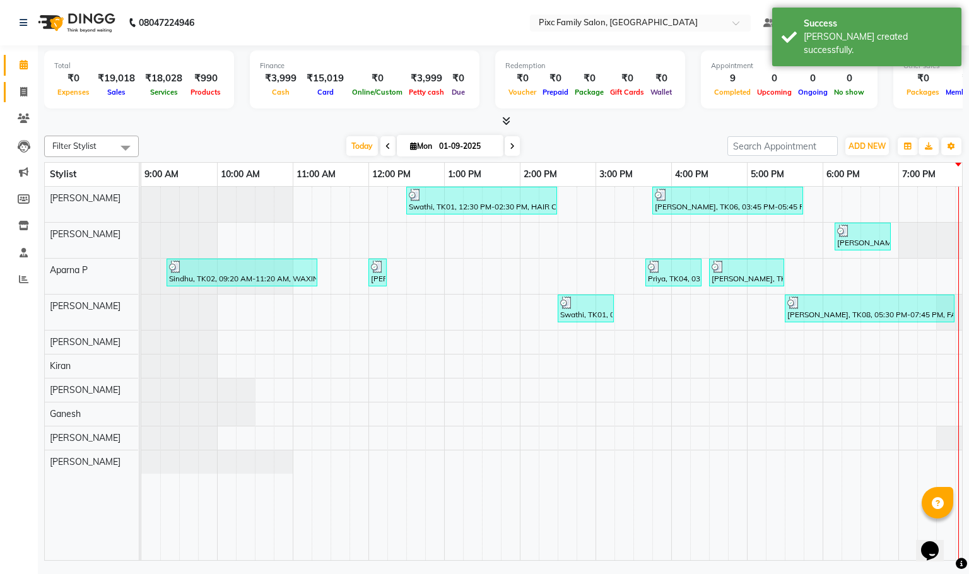
click at [23, 101] on link "Invoice" at bounding box center [19, 92] width 30 height 21
select select "3509"
select select "service"
